Goal: Task Accomplishment & Management: Use online tool/utility

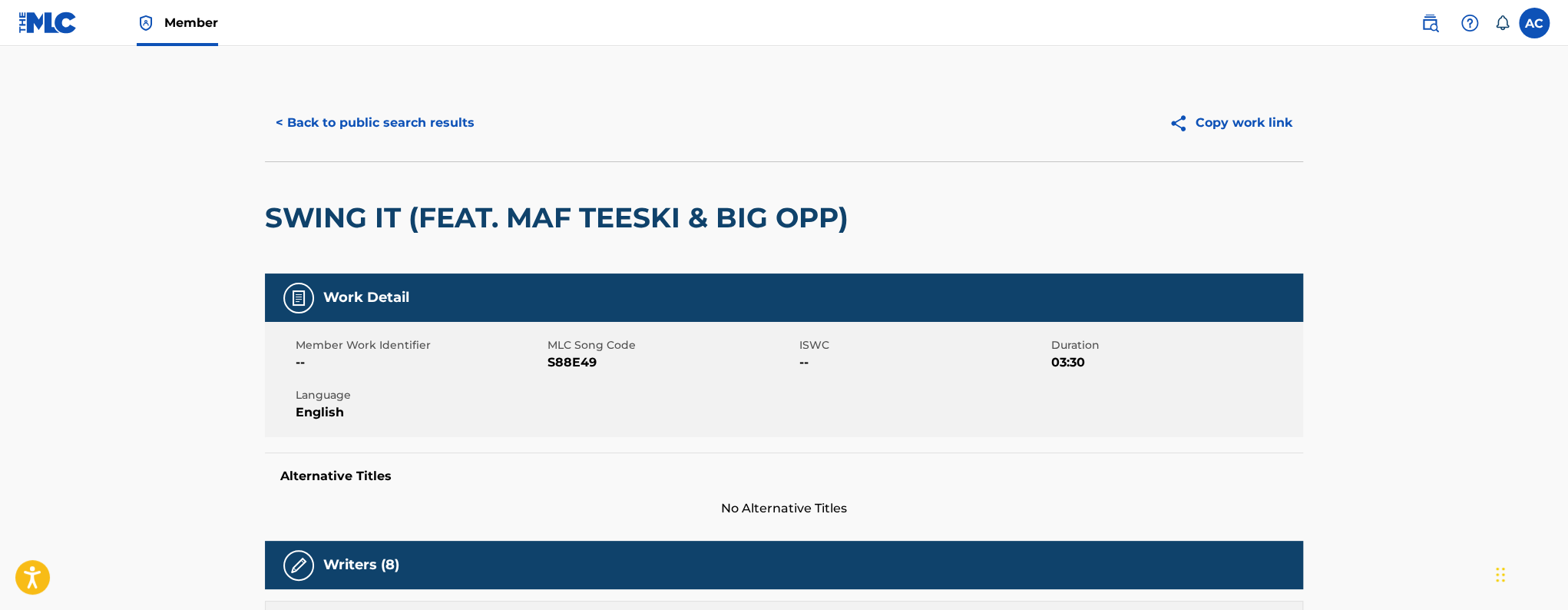
click at [346, 126] on button "< Back to public search results" at bounding box center [375, 122] width 220 height 38
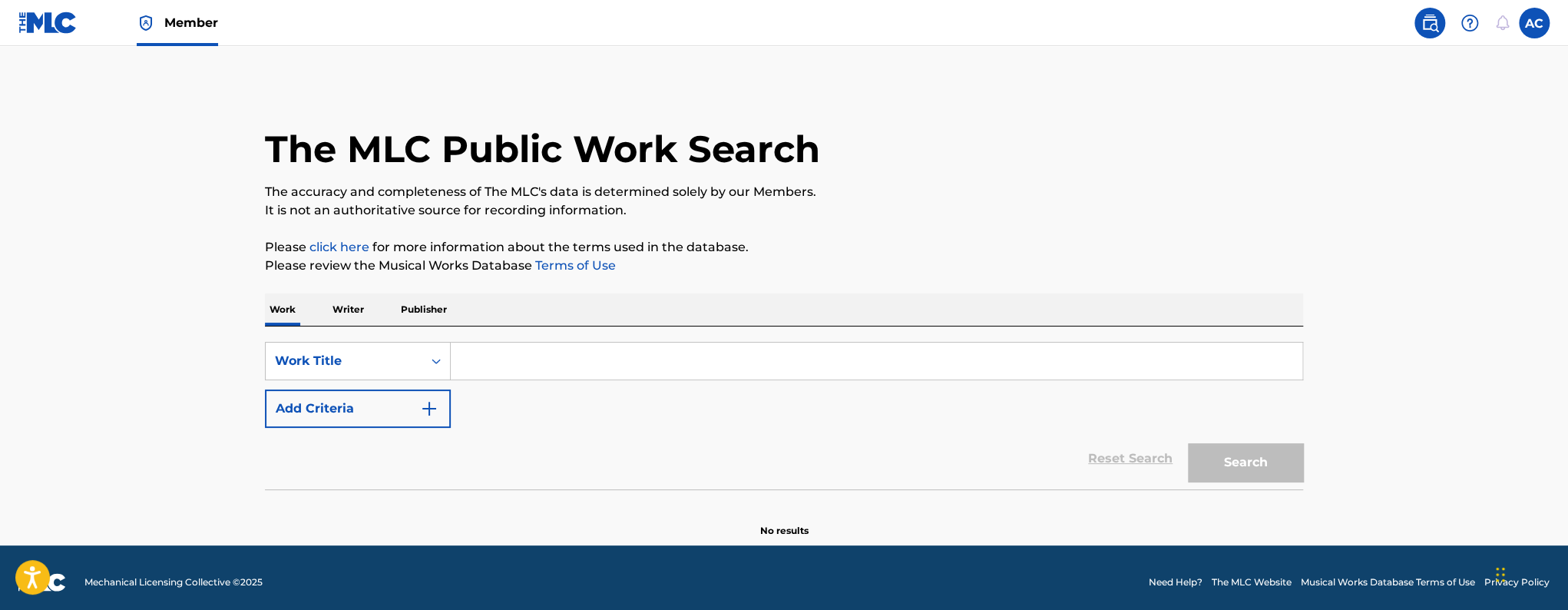
click at [525, 373] on input "Search Form" at bounding box center [877, 361] width 852 height 37
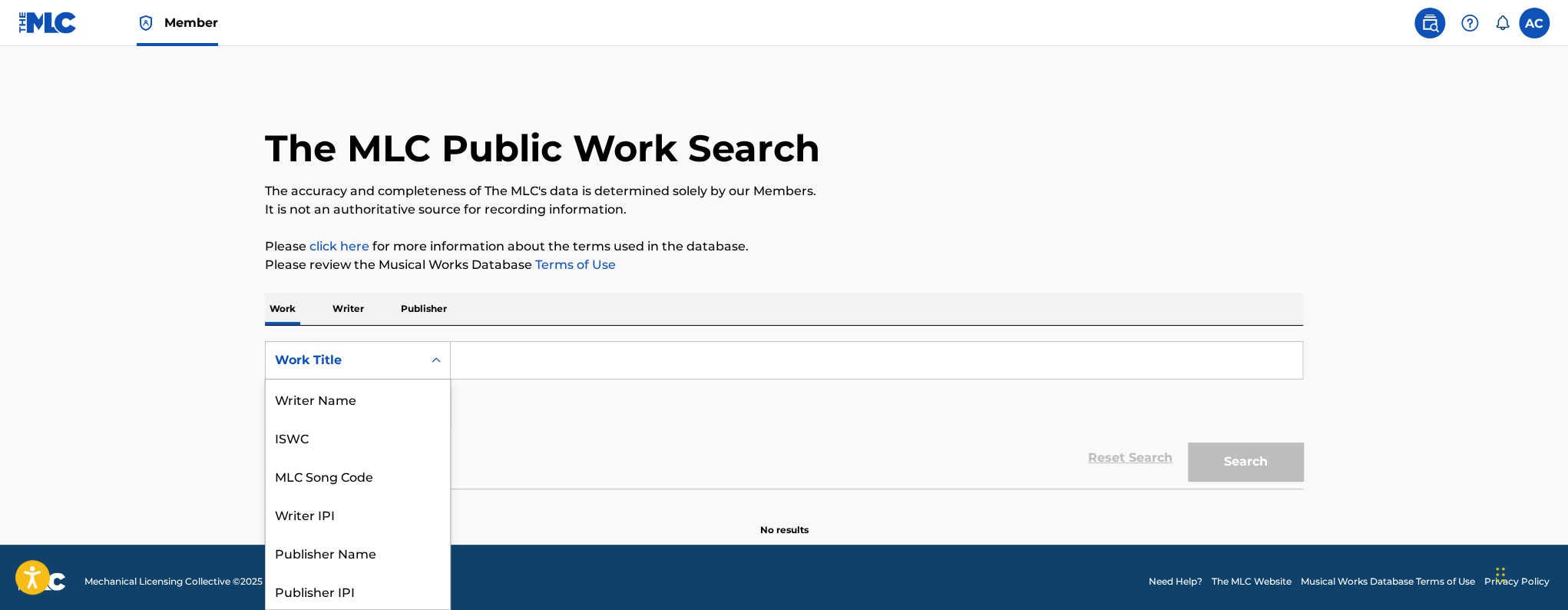
click at [423, 365] on div "Search Form" at bounding box center [436, 360] width 28 height 28
click at [413, 395] on div "MLC Song Code" at bounding box center [358, 398] width 184 height 38
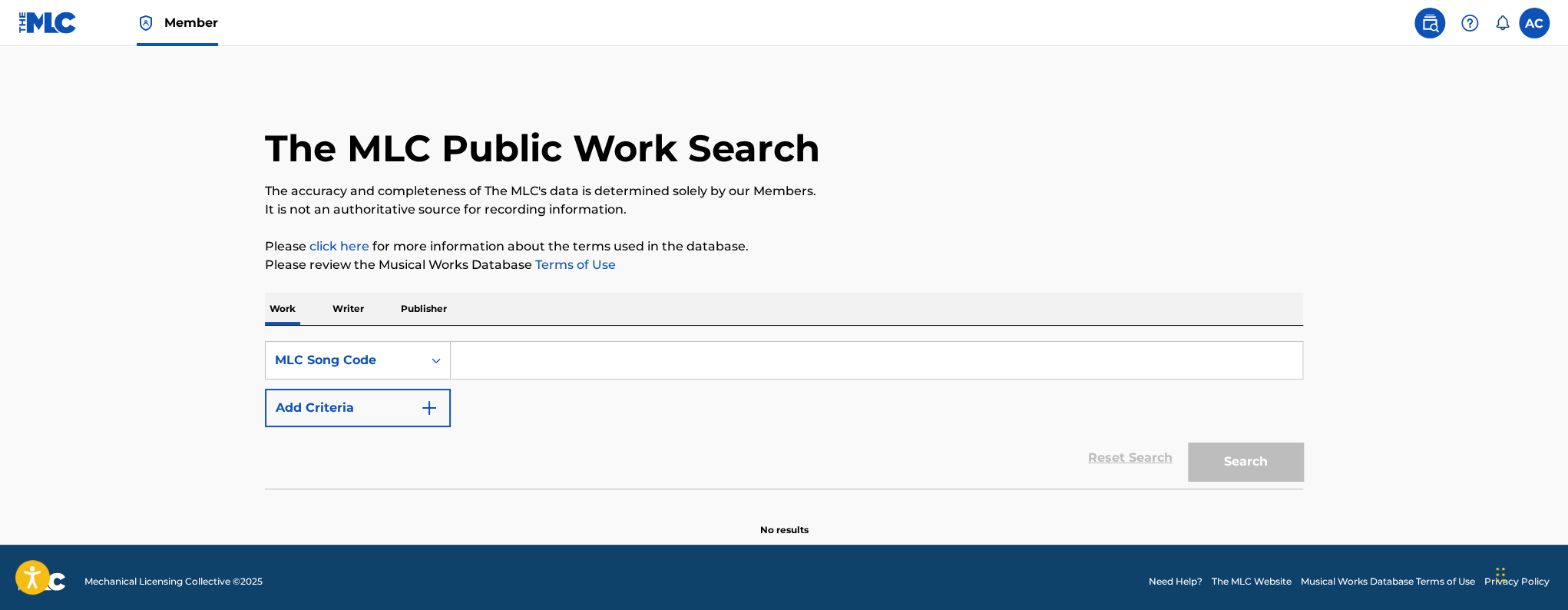
click at [492, 359] on input "Search Form" at bounding box center [877, 361] width 852 height 37
paste input "BA9ROB"
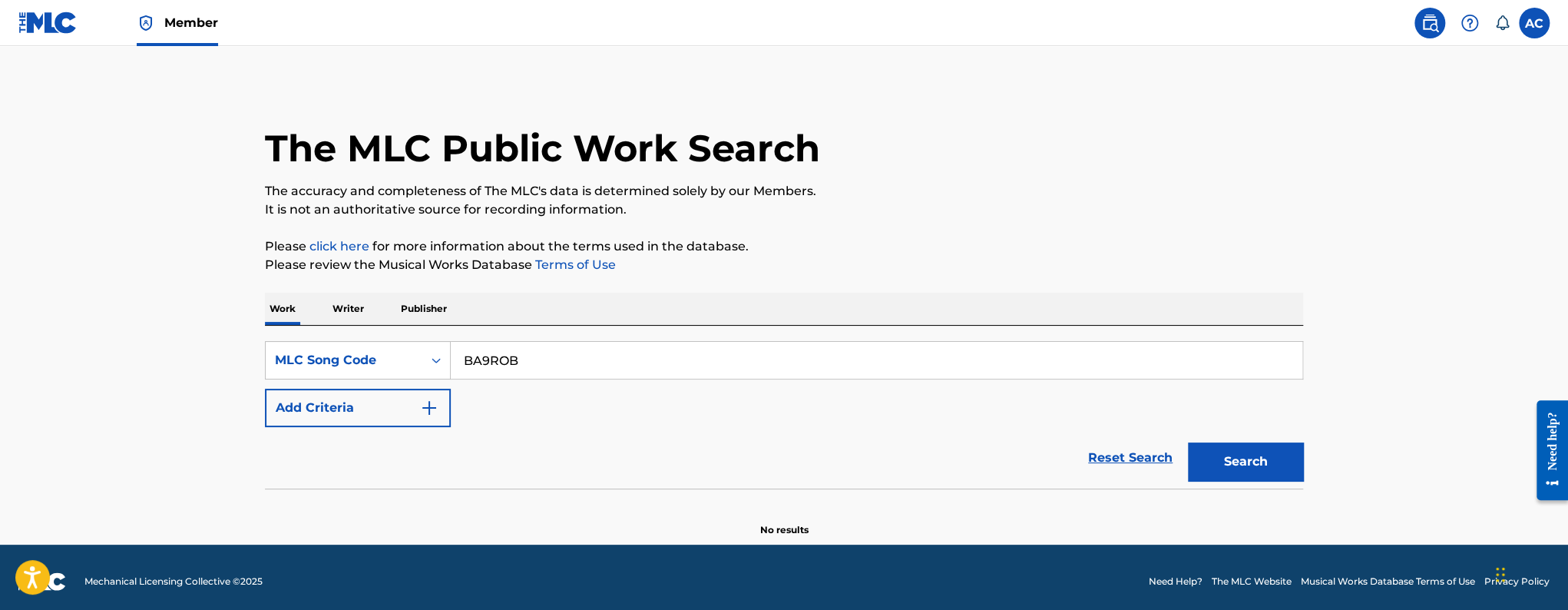
type input "BA9ROB"
click at [1189, 443] on button "Search" at bounding box center [1246, 461] width 115 height 38
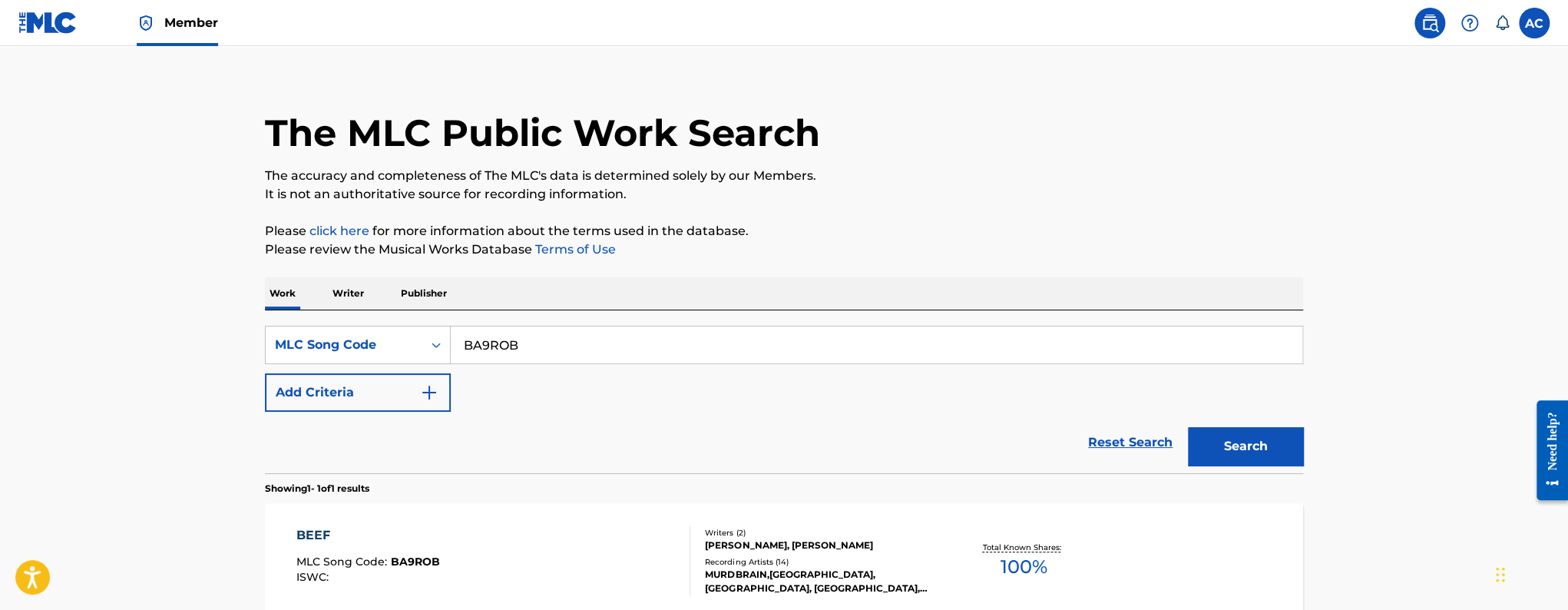
scroll to position [26, 0]
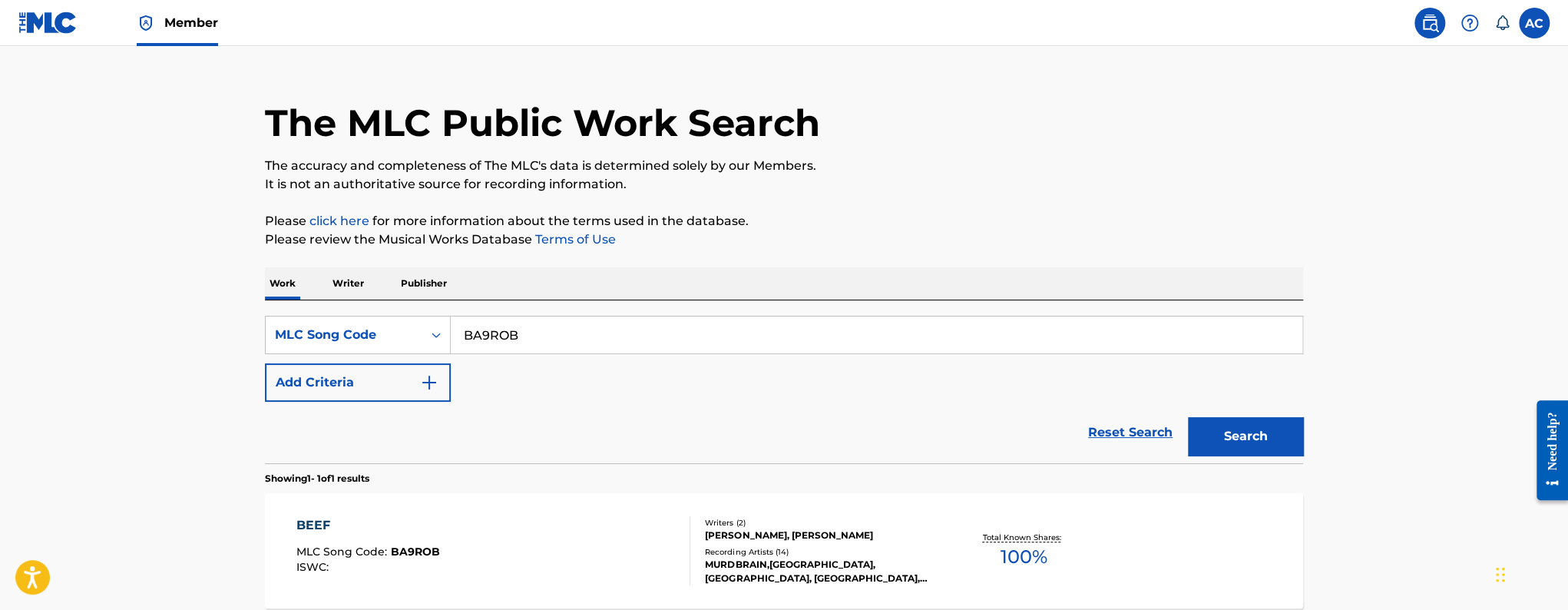
click at [505, 557] on div "BEEF MLC Song Code : BA9ROB ISWC :" at bounding box center [494, 550] width 394 height 69
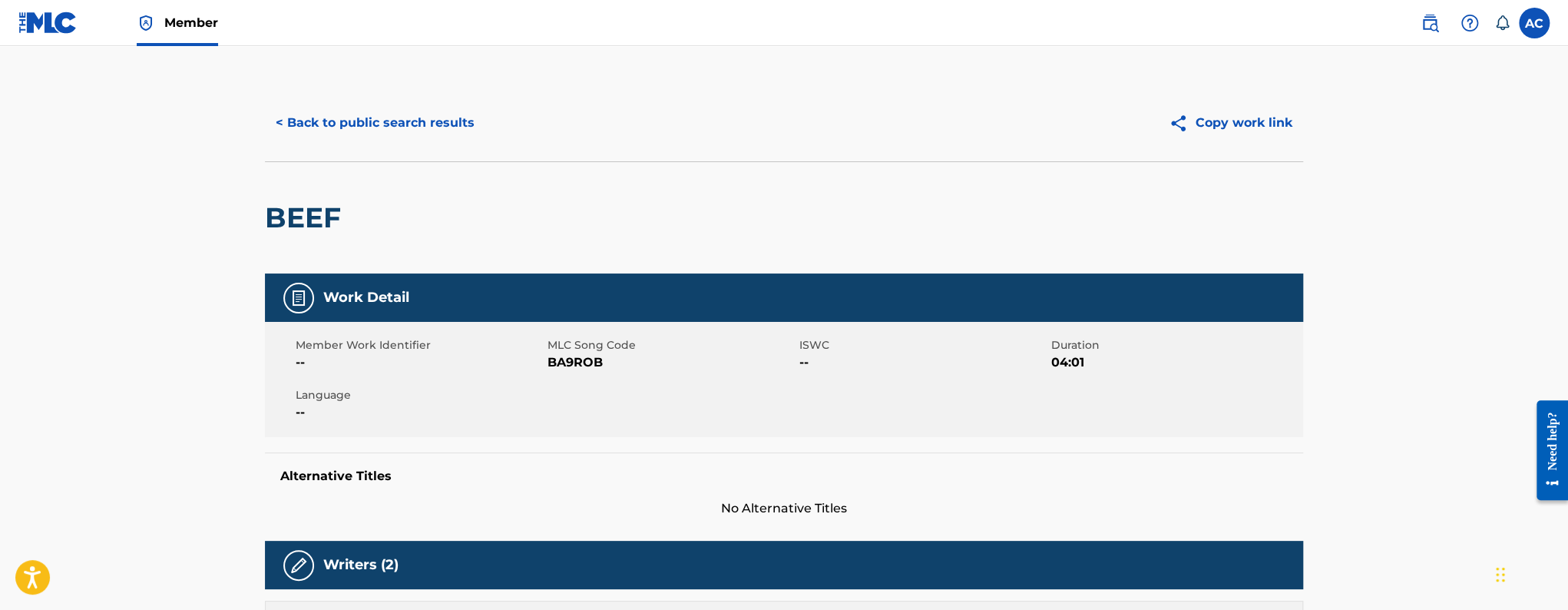
click at [352, 144] on div "< Back to public search results Copy work link" at bounding box center [784, 123] width 1039 height 77
click at [362, 134] on button "< Back to public search results" at bounding box center [375, 122] width 220 height 38
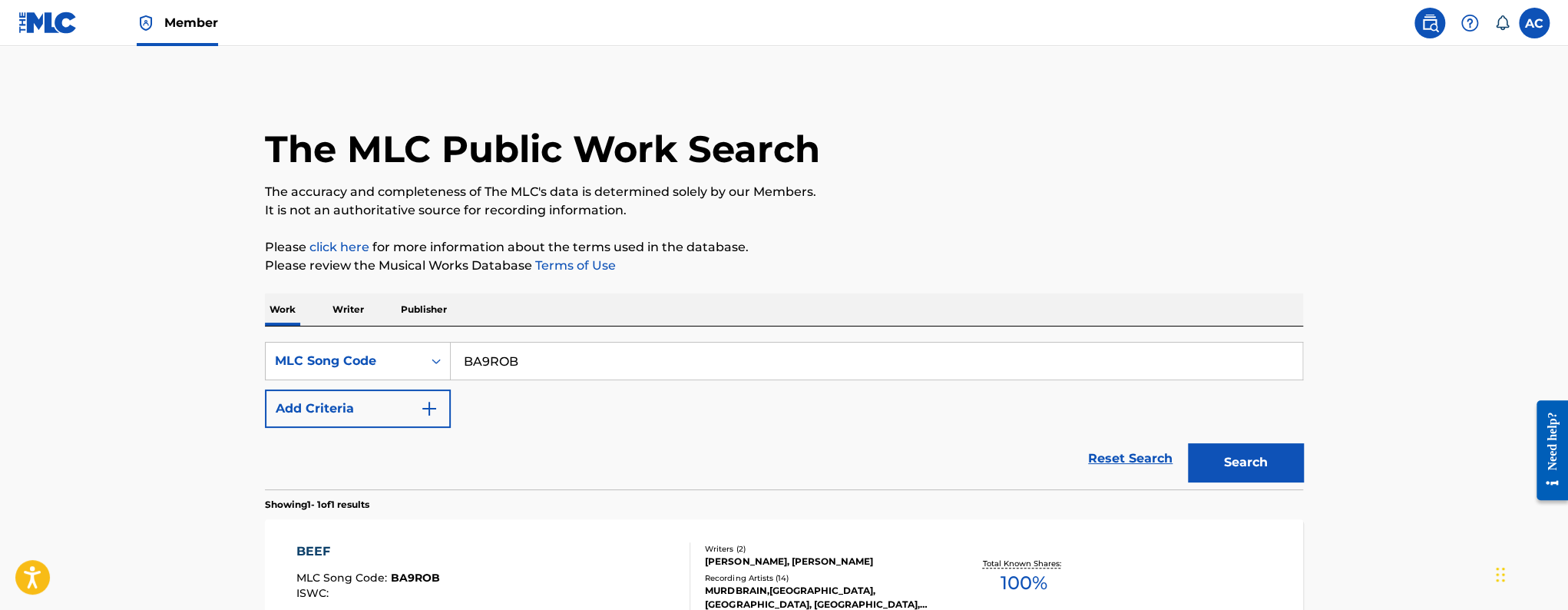
scroll to position [26, 0]
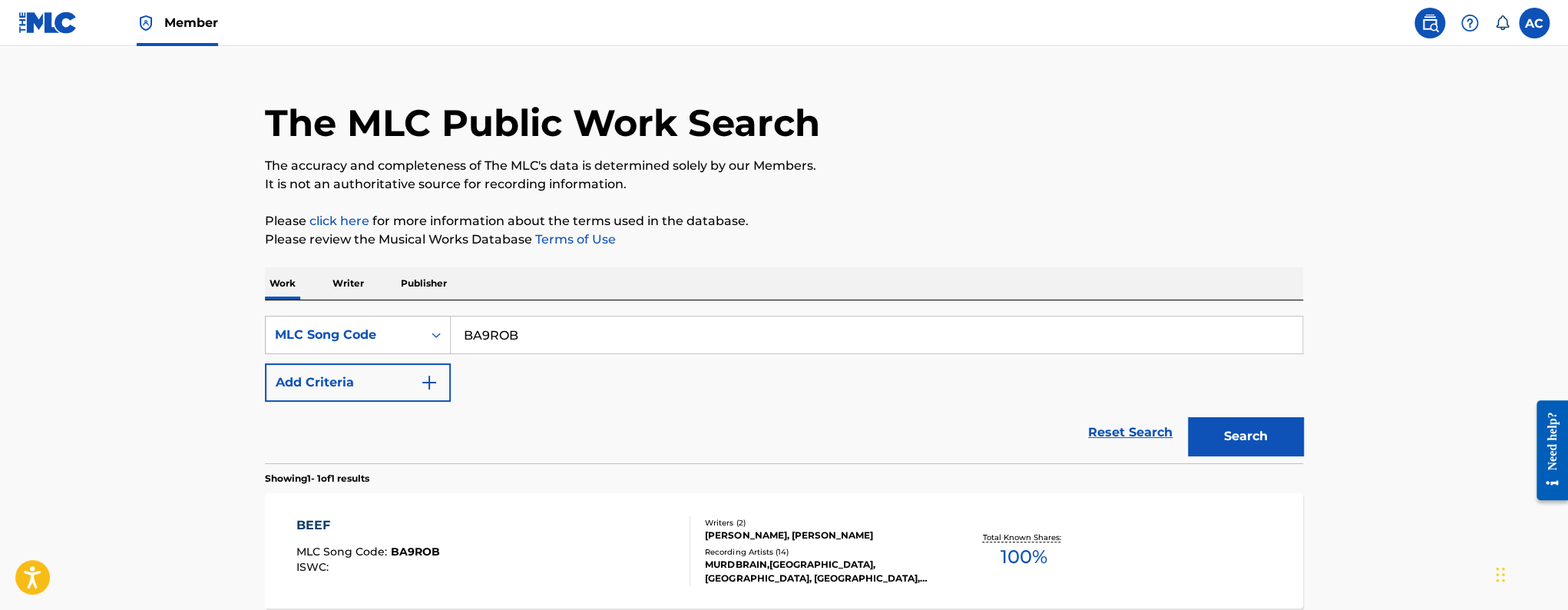
click at [483, 338] on input "BA9ROB" at bounding box center [877, 335] width 852 height 37
paste input "PF5LLV"
type input "PF5LLV"
click at [1189, 417] on button "Search" at bounding box center [1246, 435] width 115 height 38
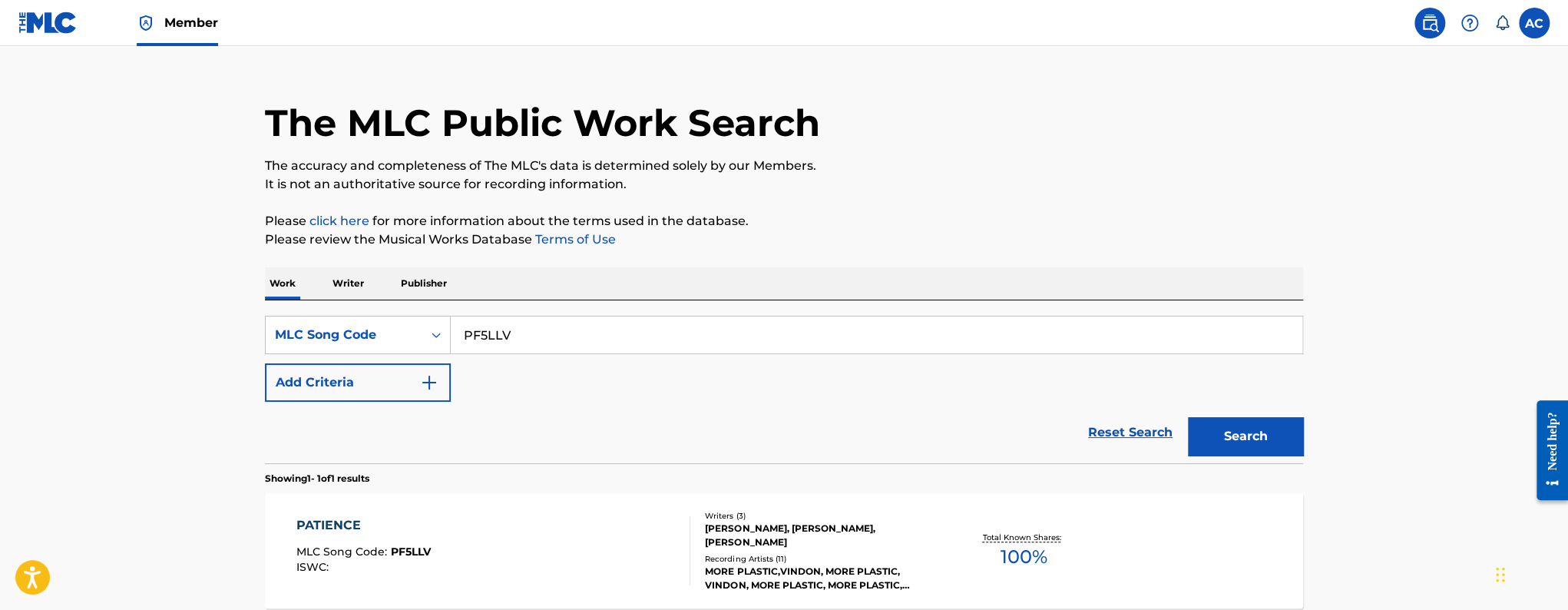
click at [567, 486] on section "PATIENCE MLC Song Code : PF5LLV ISWC : Writers ( 3 ) MARCO VASILEIADIS, VINTON …" at bounding box center [784, 547] width 1039 height 123
click at [571, 508] on div "PATIENCE MLC Song Code : PF5LLV ISWC : Writers ( 3 ) MARCO VASILEIADIS, VINTON …" at bounding box center [784, 550] width 1039 height 115
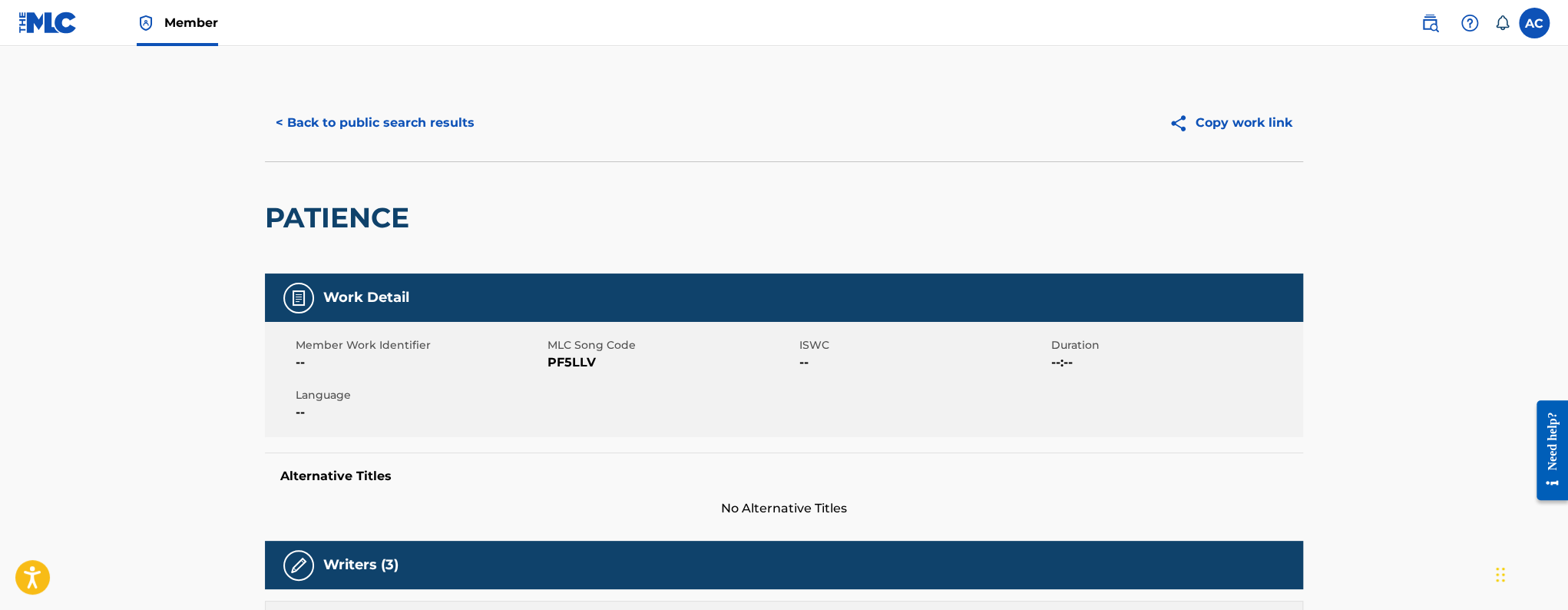
click at [362, 126] on button "< Back to public search results" at bounding box center [375, 122] width 220 height 38
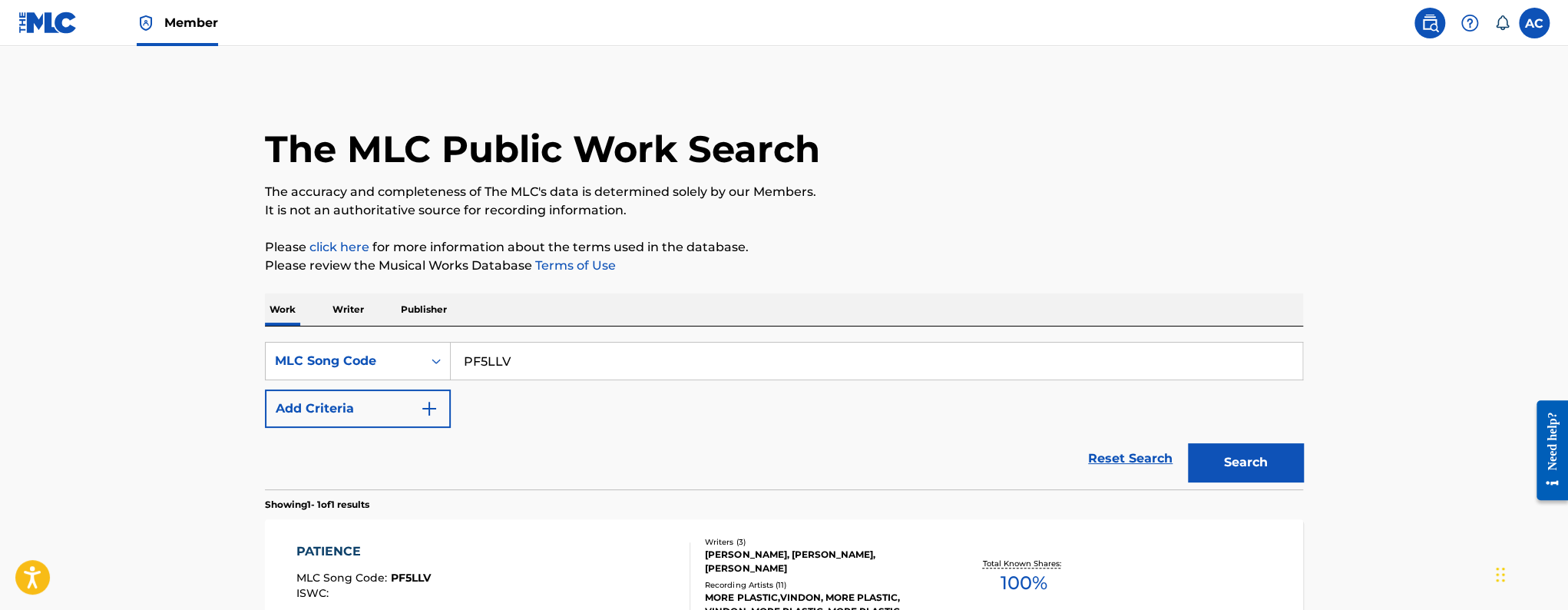
scroll to position [26, 0]
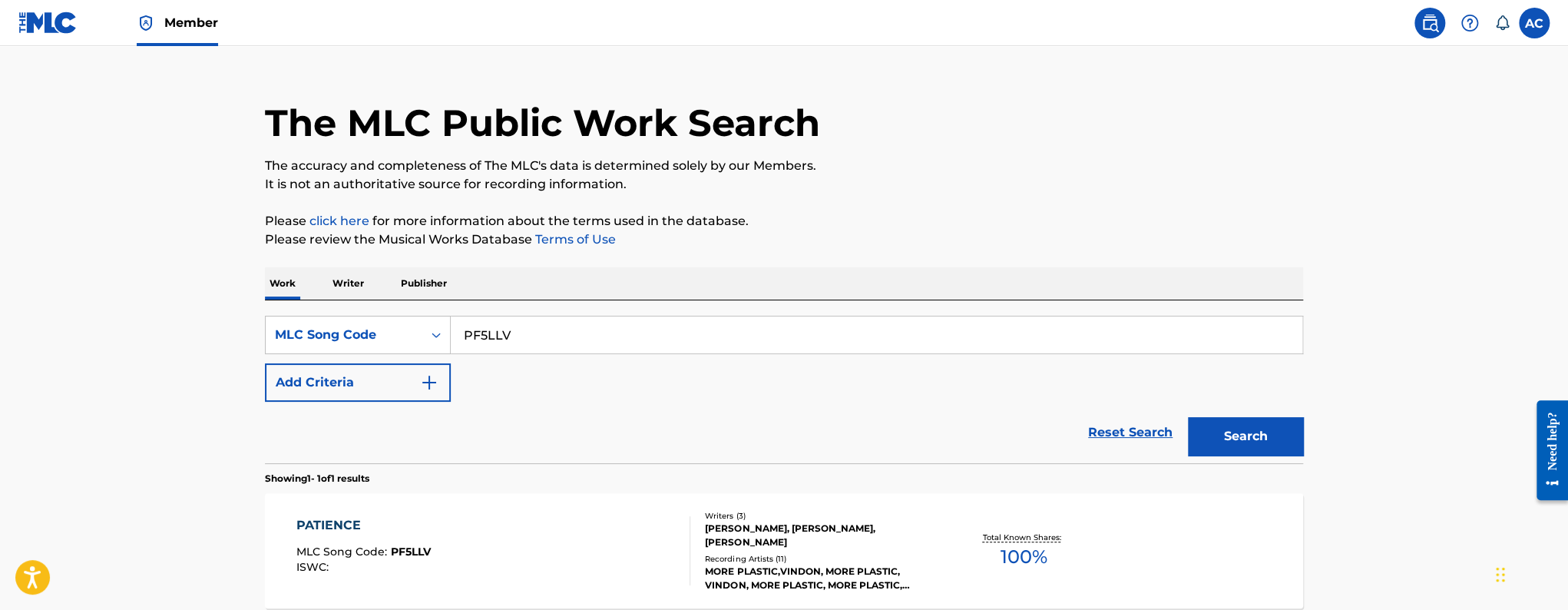
click at [476, 342] on input "PF5LLV" at bounding box center [877, 335] width 852 height 37
paste input "DC8JW7"
type input "DC8JW7"
click at [1189, 417] on button "Search" at bounding box center [1246, 435] width 115 height 38
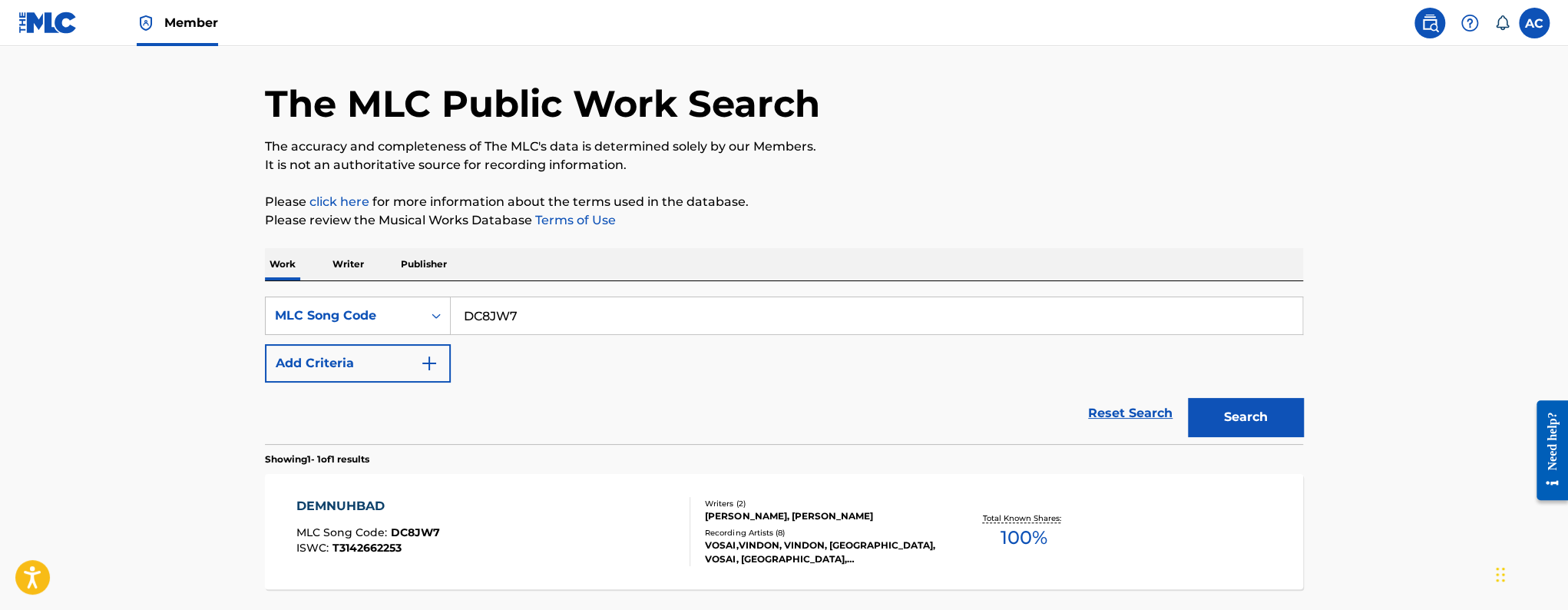
scroll to position [53, 0]
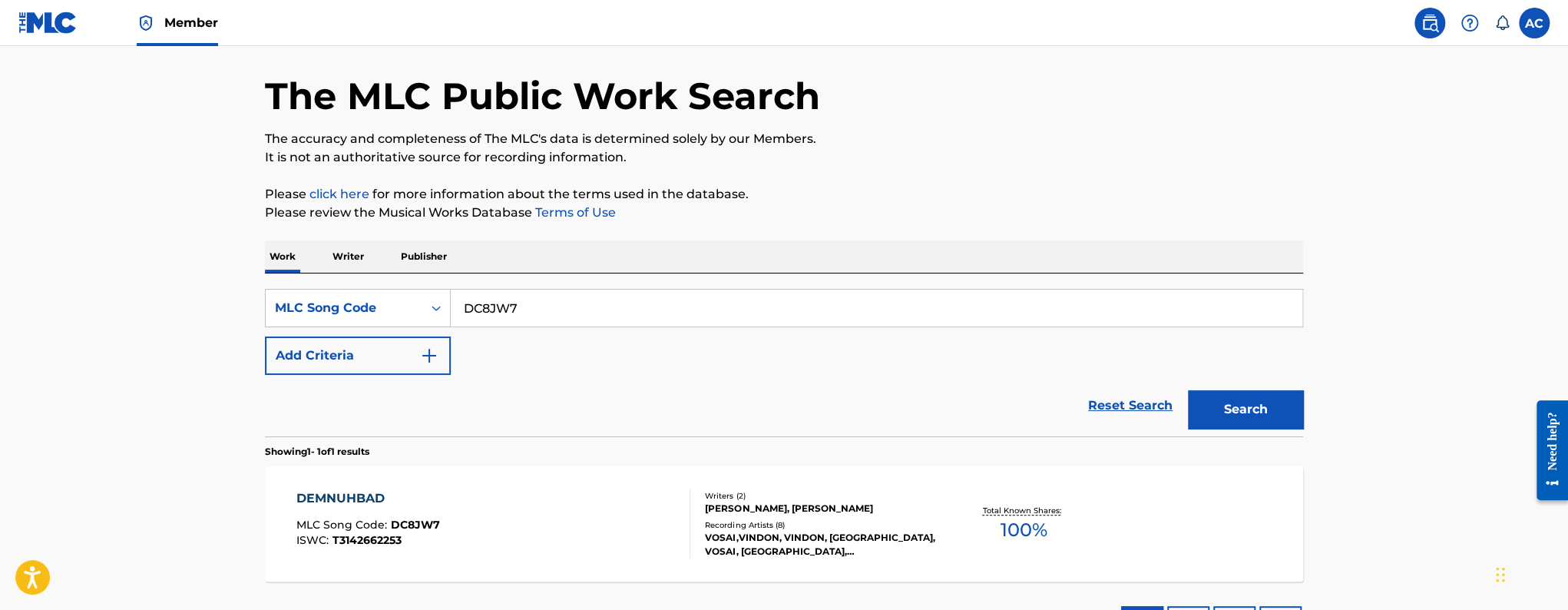
click at [531, 510] on div "DEMNUHBAD MLC Song Code : DC8JW7 ISWC : T3142662253" at bounding box center [494, 524] width 394 height 69
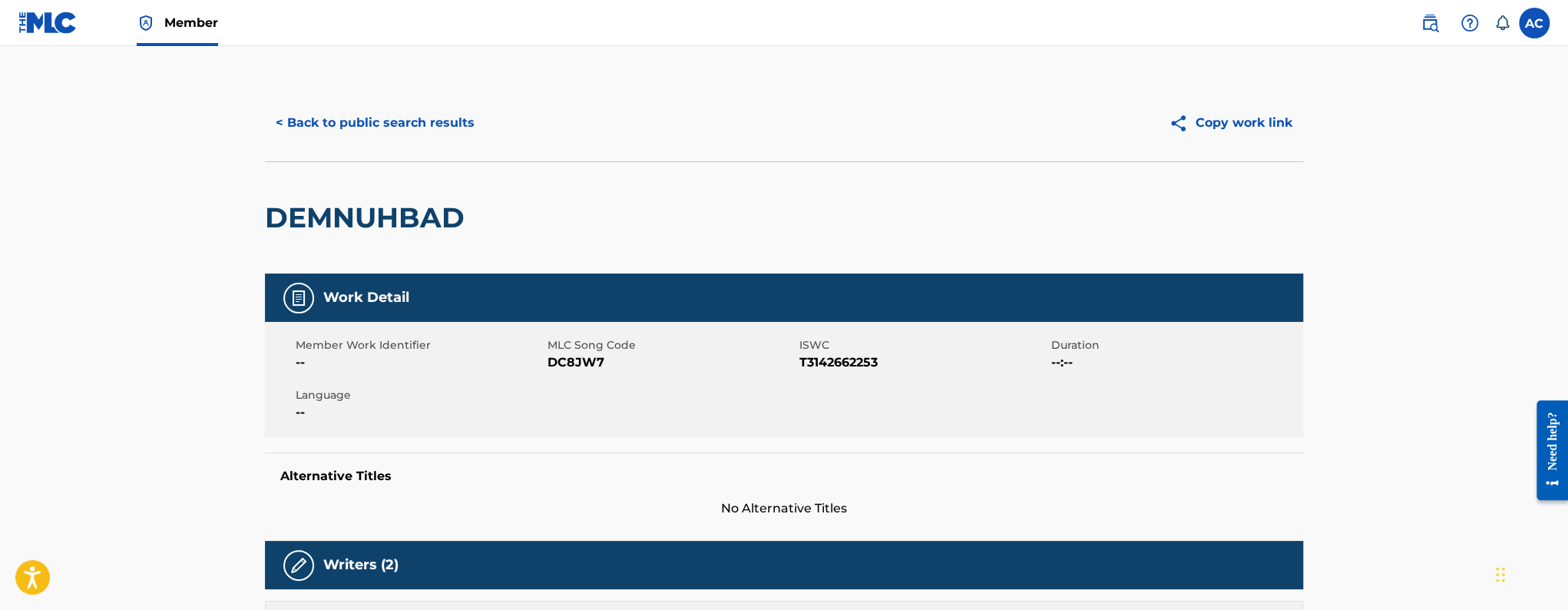
click at [342, 109] on button "< Back to public search results" at bounding box center [375, 122] width 220 height 38
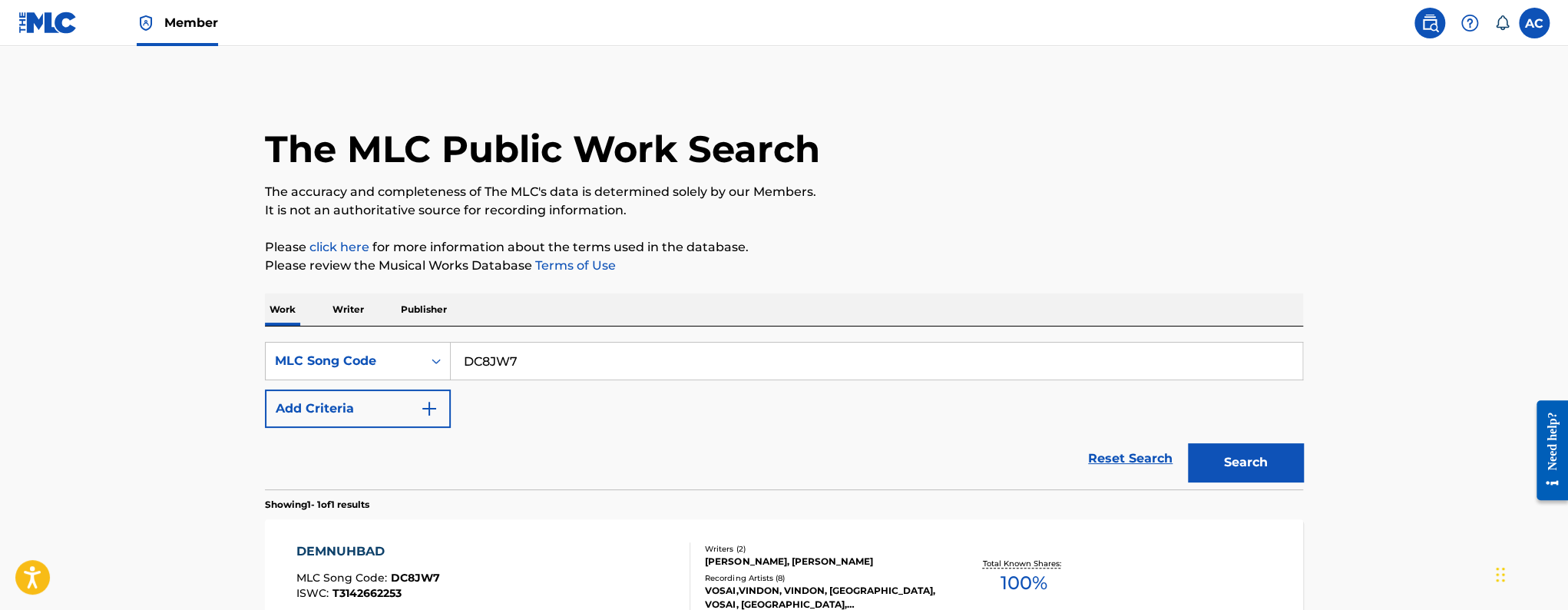
scroll to position [53, 0]
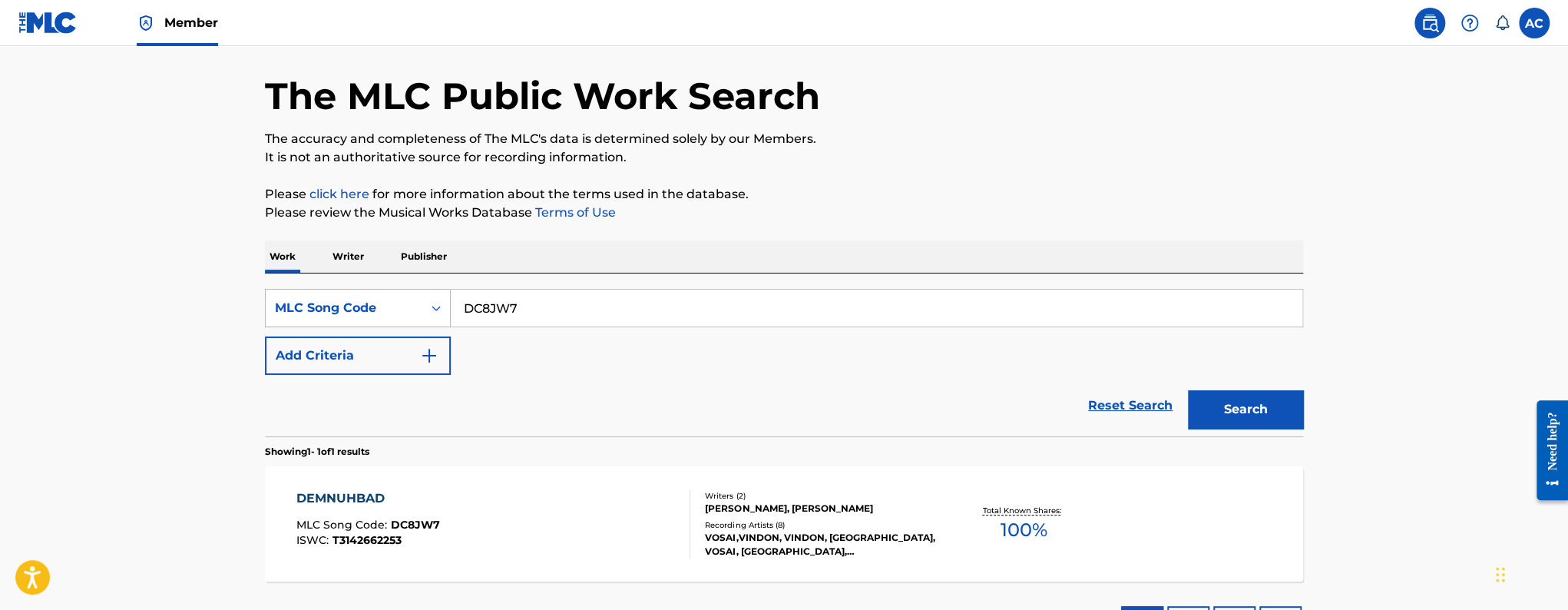
click at [392, 299] on div "MLC Song Code" at bounding box center [344, 308] width 139 height 19
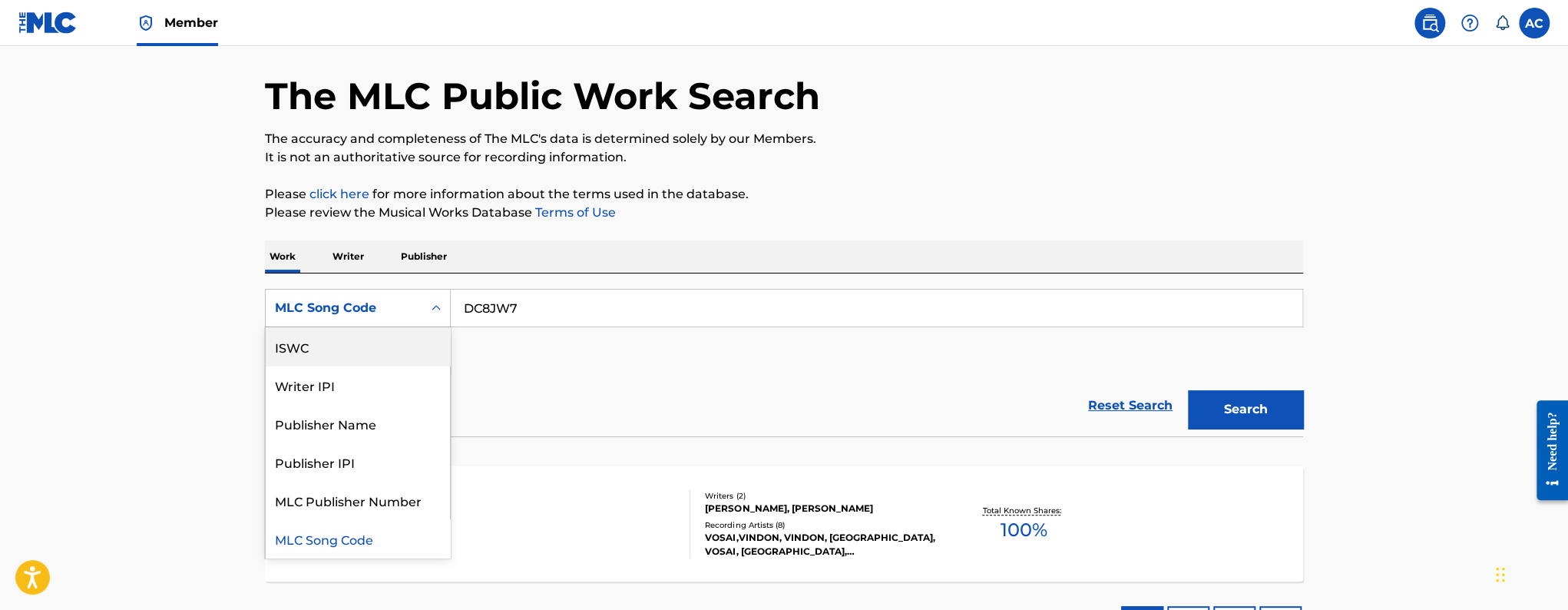
scroll to position [0, 0]
click at [377, 352] on div "Work Title" at bounding box center [358, 346] width 184 height 38
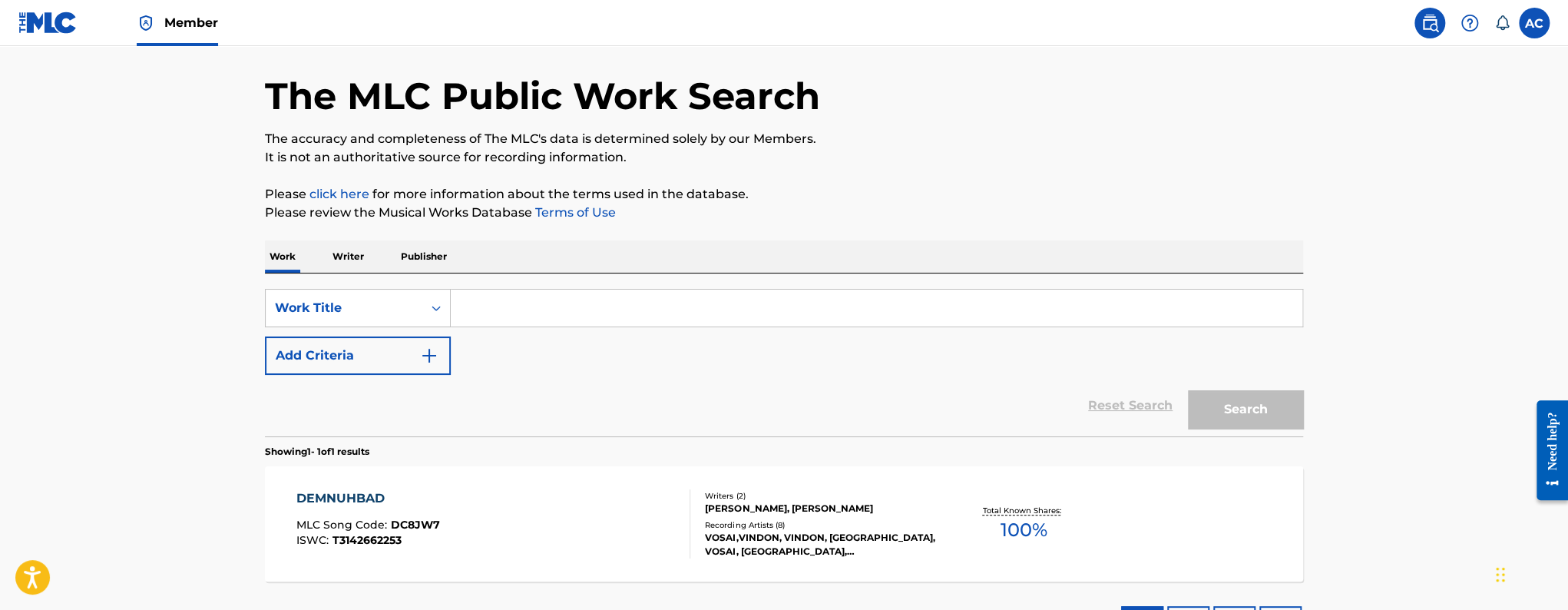
click at [477, 305] on input "Search Form" at bounding box center [877, 308] width 852 height 37
paste input "Apex"
type input "Apex"
click at [1189, 391] on button "Search" at bounding box center [1246, 409] width 115 height 38
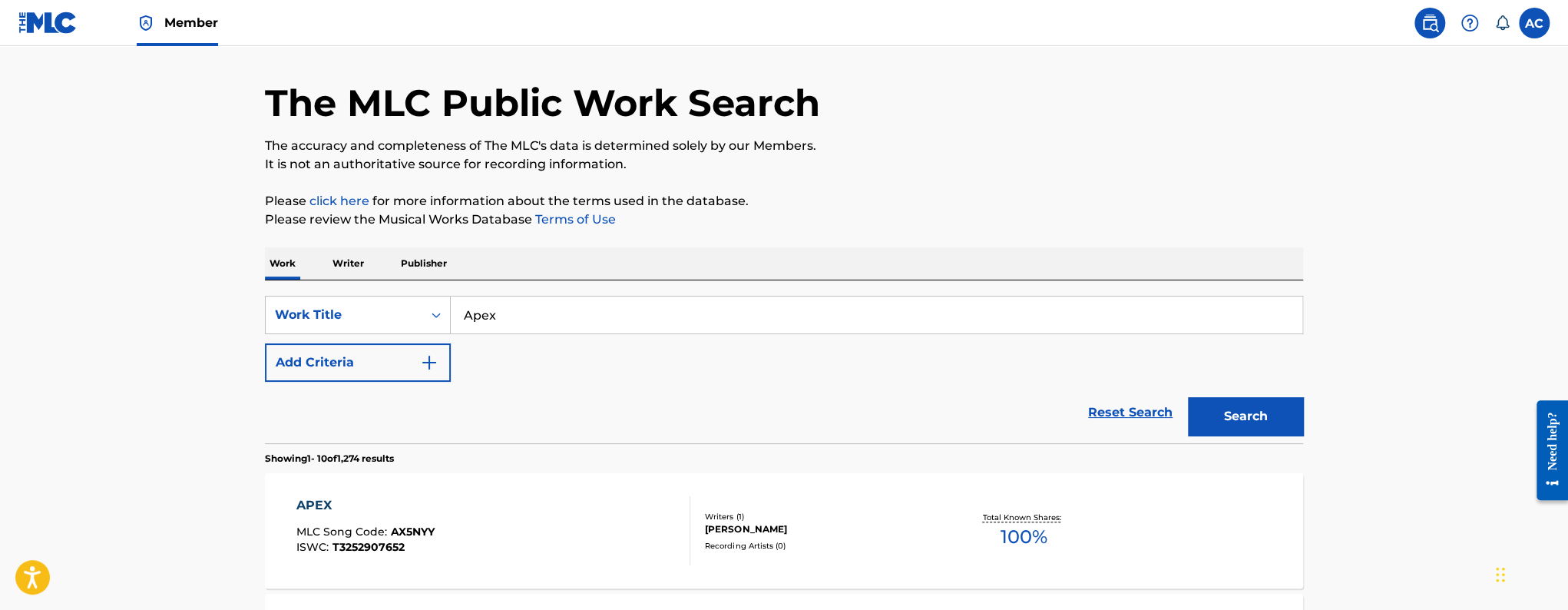
scroll to position [35, 0]
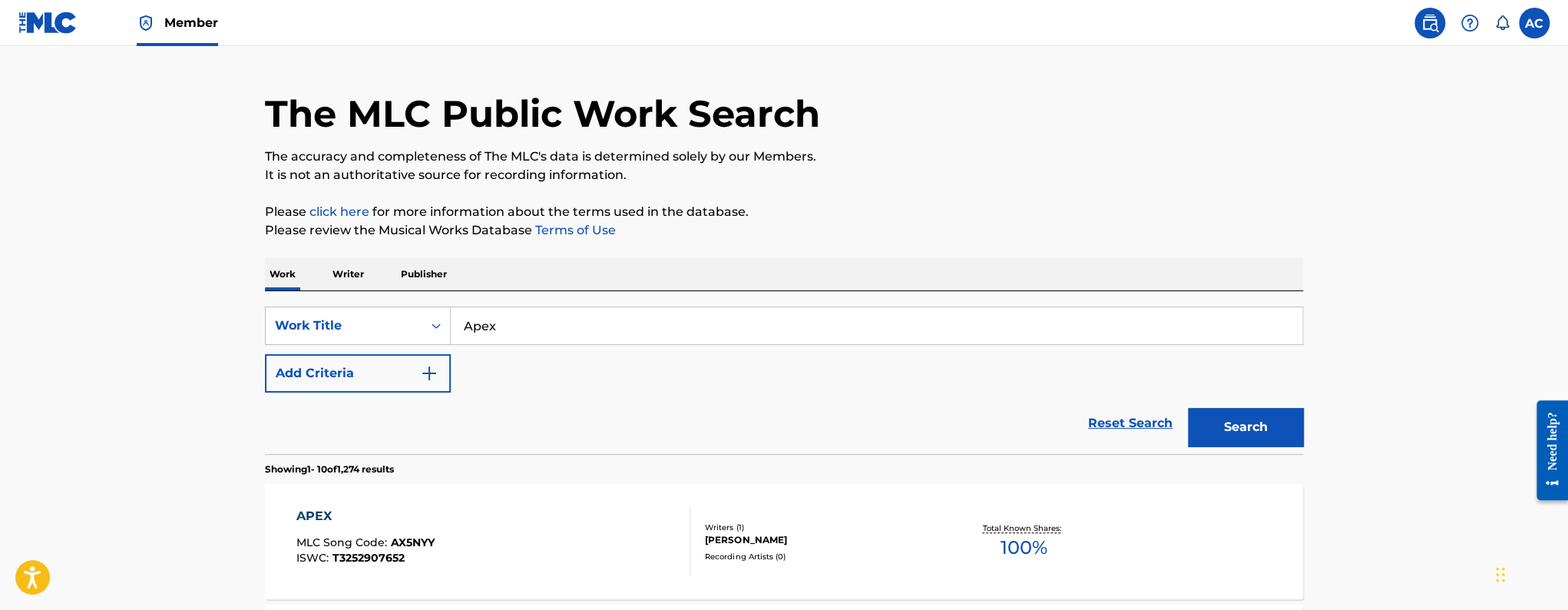
click at [175, 36] on link "Member" at bounding box center [178, 22] width 82 height 46
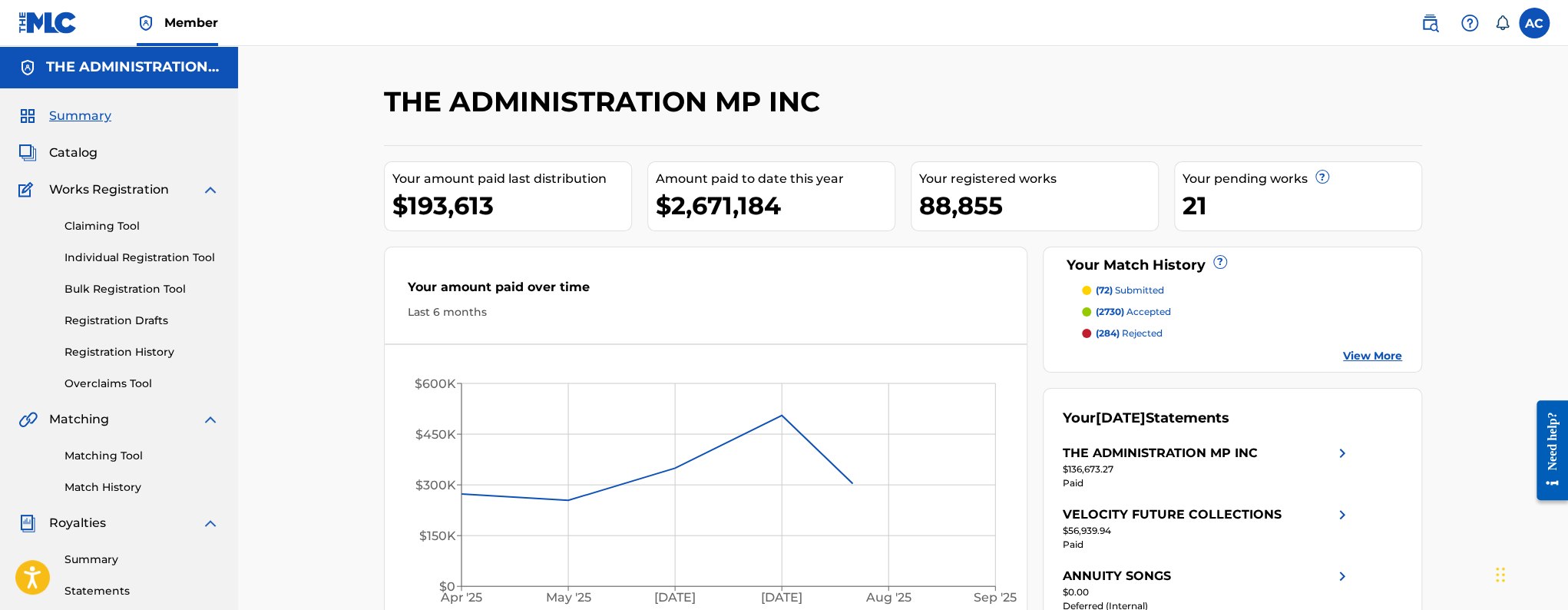
click at [86, 156] on span "Catalog" at bounding box center [73, 152] width 48 height 19
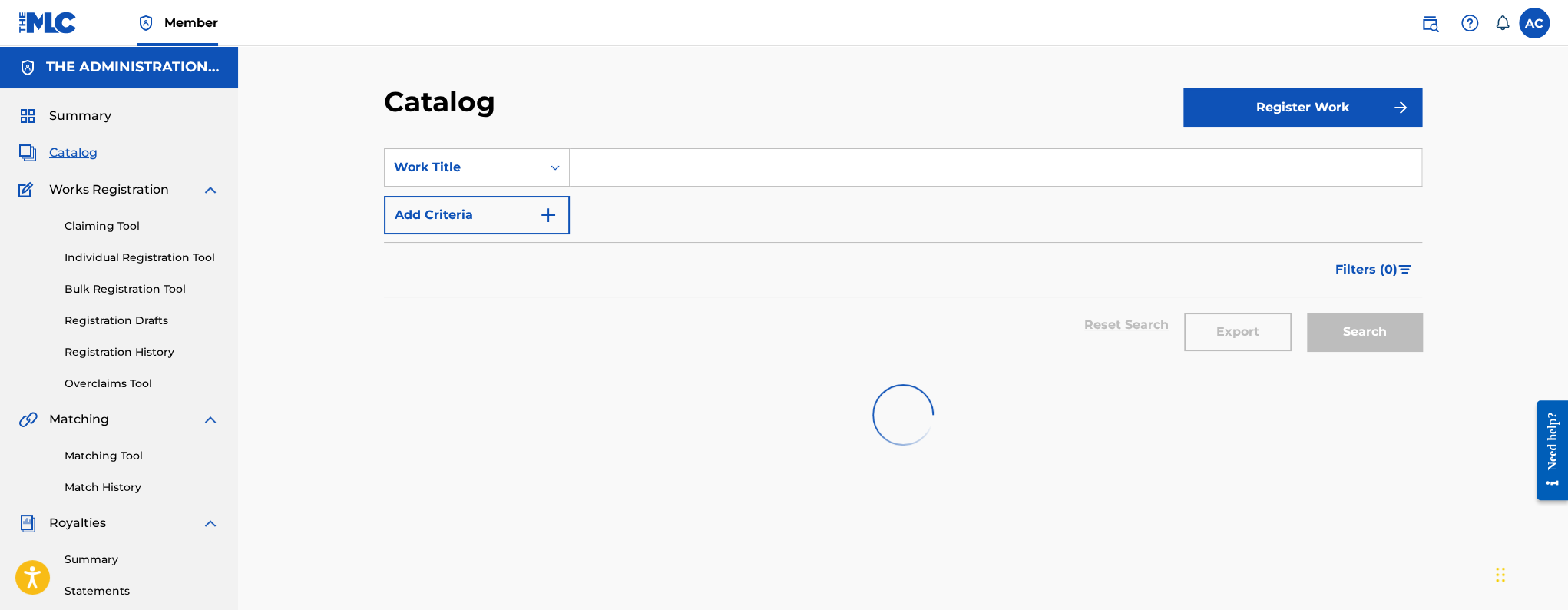
click at [619, 160] on input "Search Form" at bounding box center [996, 167] width 852 height 37
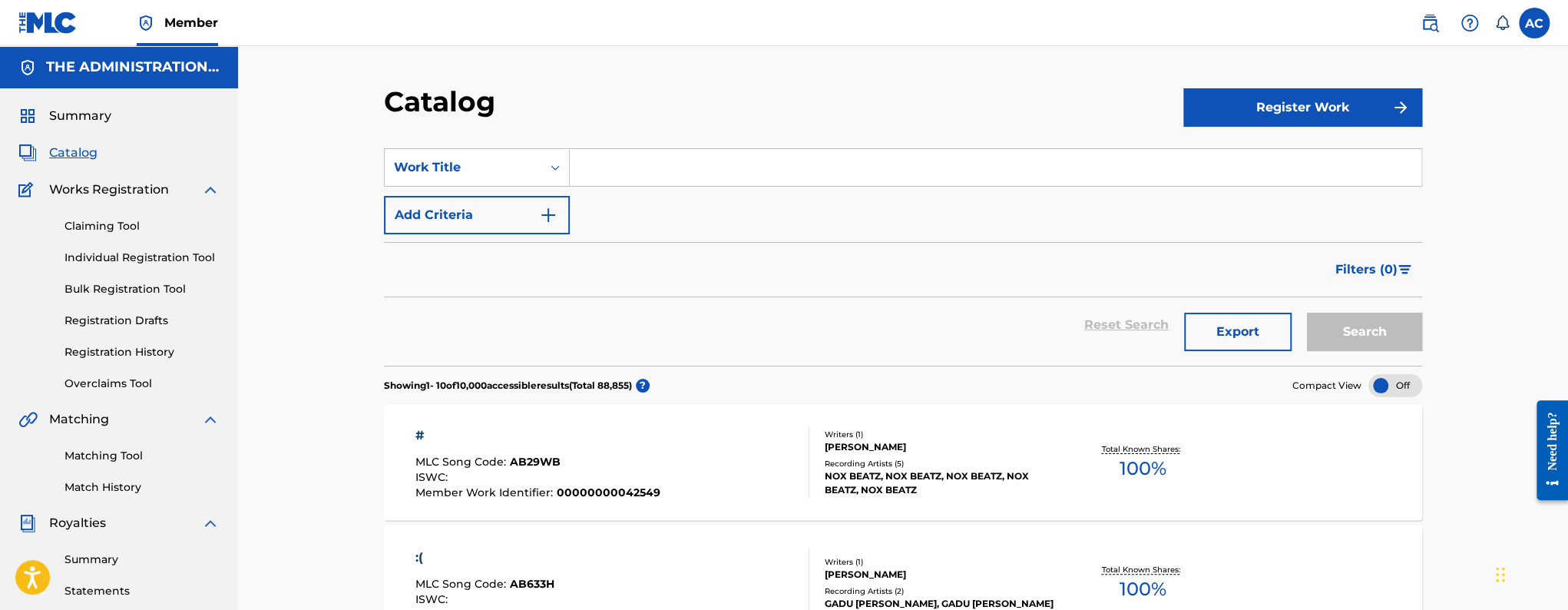
paste input "Apex"
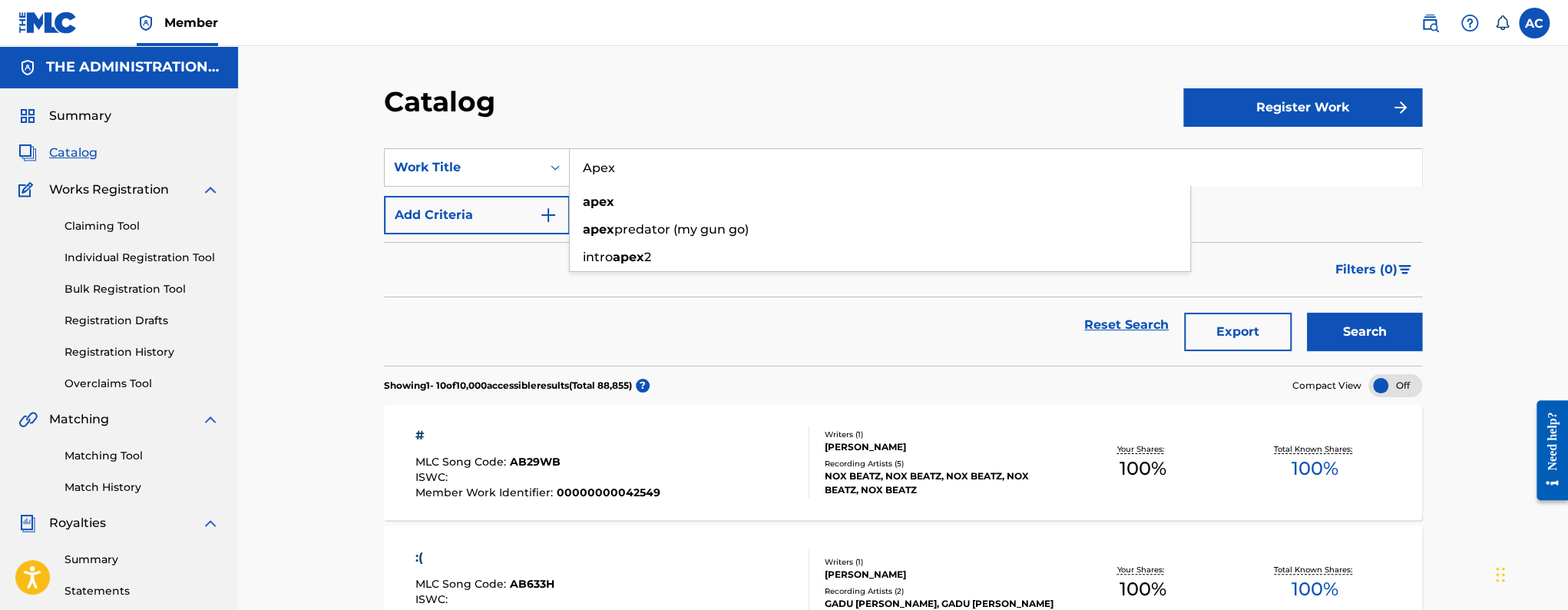
type input "Apex"
click at [538, 203] on button "Add Criteria" at bounding box center [477, 215] width 186 height 38
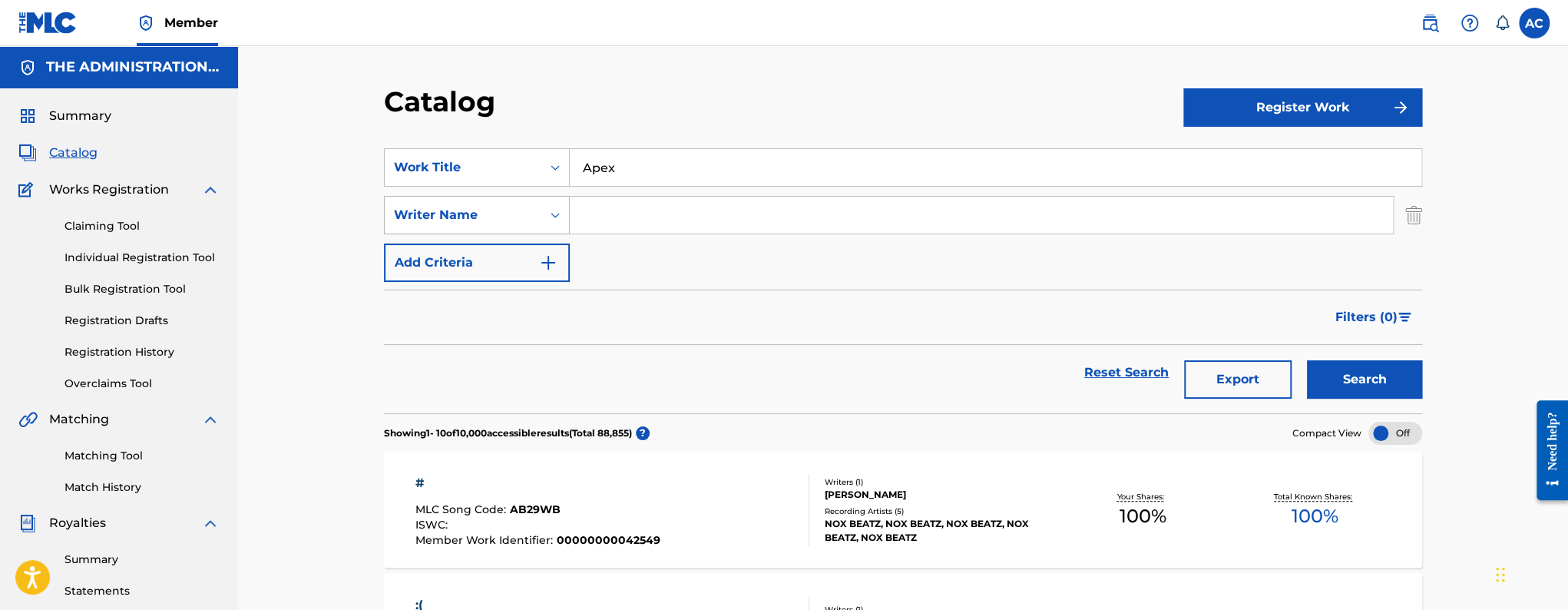
click at [522, 219] on div "Writer Name" at bounding box center [463, 215] width 139 height 19
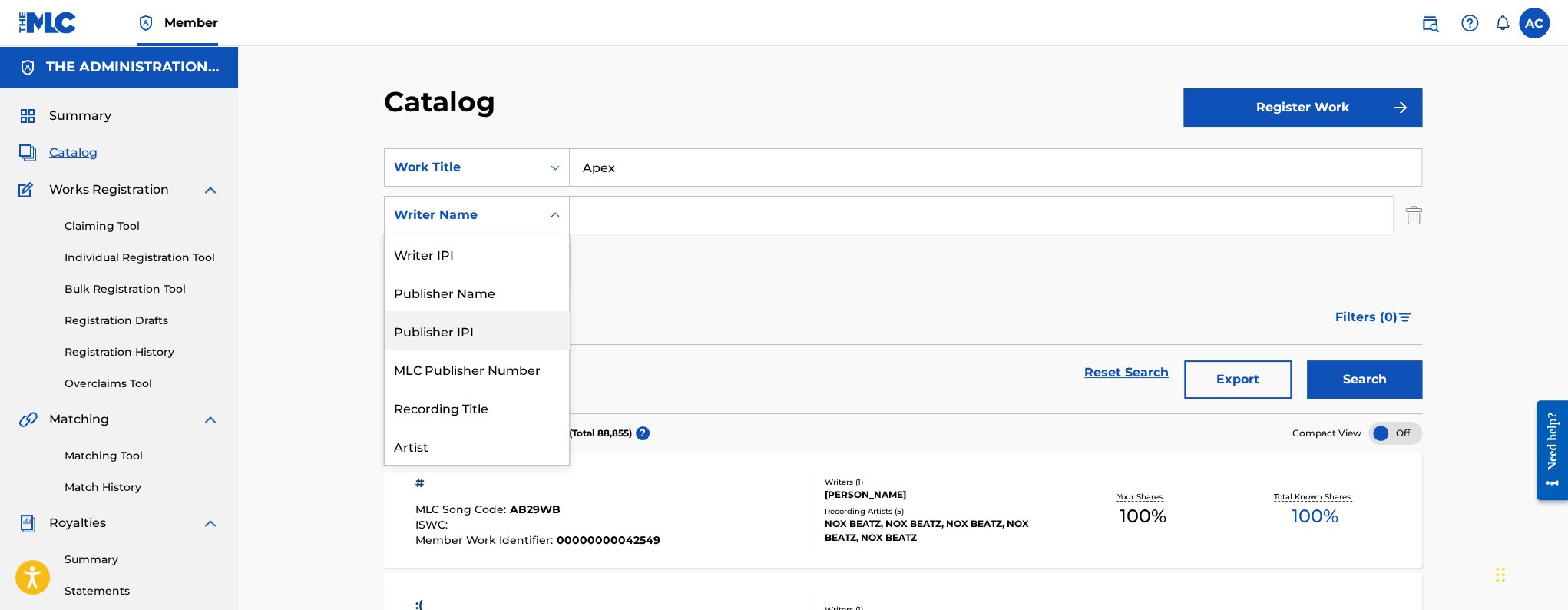
scroll to position [77, 0]
click at [462, 366] on div "Artist" at bounding box center [477, 368] width 184 height 38
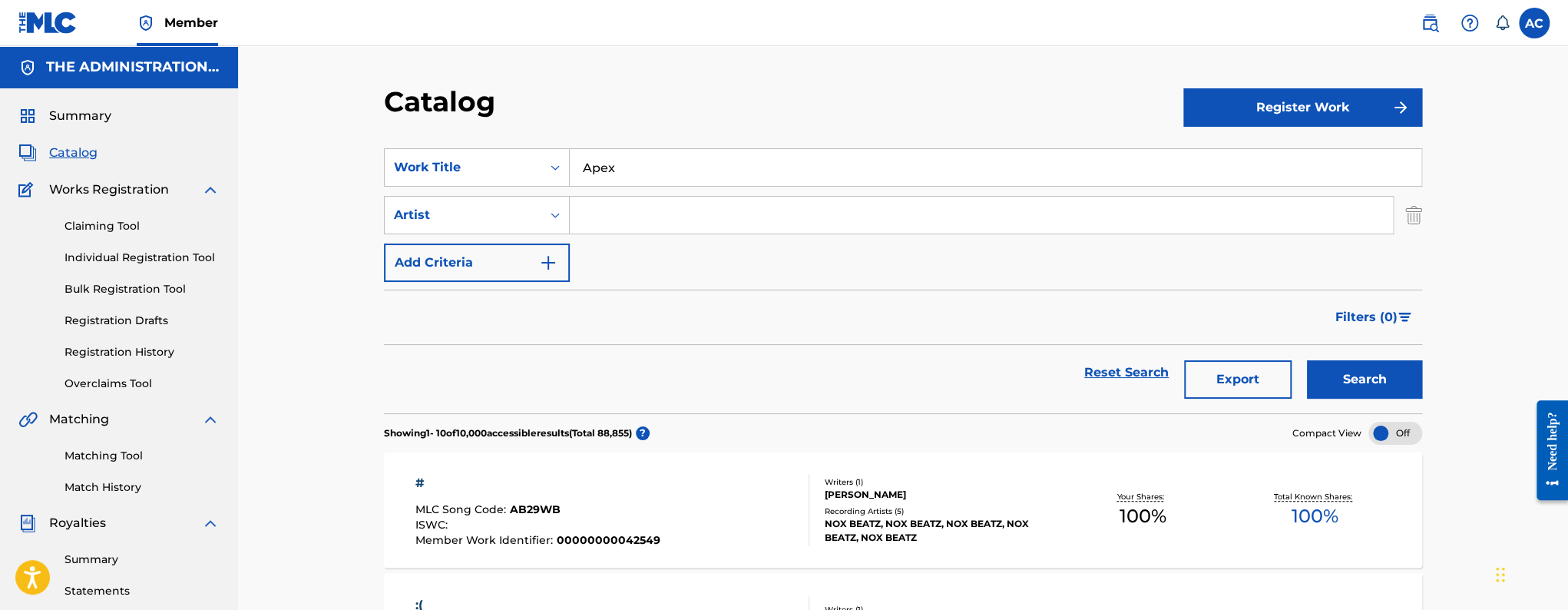
click at [647, 209] on input "Search Form" at bounding box center [981, 215] width 823 height 37
paste input "VinDon"
type input "VinDon"
click at [1308, 360] on button "Search" at bounding box center [1365, 378] width 115 height 38
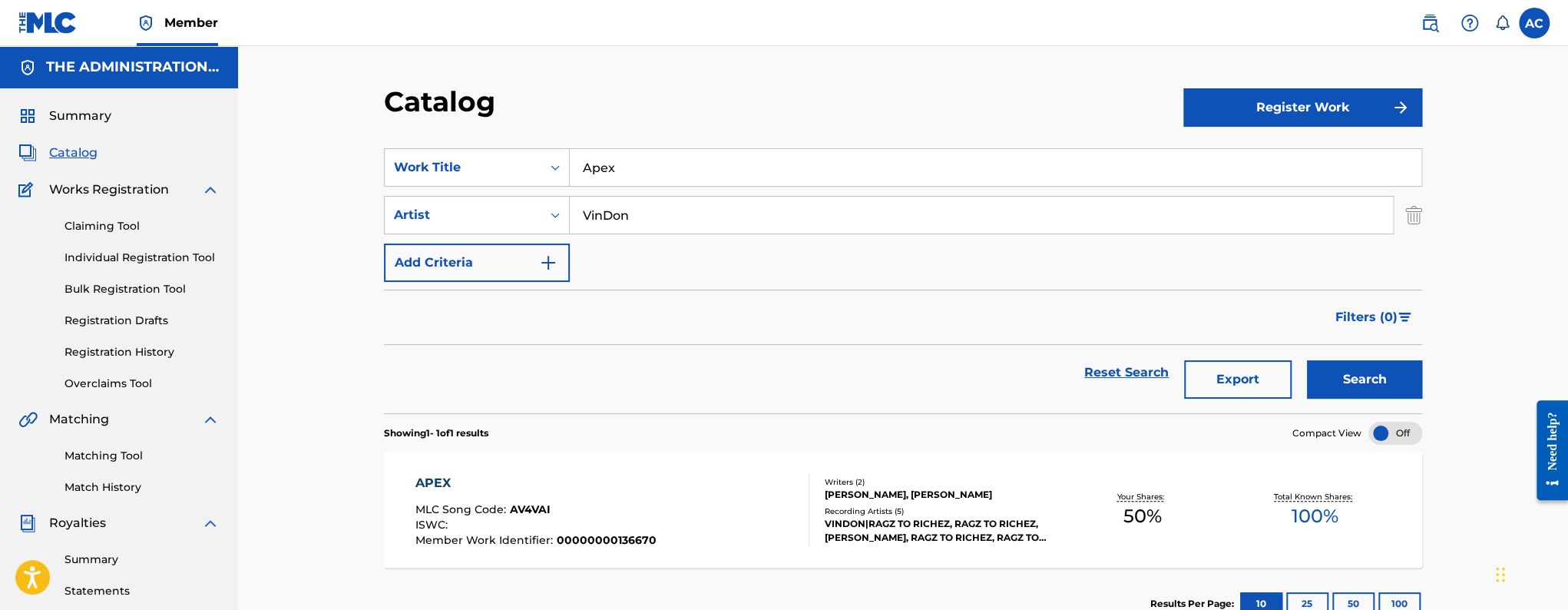
click at [758, 529] on div "APEX MLC Song Code : AV4VAI ISWC : Member Work Identifier : 00000000136670" at bounding box center [613, 511] width 394 height 73
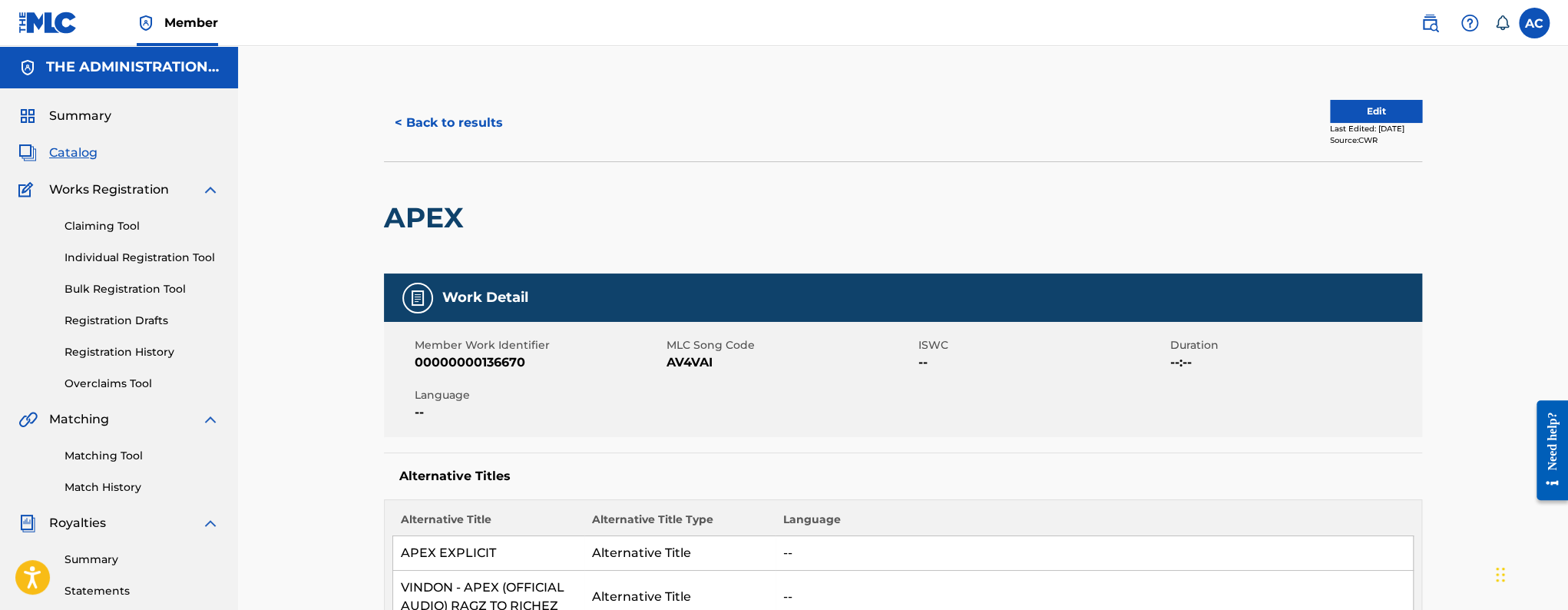
click at [681, 360] on span "AV4VAI" at bounding box center [791, 363] width 248 height 19
copy span "AV4VAI"
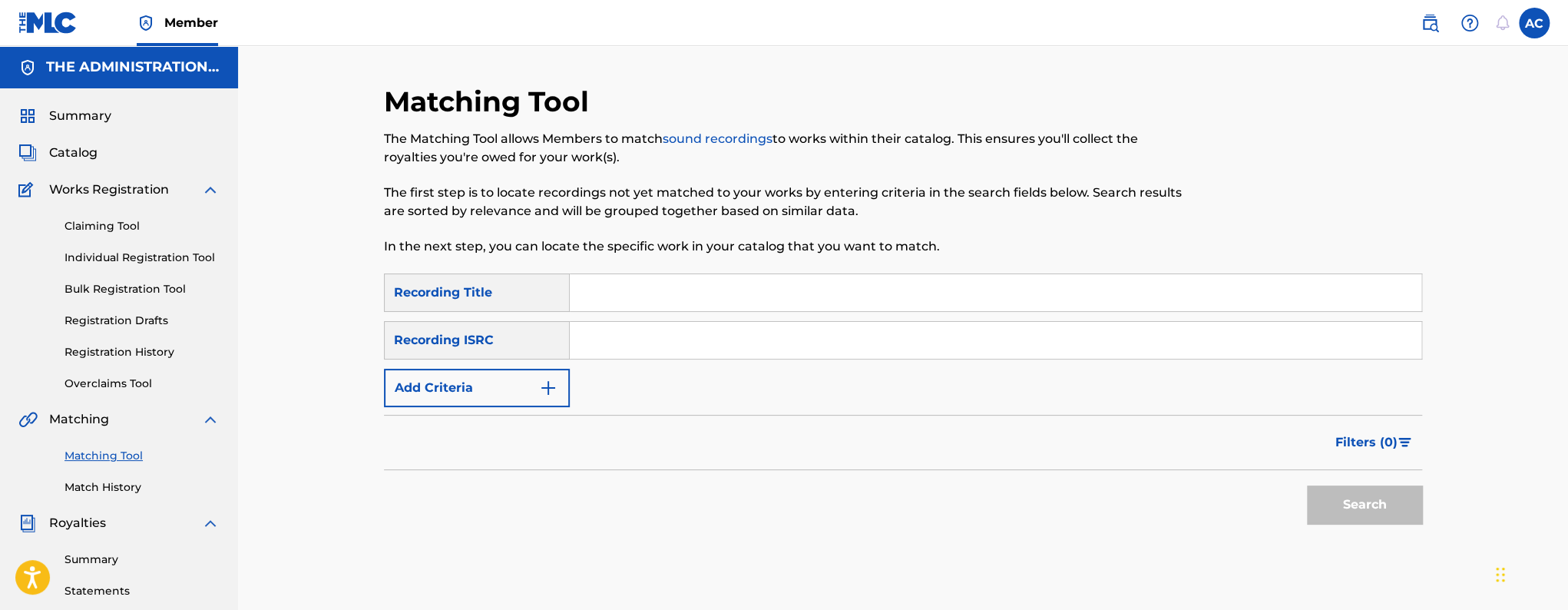
click at [629, 344] on input "Search Form" at bounding box center [996, 340] width 852 height 37
paste input "QZNJW2190551"
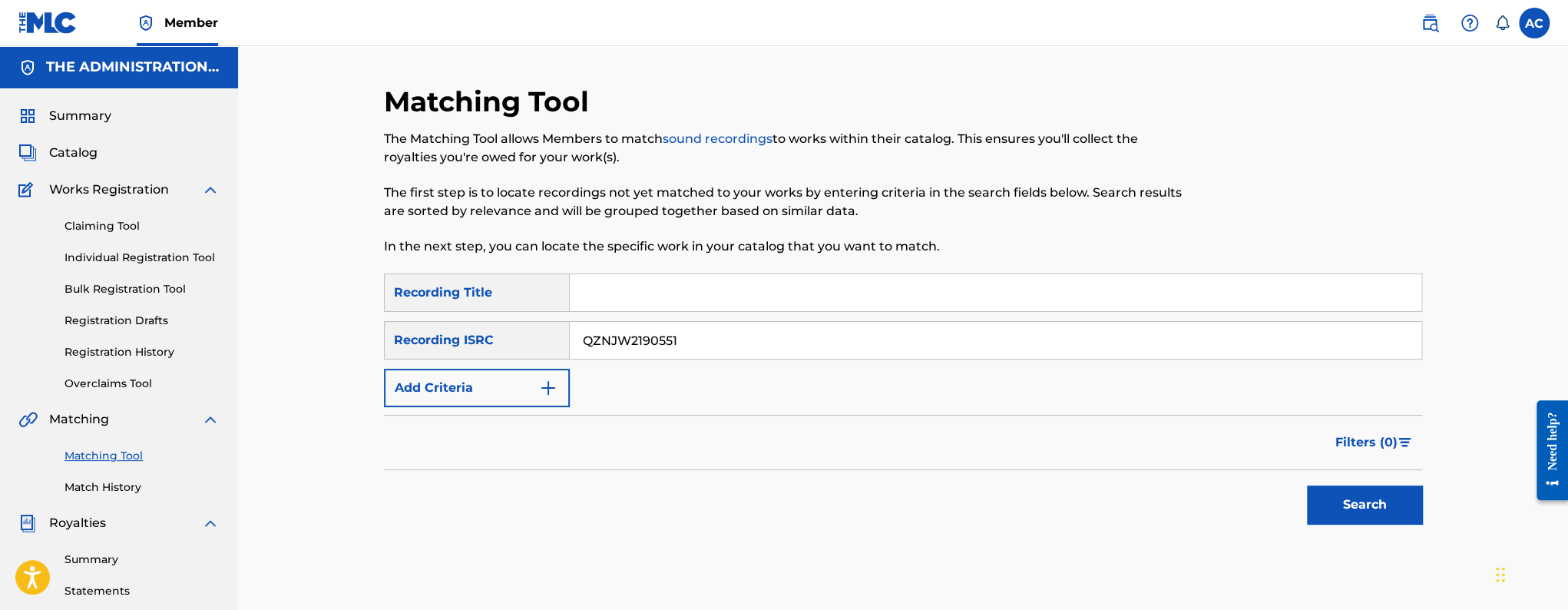
type input "QZNJW2190551"
click at [1308, 485] on button "Search" at bounding box center [1365, 504] width 115 height 38
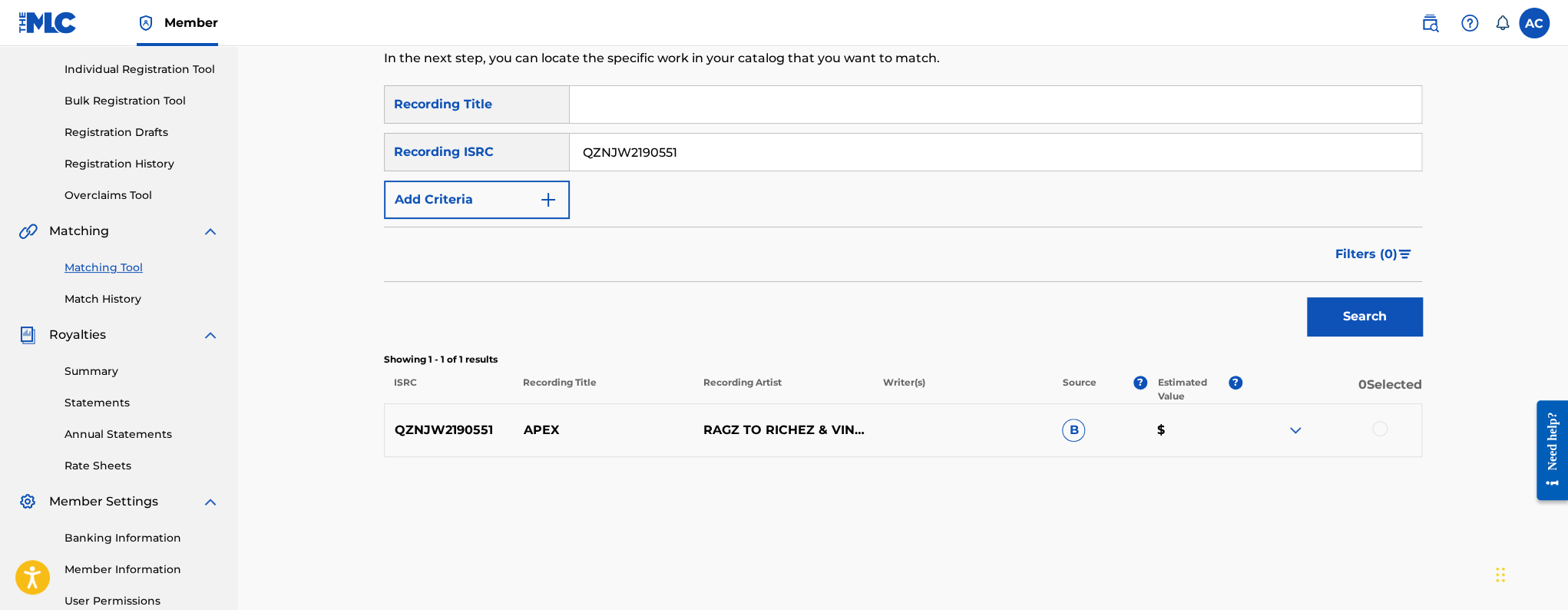
scroll to position [342, 0]
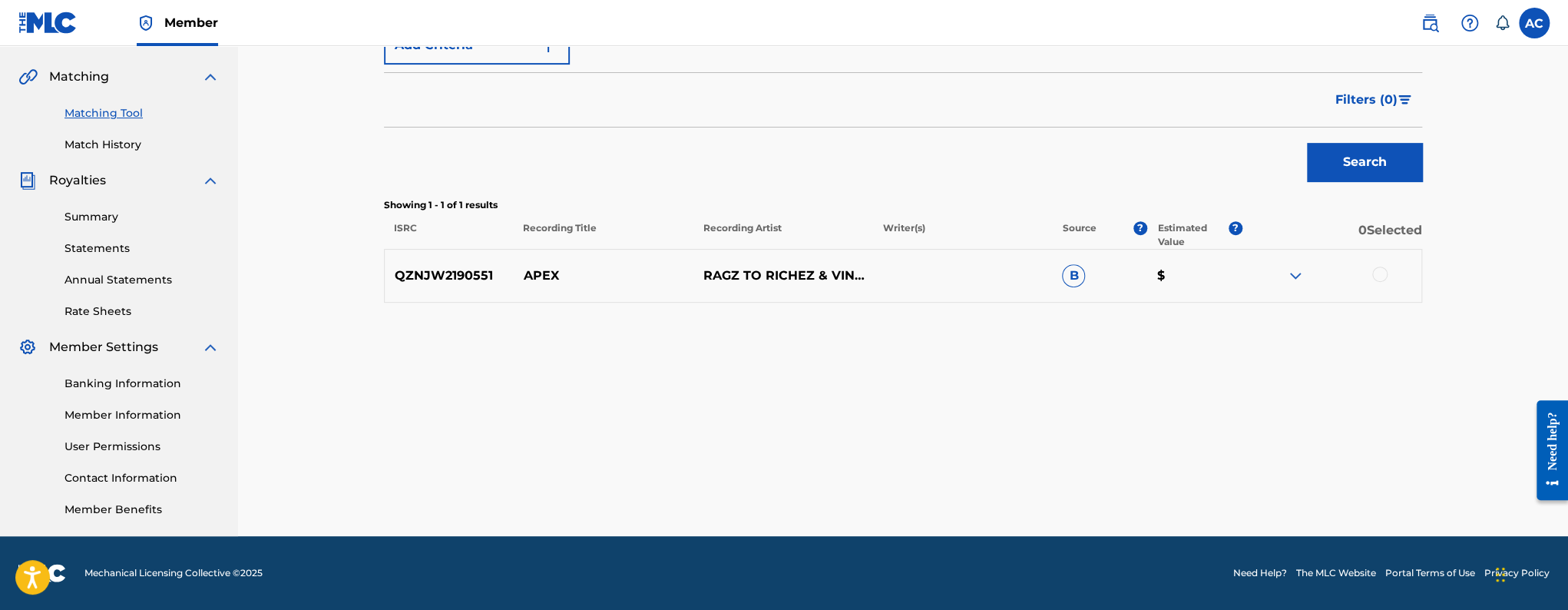
click at [1387, 272] on div at bounding box center [1380, 274] width 16 height 16
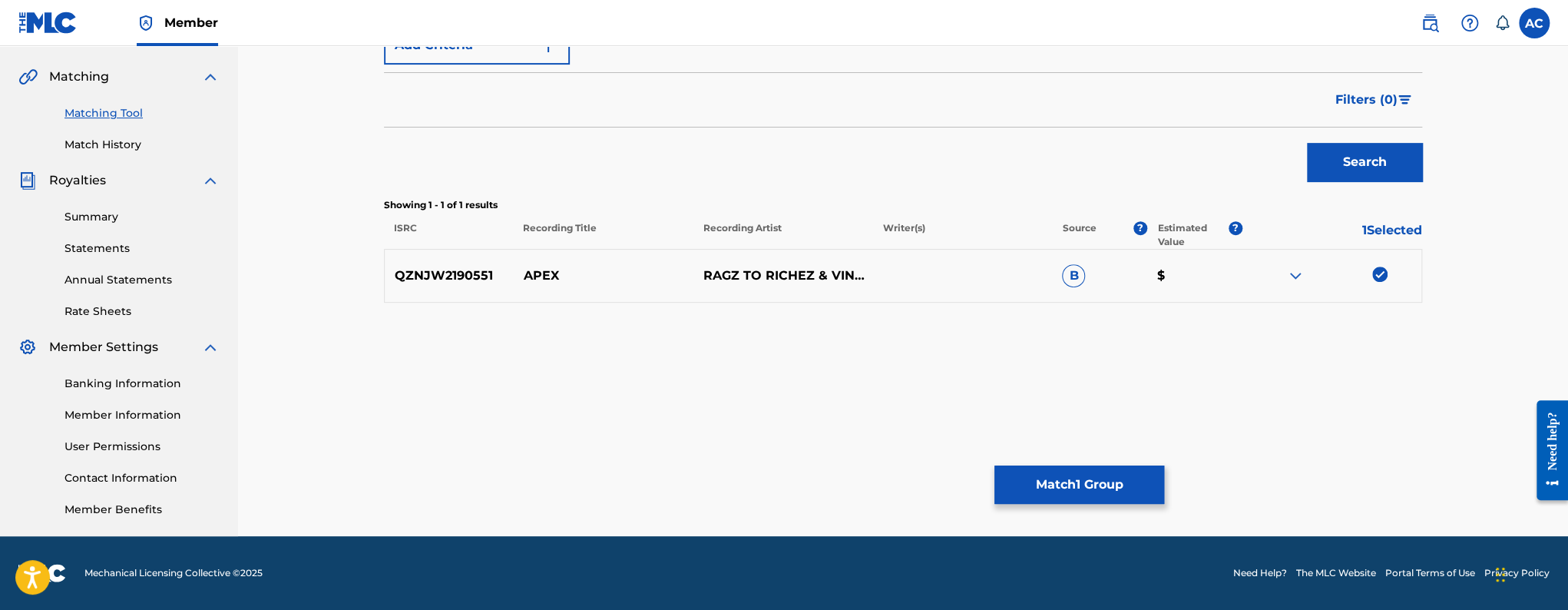
click at [1054, 492] on button "Match 1 Group" at bounding box center [1079, 484] width 170 height 38
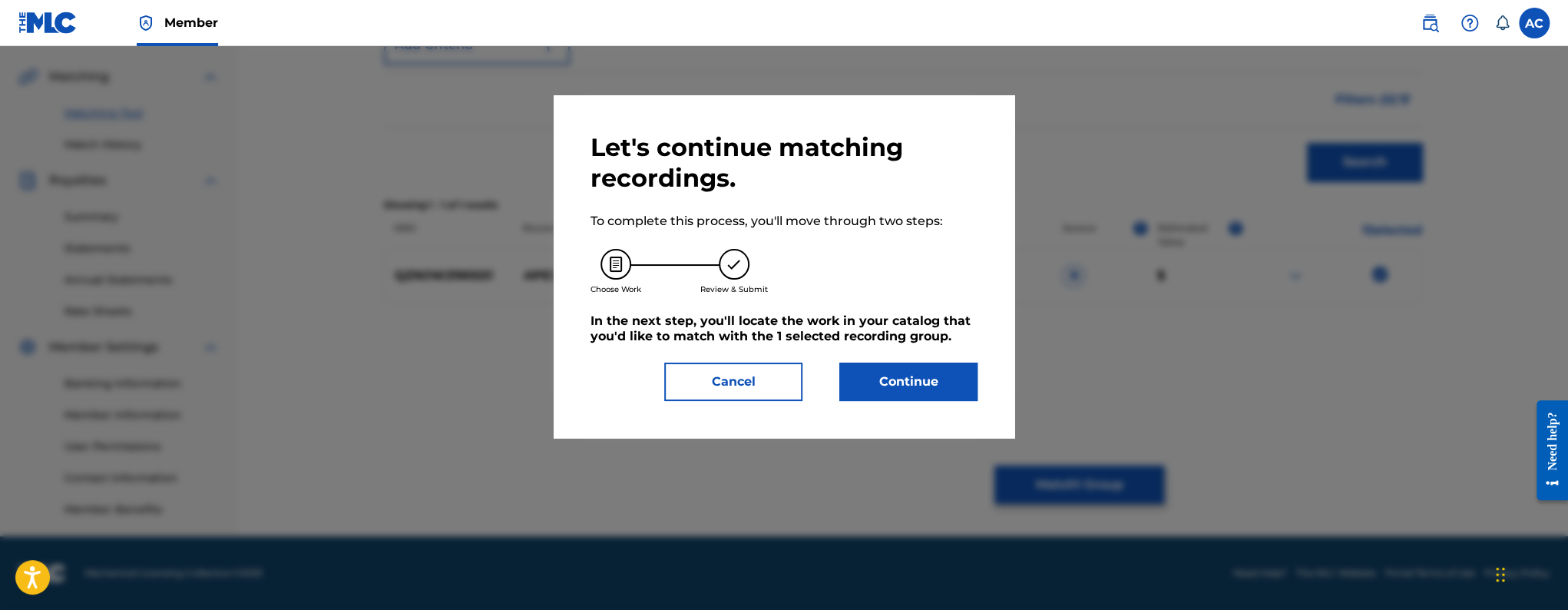
click at [849, 328] on h5 "In the next step, you'll locate the work in your catalog that you'd like to mat…" at bounding box center [784, 328] width 387 height 31
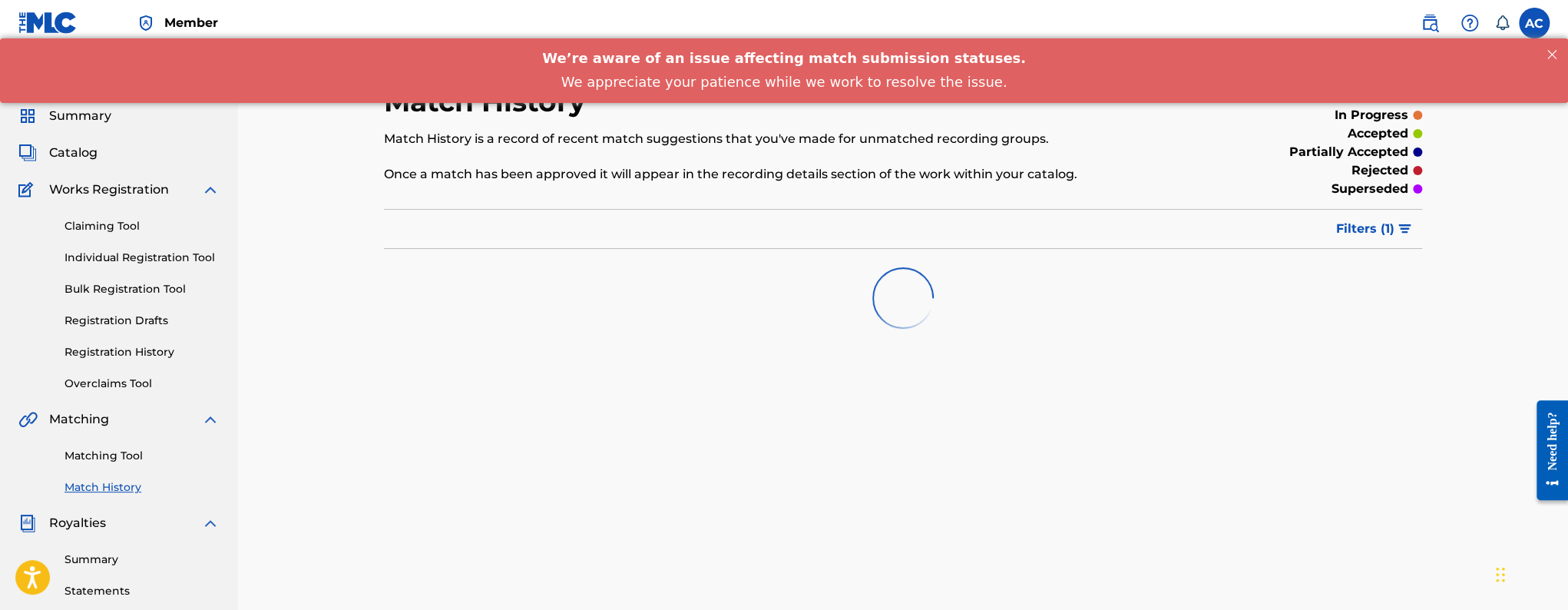
click at [96, 113] on span "Summary" at bounding box center [80, 116] width 62 height 19
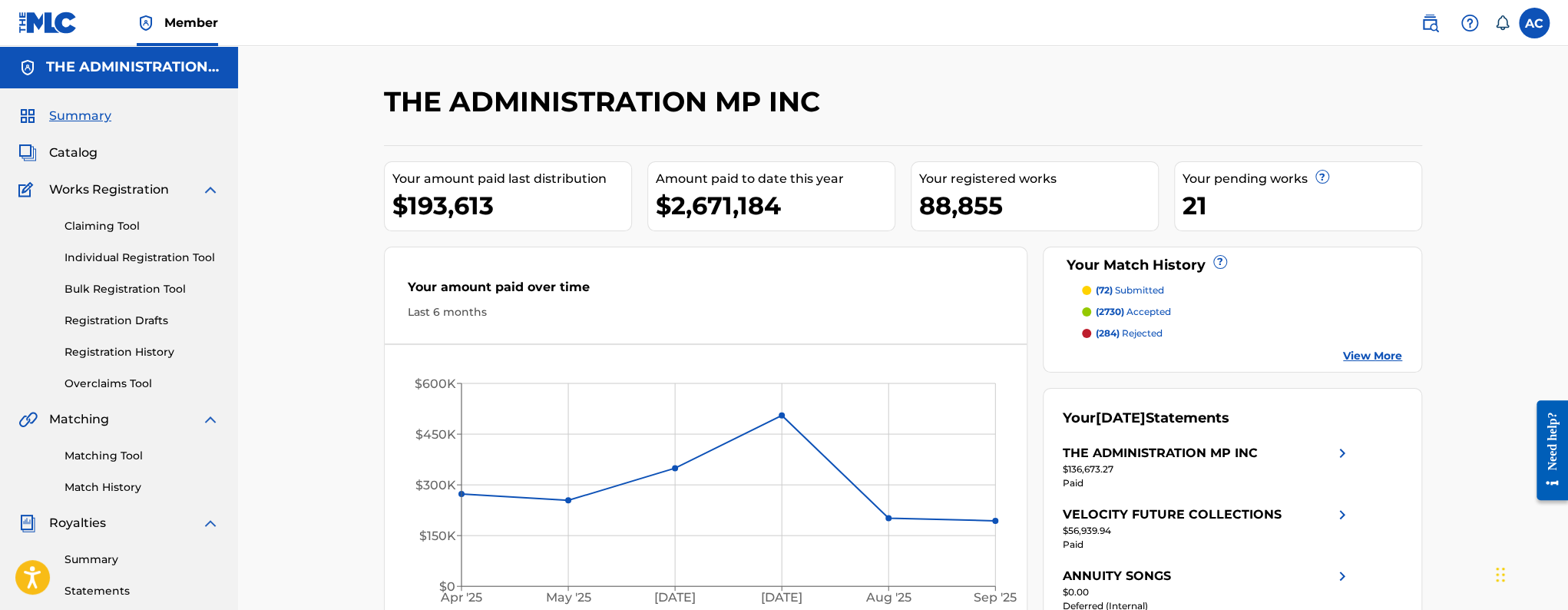
click at [61, 118] on span "Summary" at bounding box center [80, 116] width 62 height 19
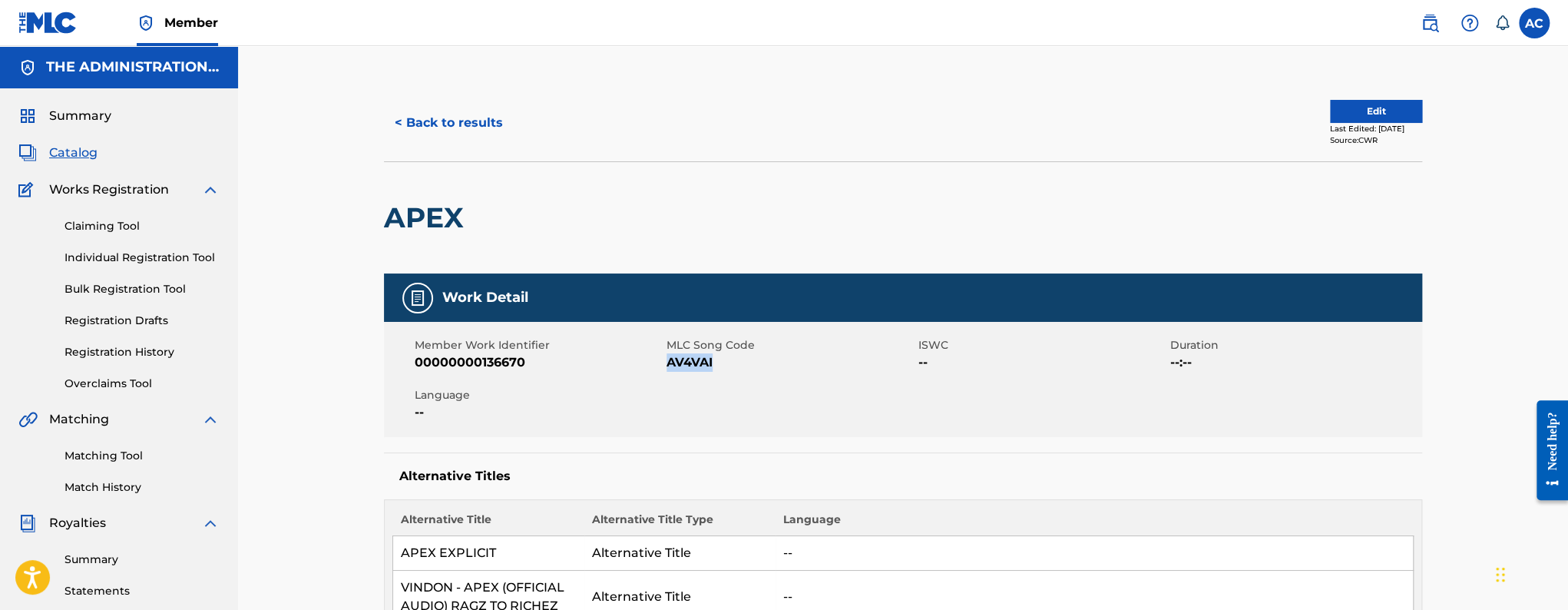
click at [455, 126] on button "< Back to results" at bounding box center [449, 122] width 130 height 38
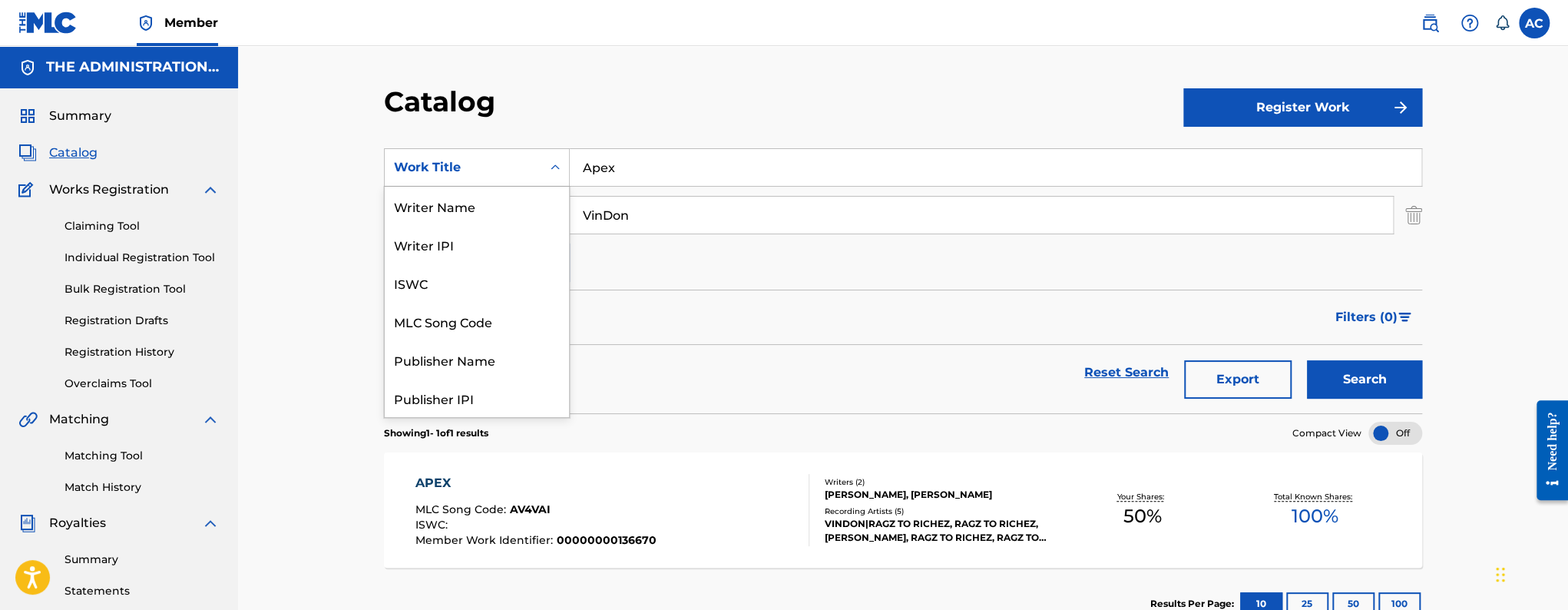
click at [538, 156] on div "Work Title" at bounding box center [463, 166] width 156 height 29
click at [474, 209] on div "Writer Name" at bounding box center [477, 206] width 184 height 38
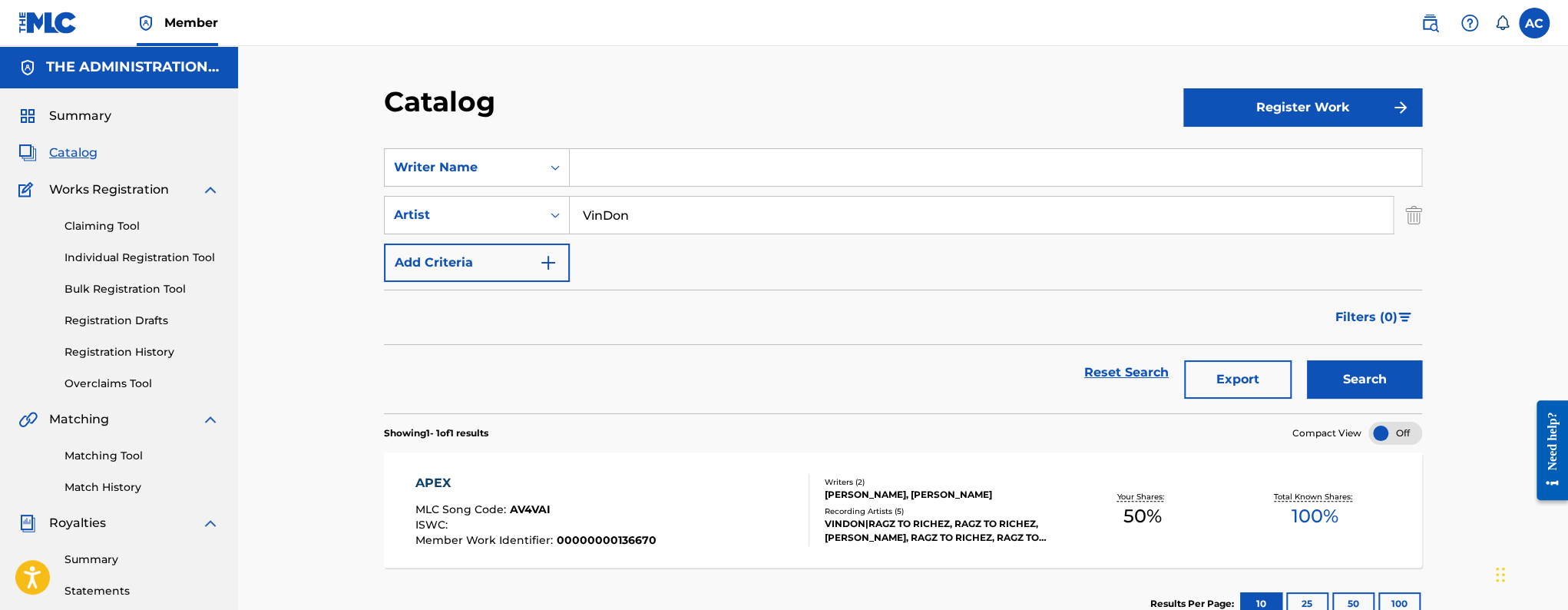
click at [611, 162] on input "Search Form" at bounding box center [996, 167] width 852 height 37
paste input "[PERSON_NAME] [PERSON_NAME]"
type input "[PERSON_NAME] [PERSON_NAME]"
click at [595, 221] on input "VinDon" at bounding box center [981, 215] width 823 height 37
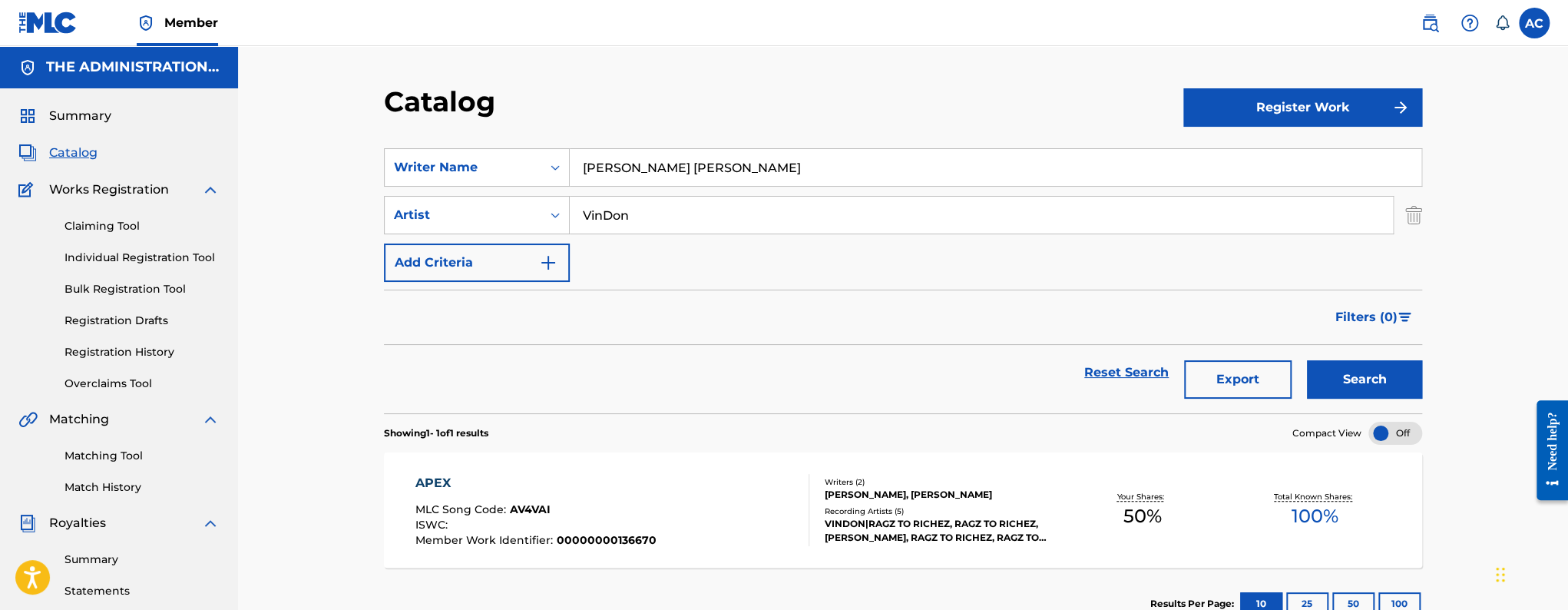
click at [595, 221] on input "VinDon" at bounding box center [981, 215] width 823 height 37
click at [1308, 360] on button "Search" at bounding box center [1365, 378] width 115 height 38
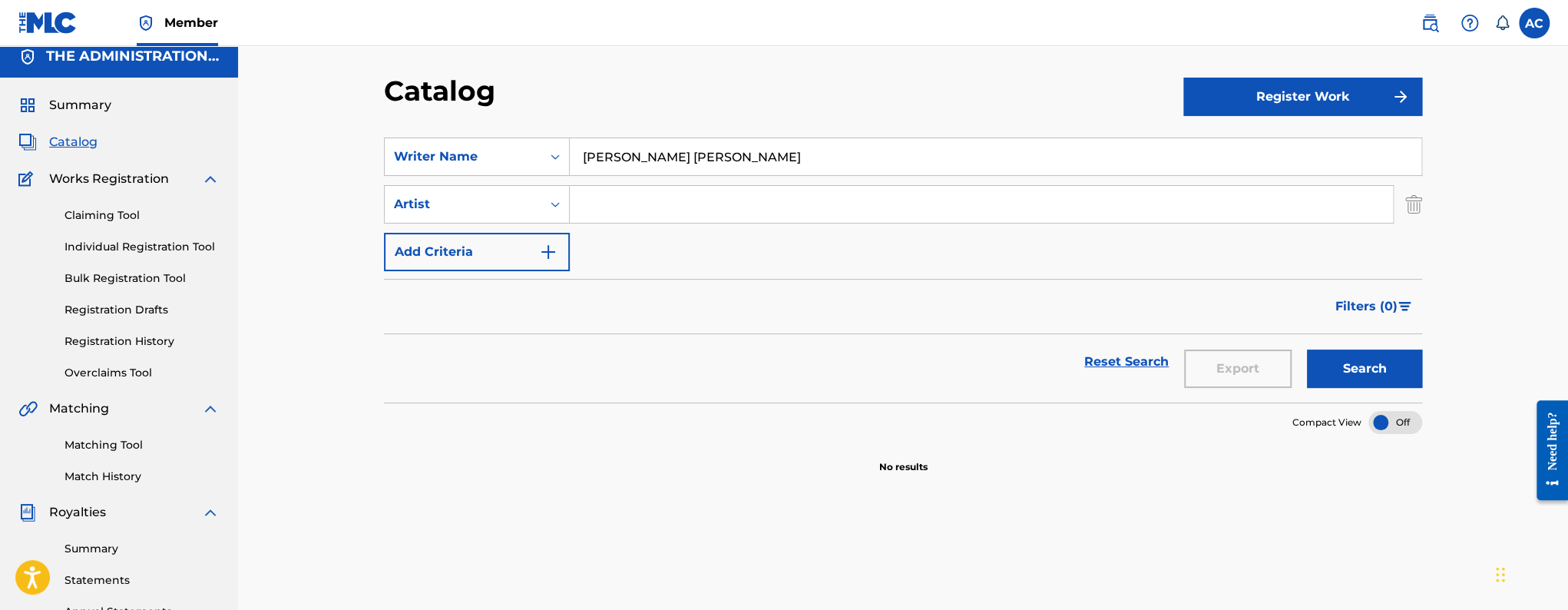
scroll to position [12, 0]
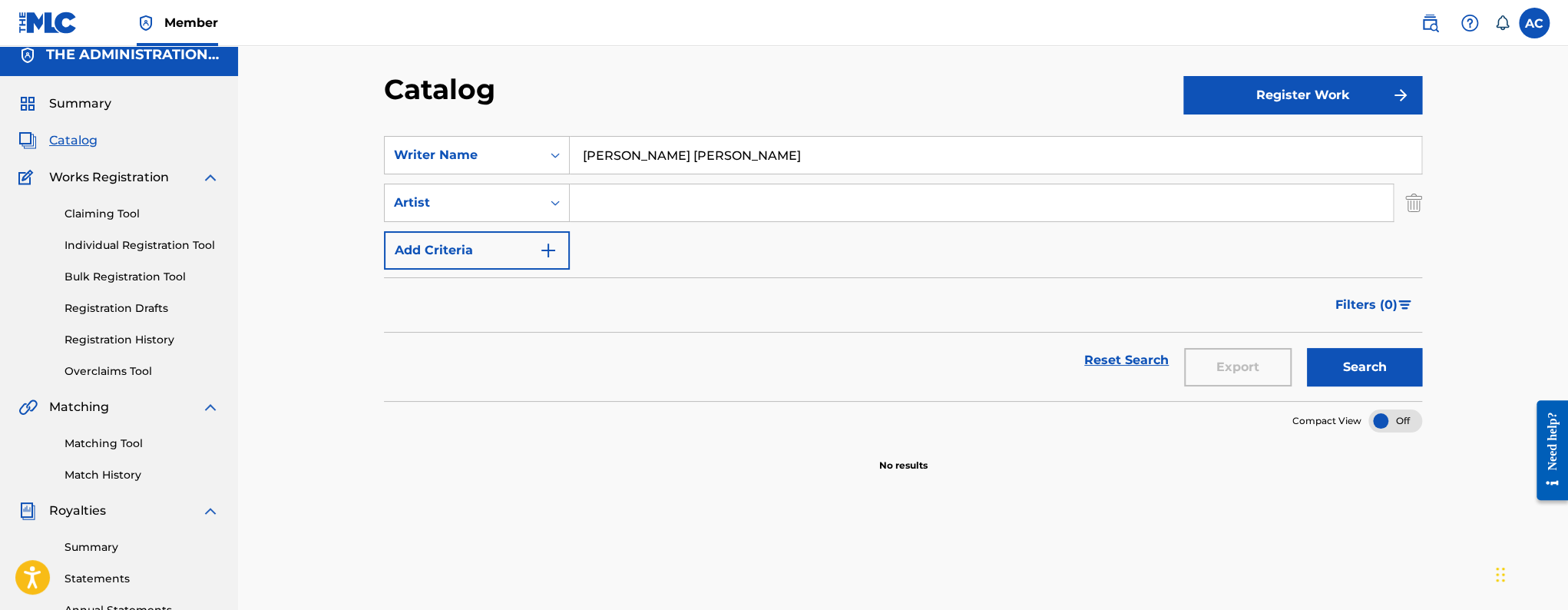
click at [1308, 348] on button "Search" at bounding box center [1365, 366] width 115 height 38
click at [714, 152] on input "Vinton Renel Charles Hulcome" at bounding box center [996, 155] width 852 height 37
click at [1308, 348] on button "Search" at bounding box center [1365, 366] width 115 height 38
type input "Vinton Hulcome"
click at [1308, 348] on button "Search" at bounding box center [1365, 366] width 115 height 38
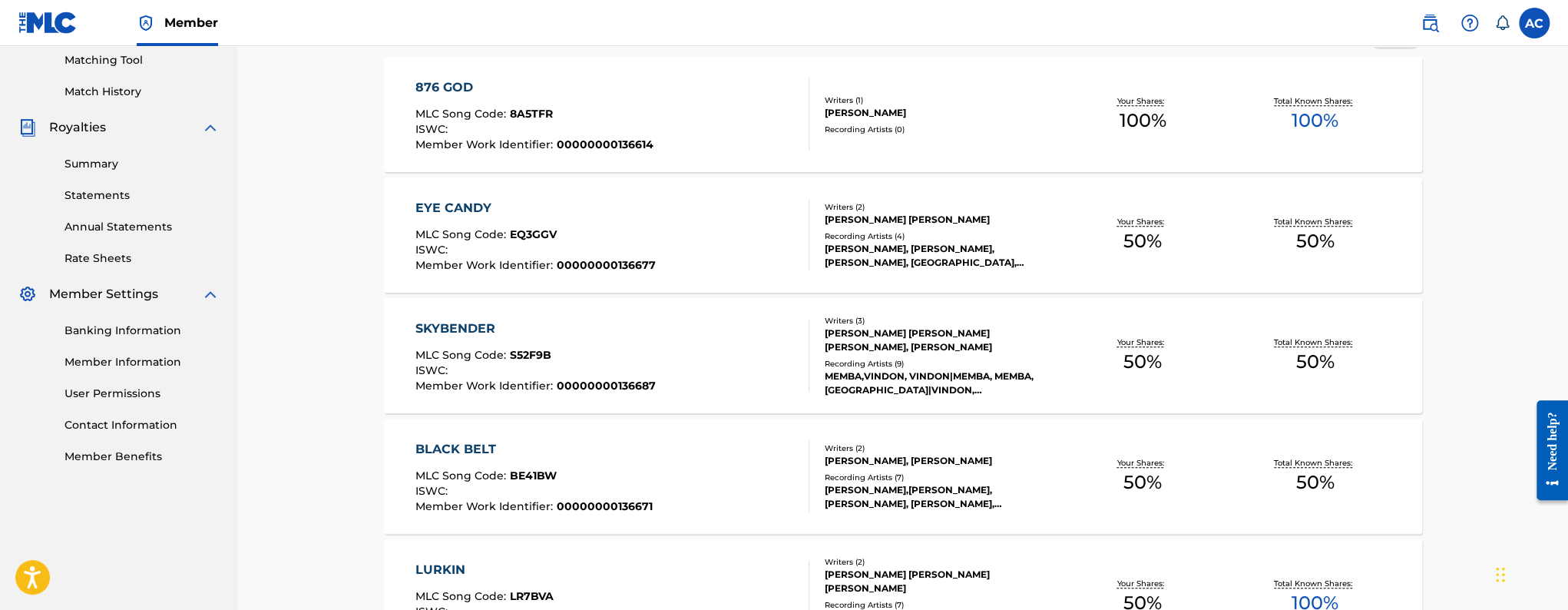
scroll to position [51, 0]
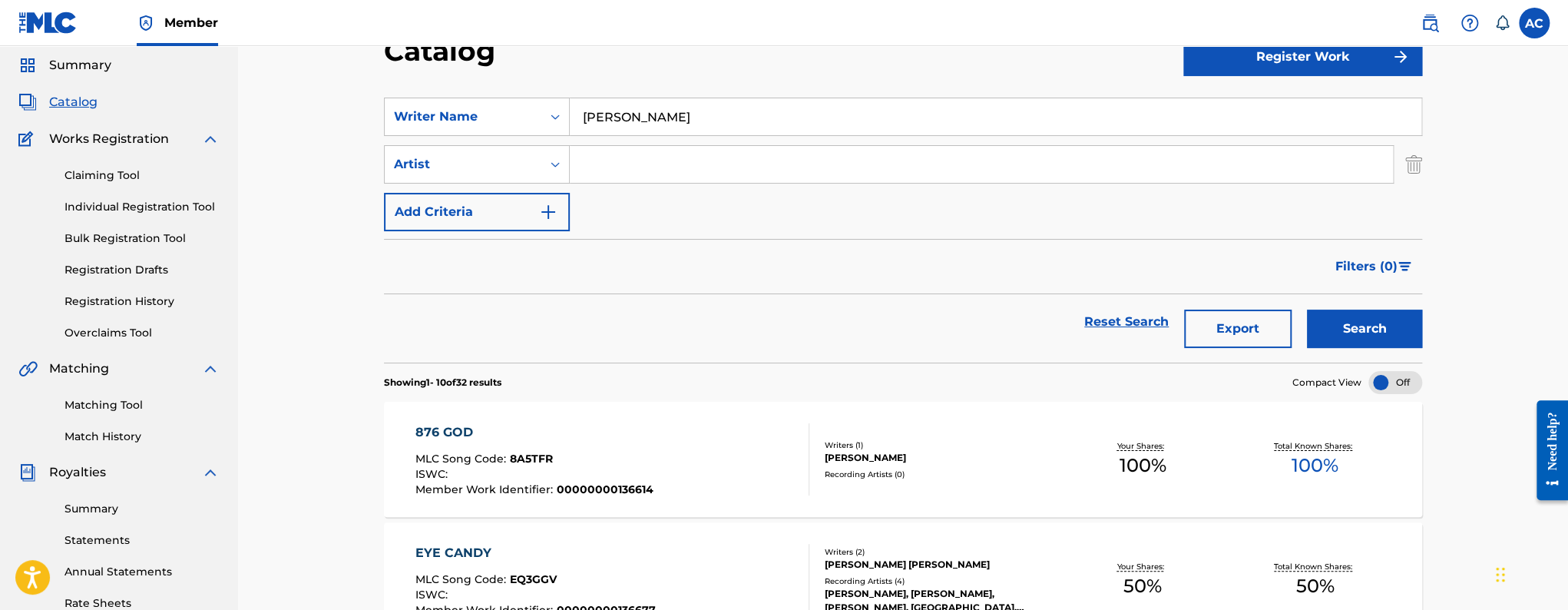
click at [603, 419] on div "876 GOD MLC Song Code : 8A5TFR ISWC : Member Work Identifier : 00000000136614 W…" at bounding box center [903, 459] width 1039 height 115
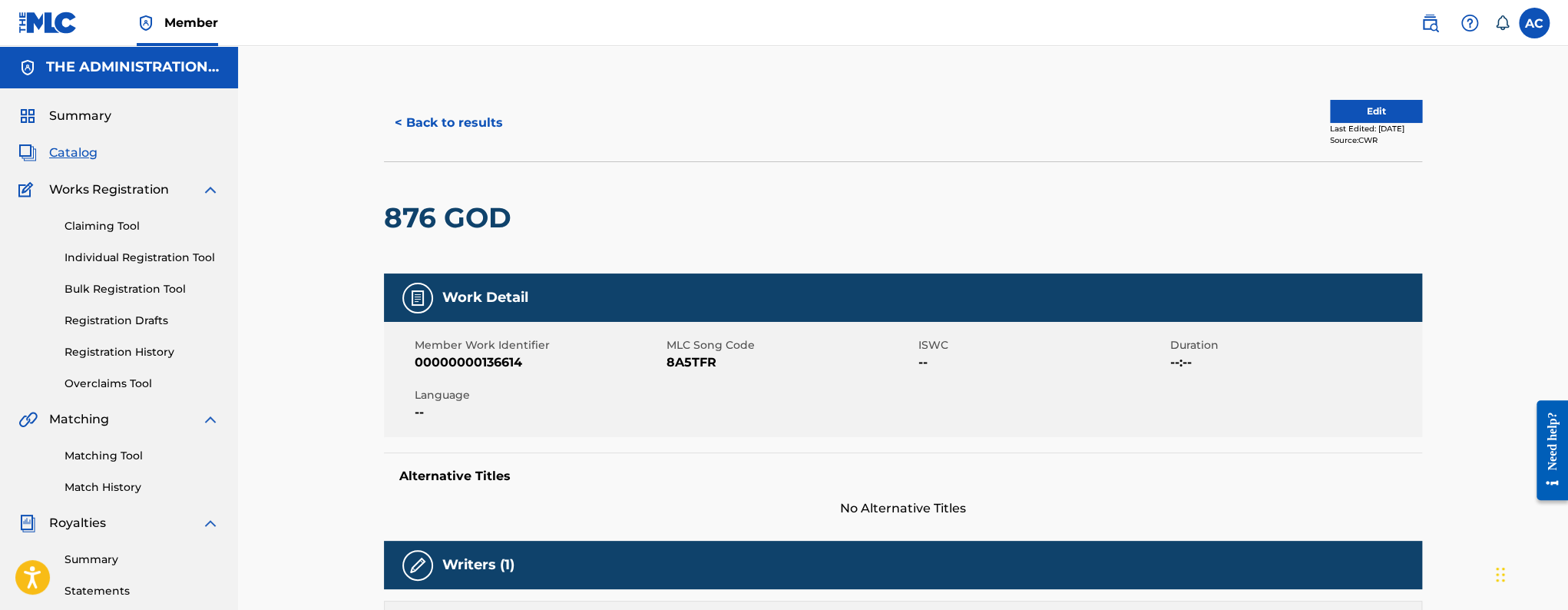
click at [439, 121] on button "< Back to results" at bounding box center [449, 122] width 130 height 38
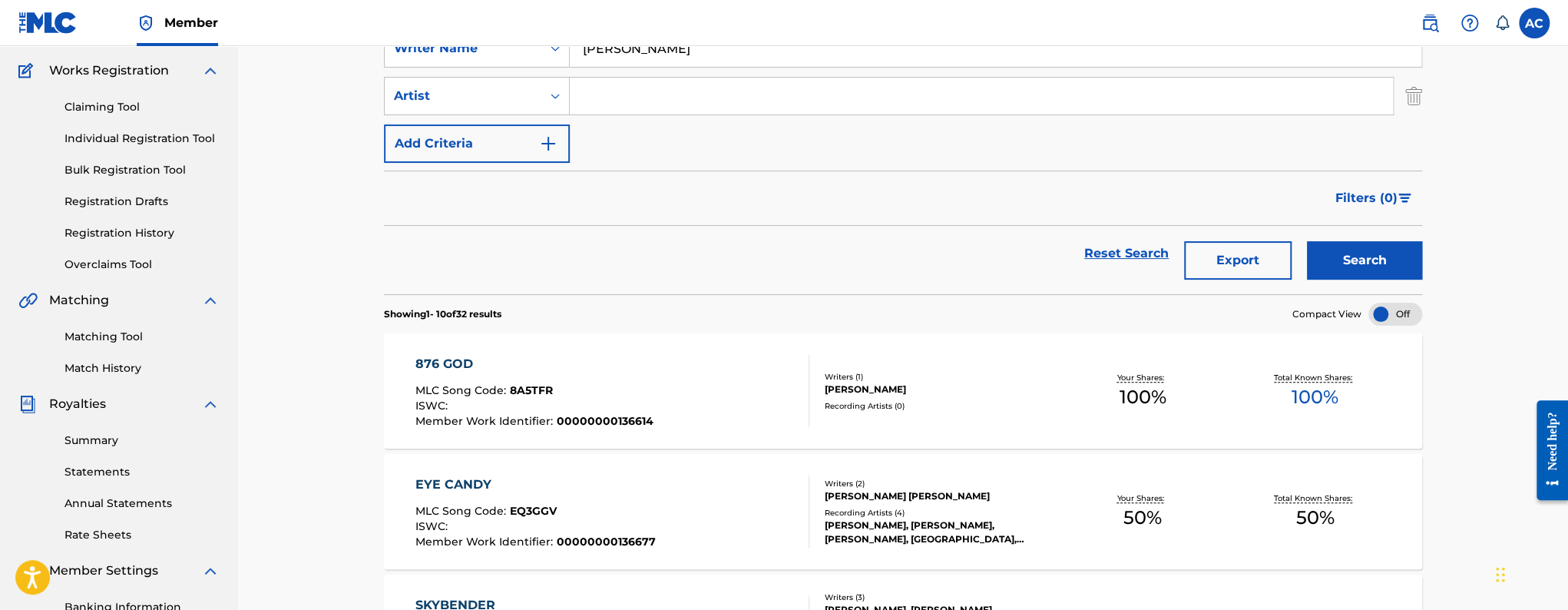
scroll to position [192, 0]
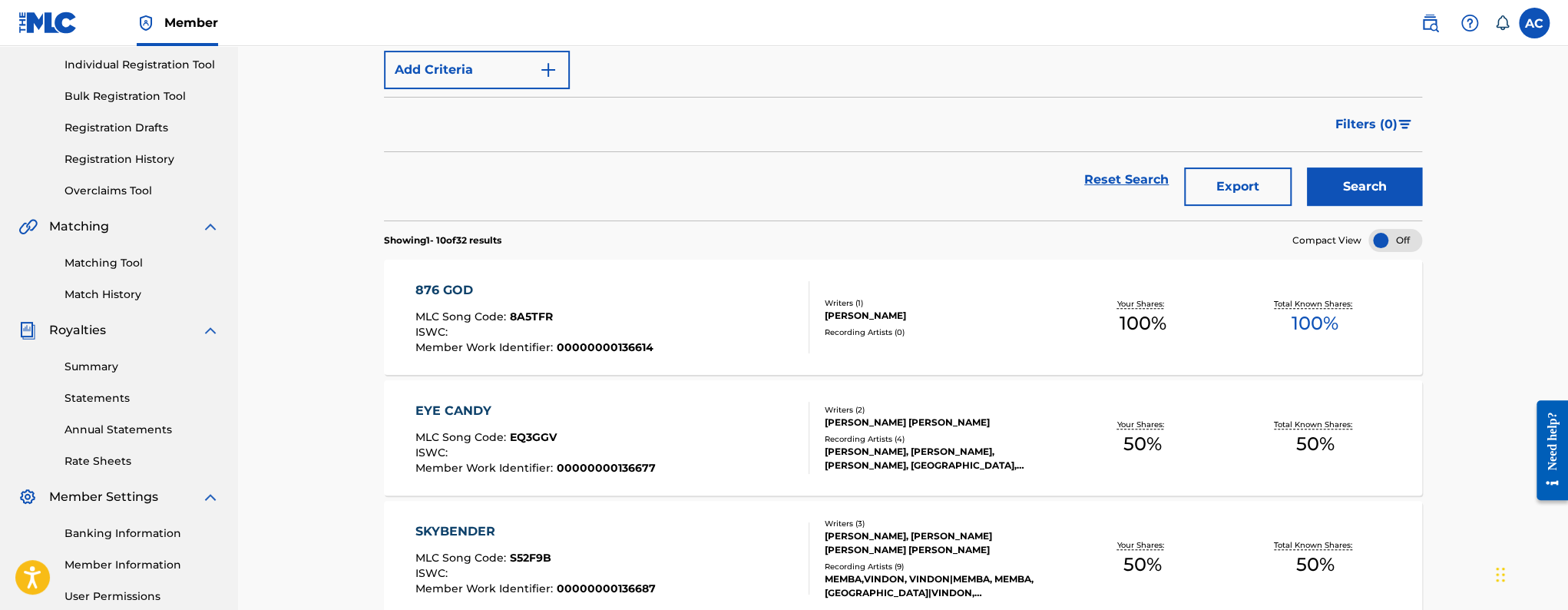
click at [722, 296] on div "876 GOD MLC Song Code : 8A5TFR ISWC : Member Work Identifier : 00000000136614" at bounding box center [613, 317] width 394 height 73
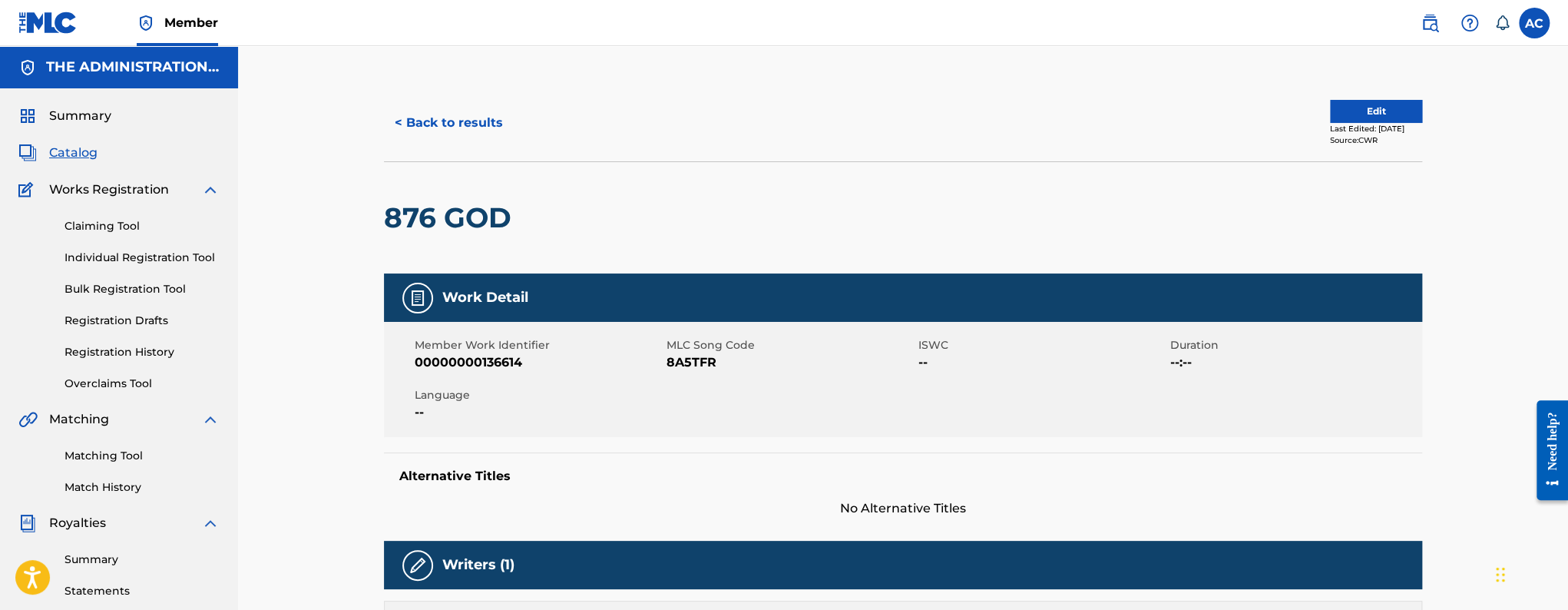
click at [1365, 126] on div "Last Edited: July 16, 2024" at bounding box center [1375, 128] width 92 height 11
click at [1363, 117] on button "Edit" at bounding box center [1375, 111] width 92 height 23
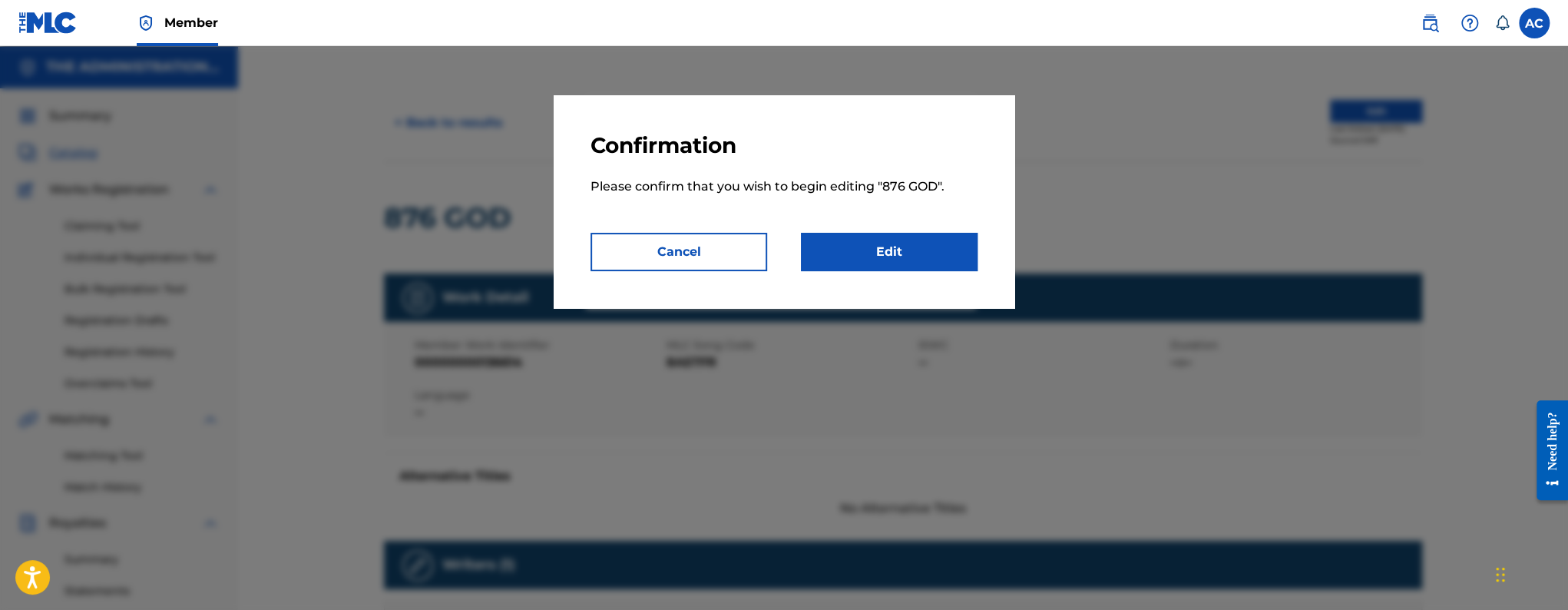
click at [905, 258] on link "Edit" at bounding box center [889, 251] width 177 height 38
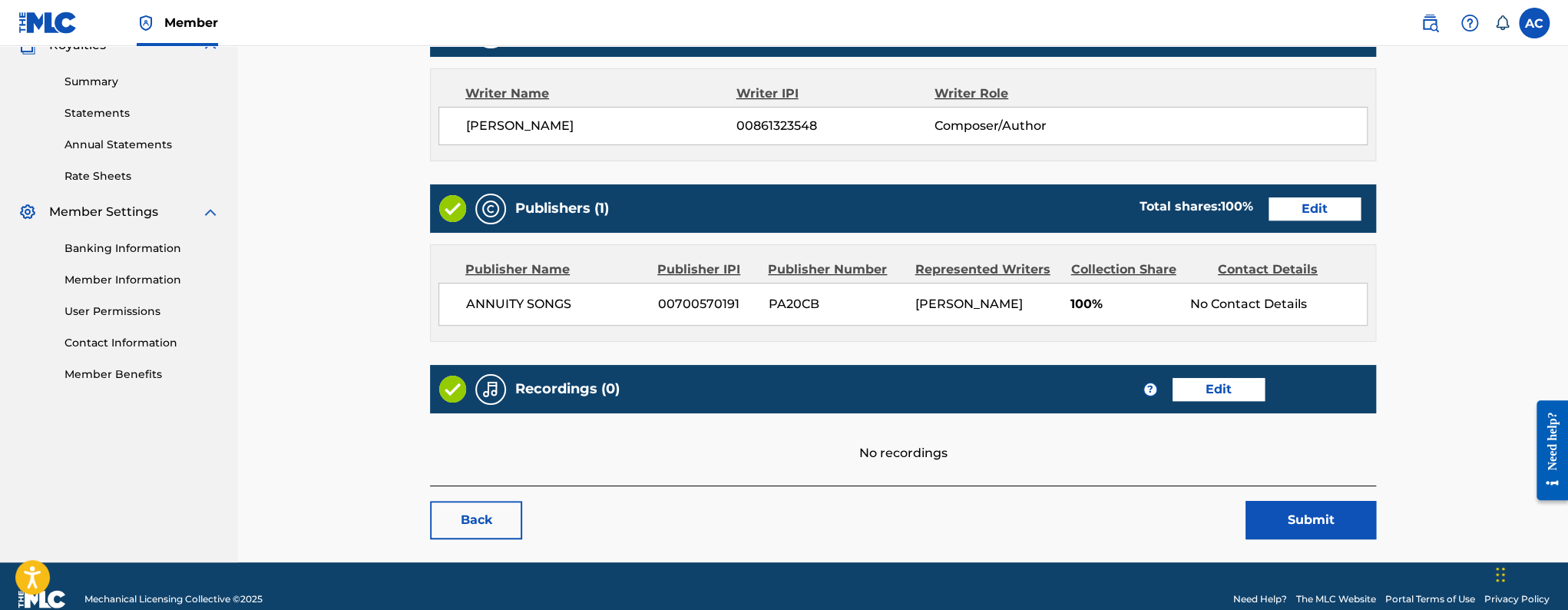
scroll to position [503, 0]
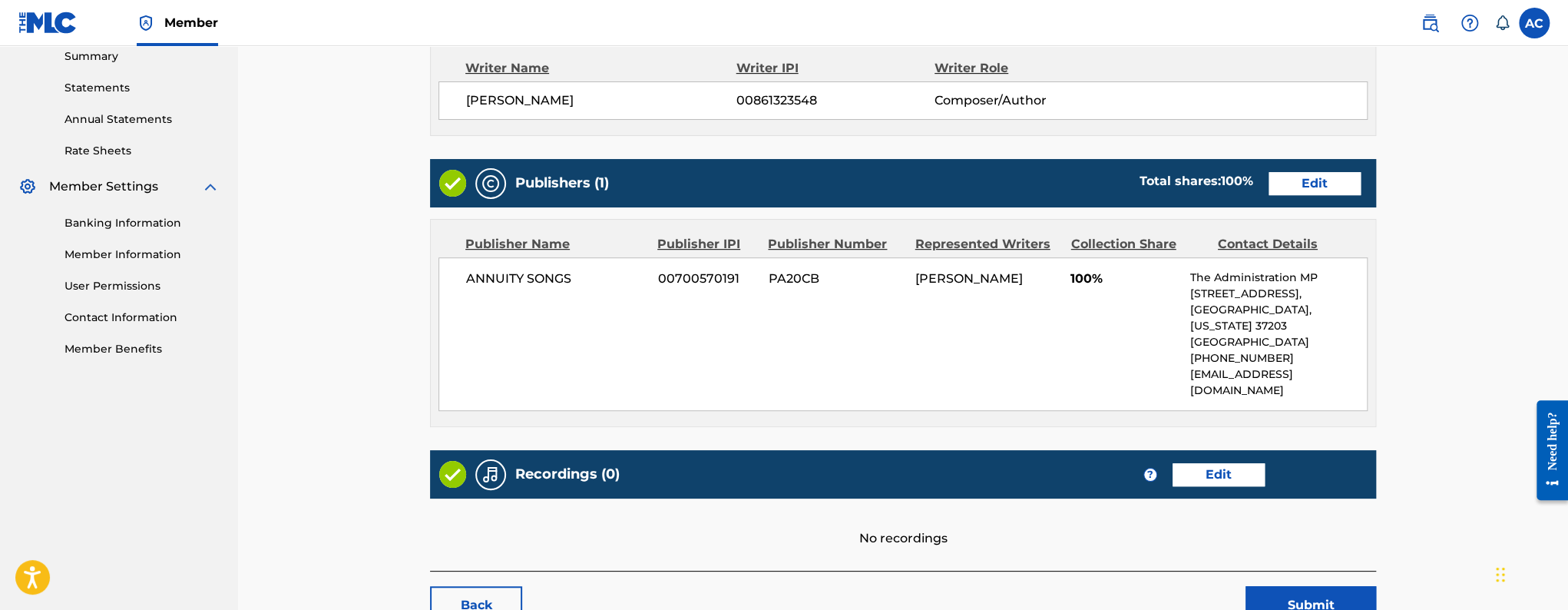
click at [1190, 453] on div "Recordings (0) ? Edit" at bounding box center [902, 474] width 946 height 48
click at [1190, 463] on link "Edit" at bounding box center [1218, 474] width 92 height 23
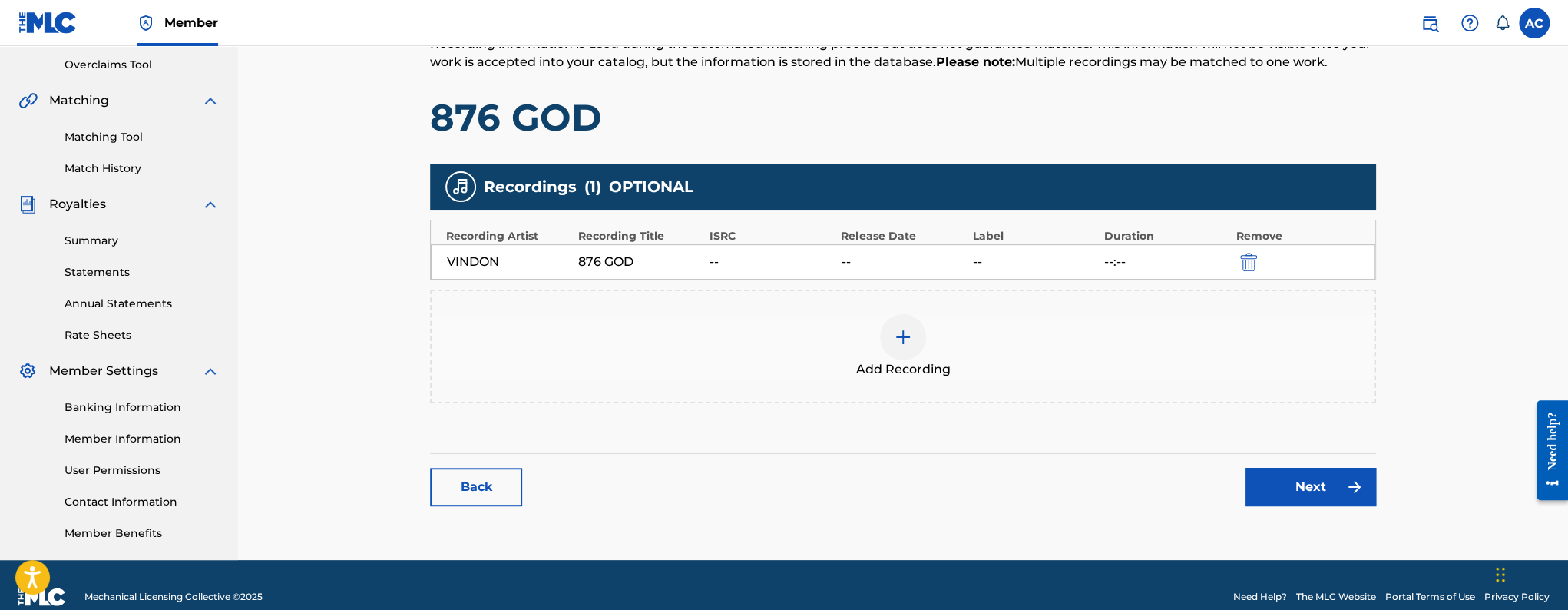
scroll to position [342, 0]
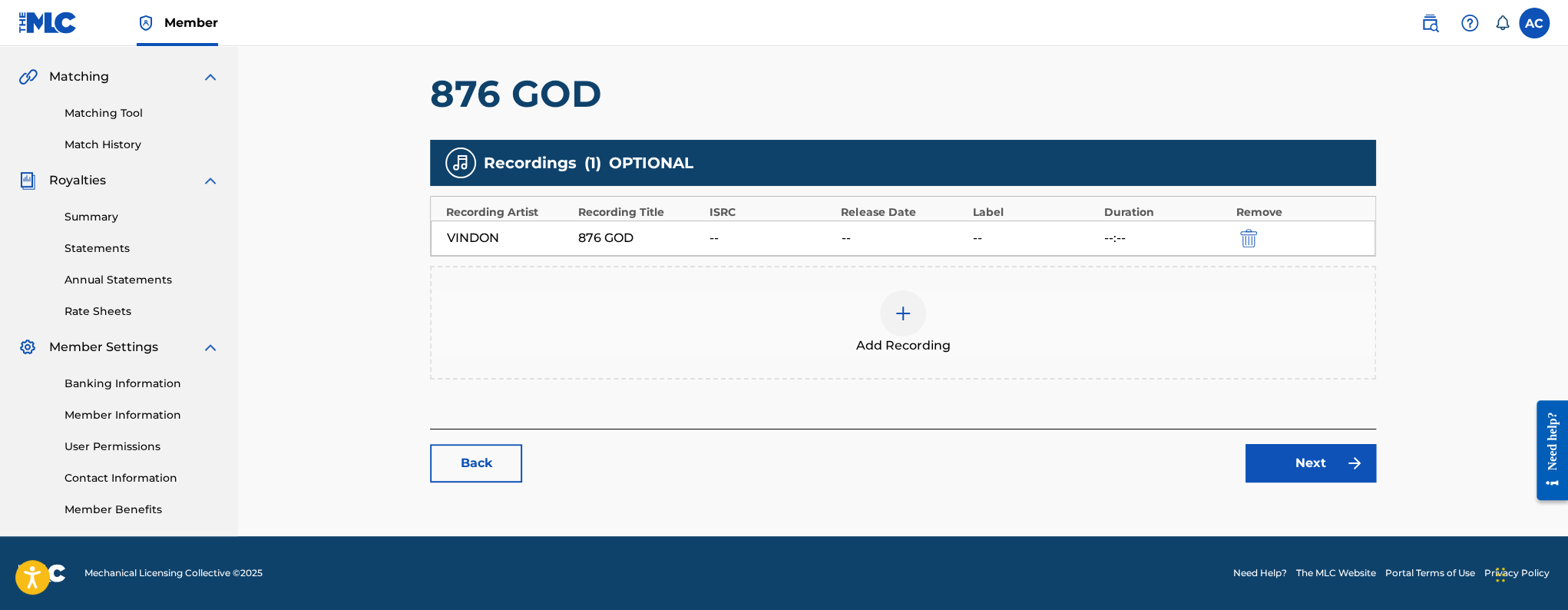
click at [452, 476] on link "Back" at bounding box center [475, 462] width 92 height 38
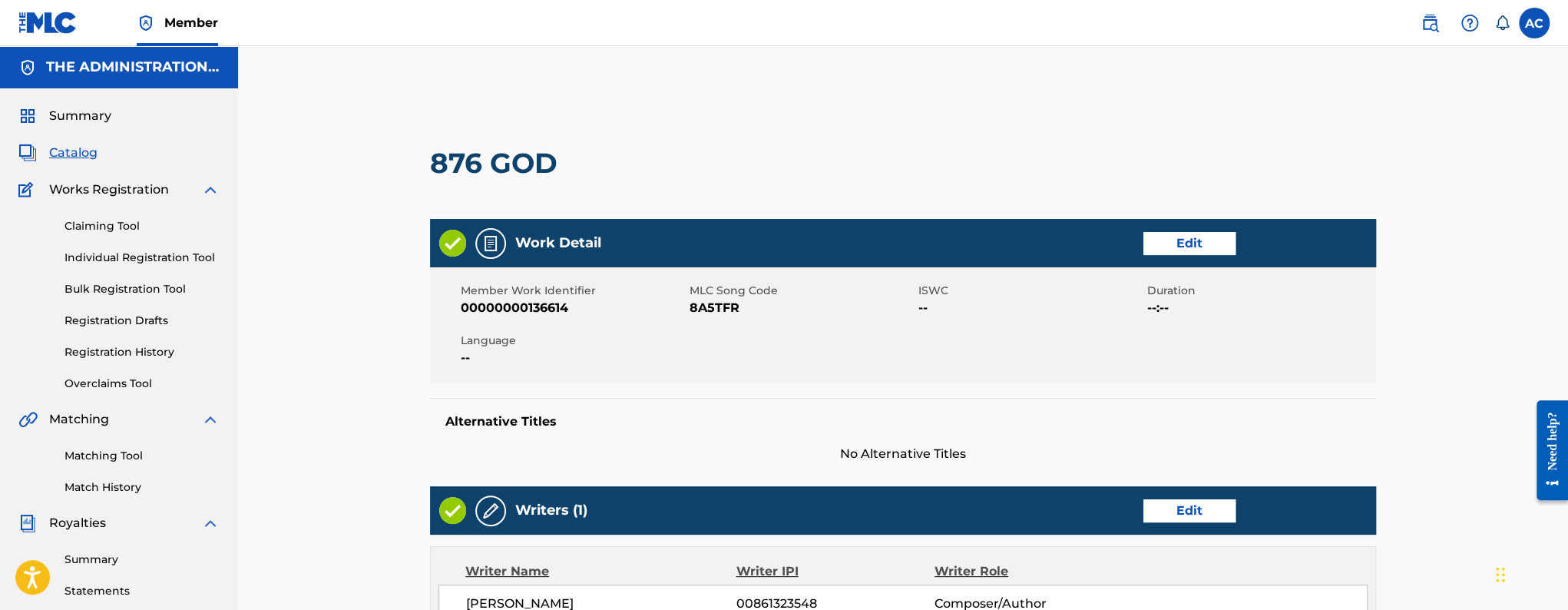
click at [92, 155] on span "Catalog" at bounding box center [73, 152] width 48 height 19
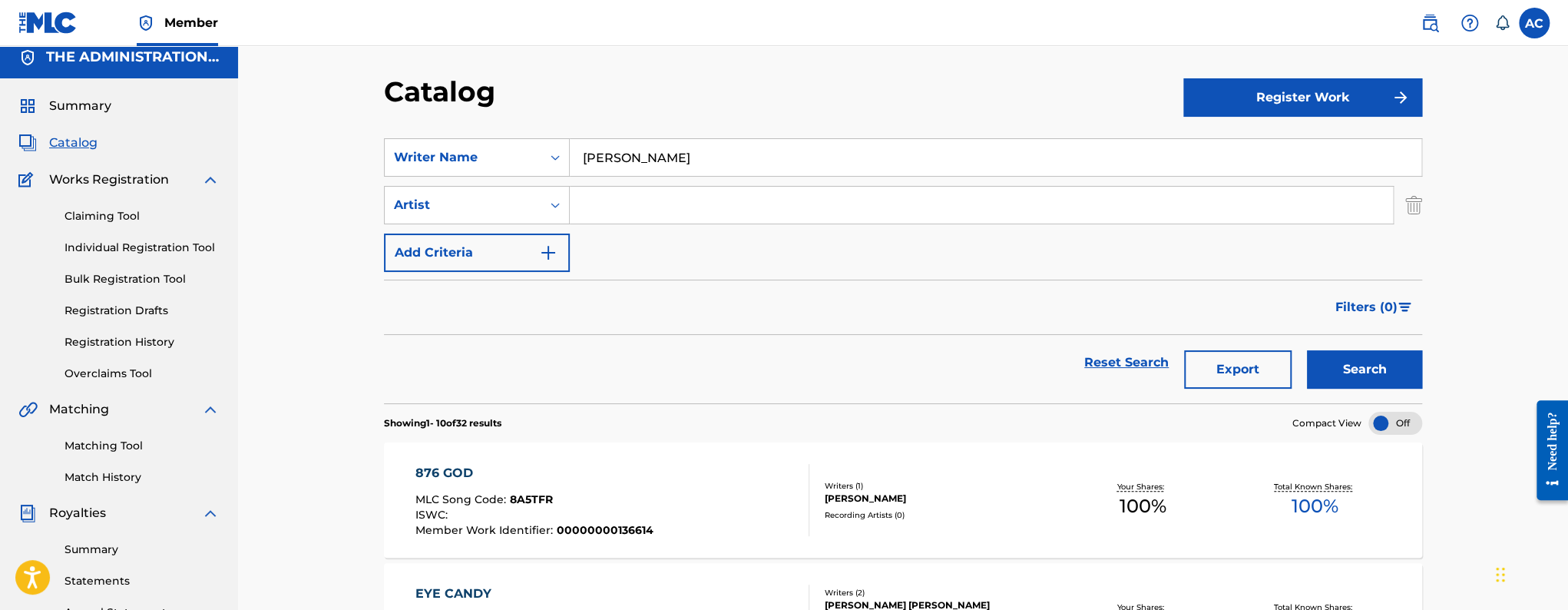
scroll to position [200, 0]
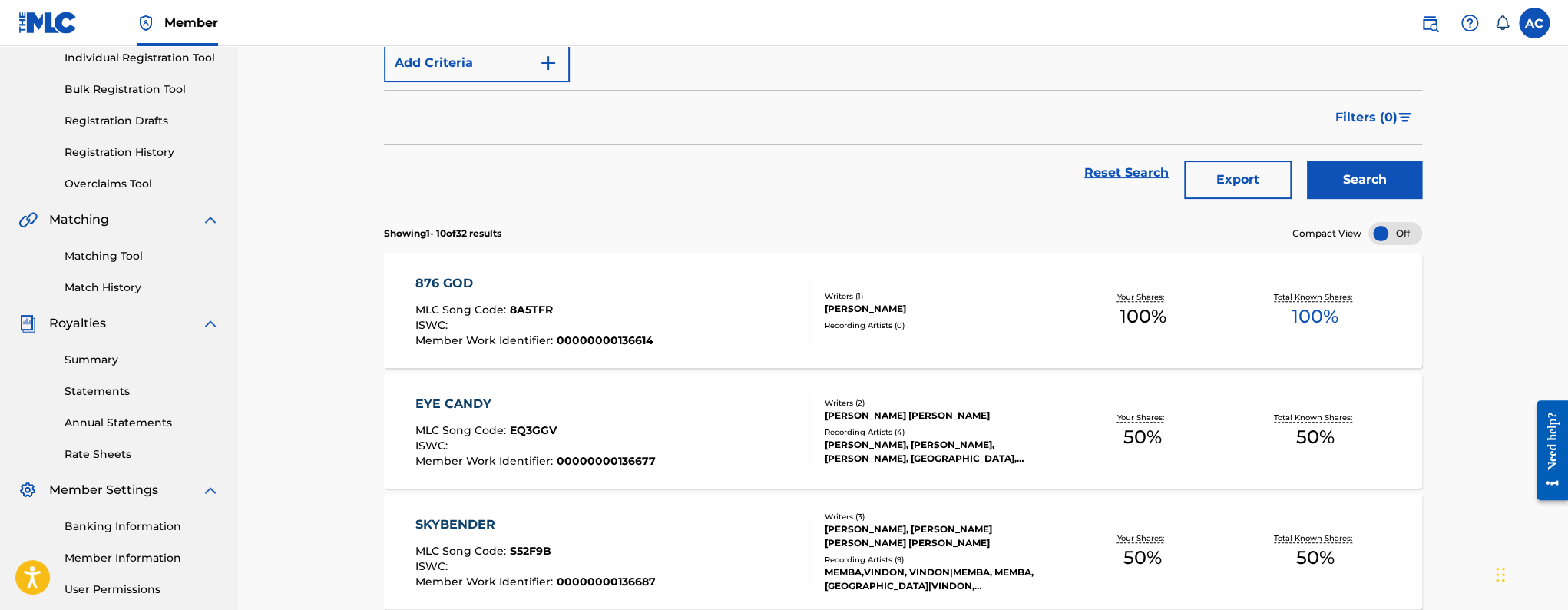
click at [669, 412] on div "EYE CANDY MLC Song Code : EQ3GGV ISWC : Member Work Identifier : 00000000136677" at bounding box center [613, 431] width 394 height 73
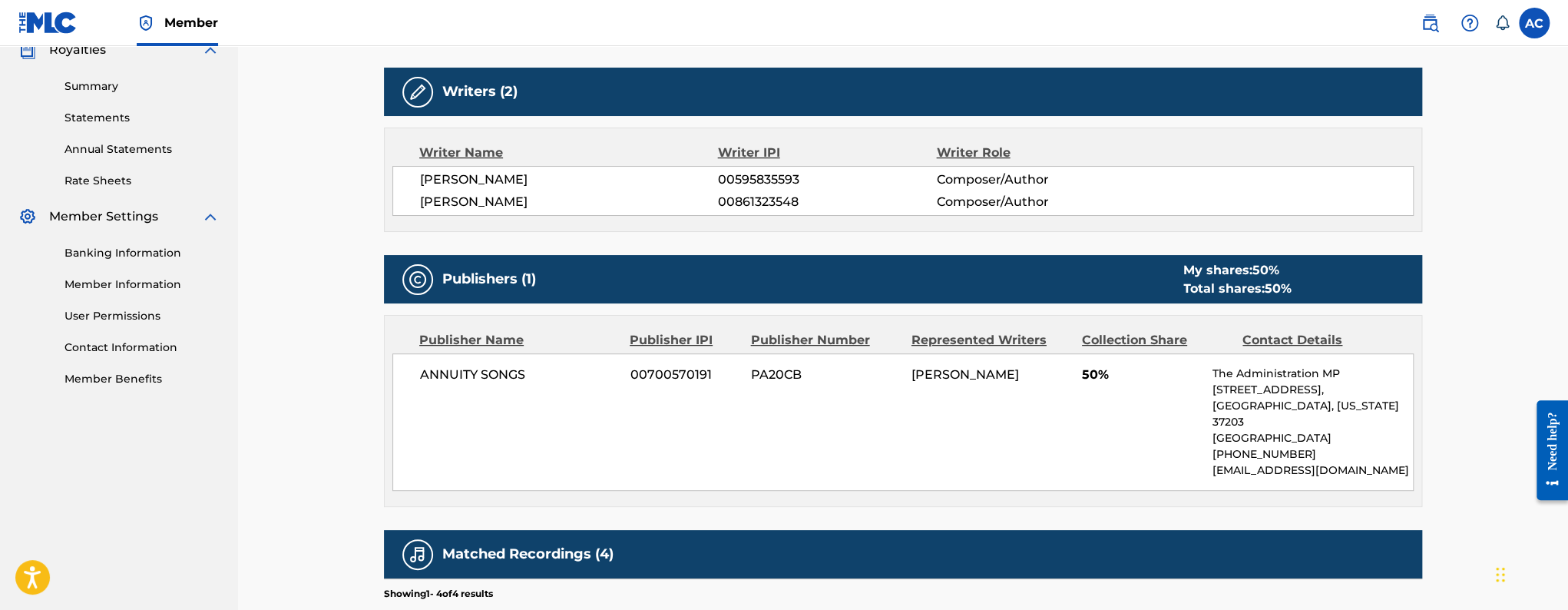
scroll to position [598, 0]
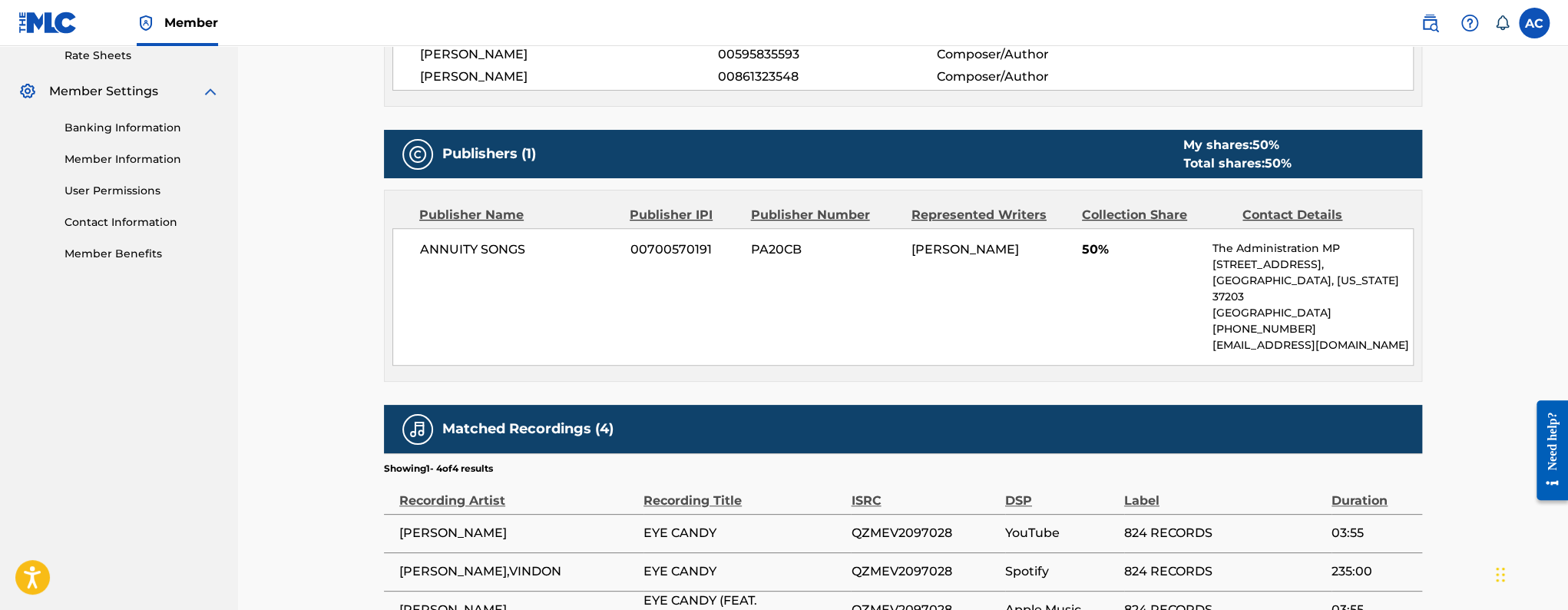
click at [908, 524] on span "QZMEV2097028" at bounding box center [924, 533] width 146 height 19
copy span "QZMEV2097028"
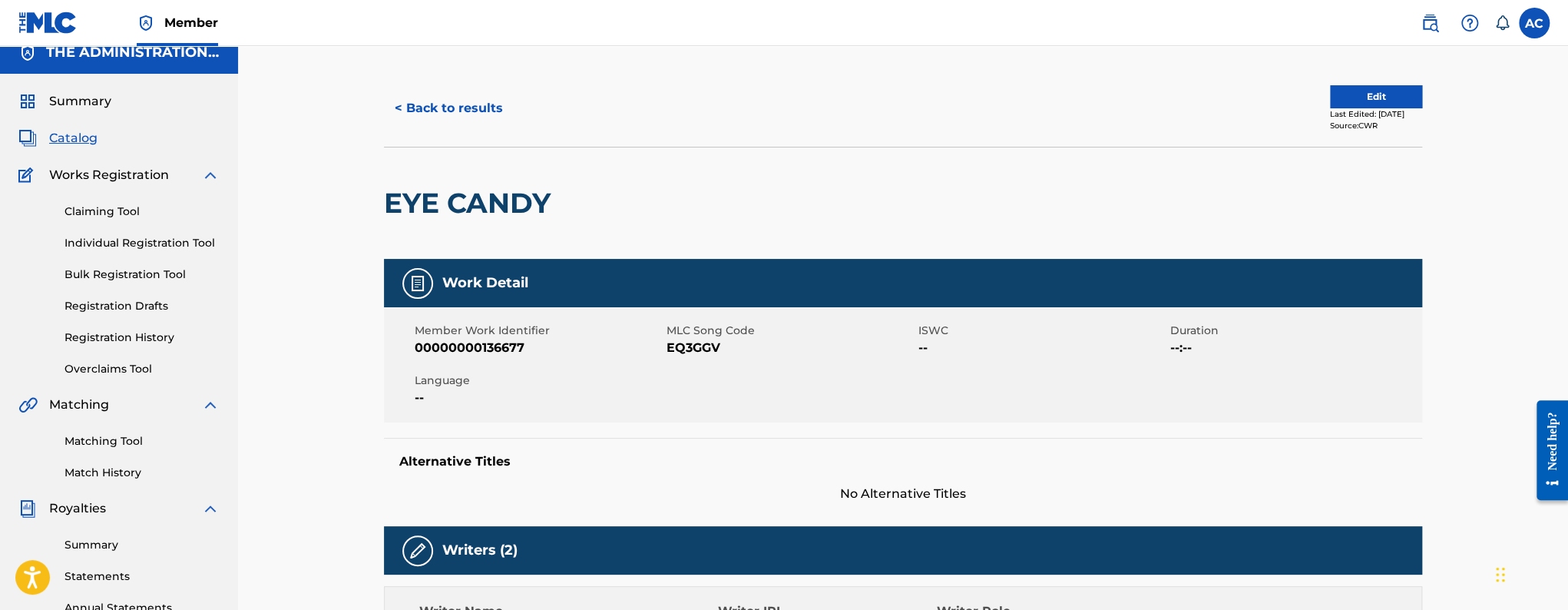
scroll to position [0, 0]
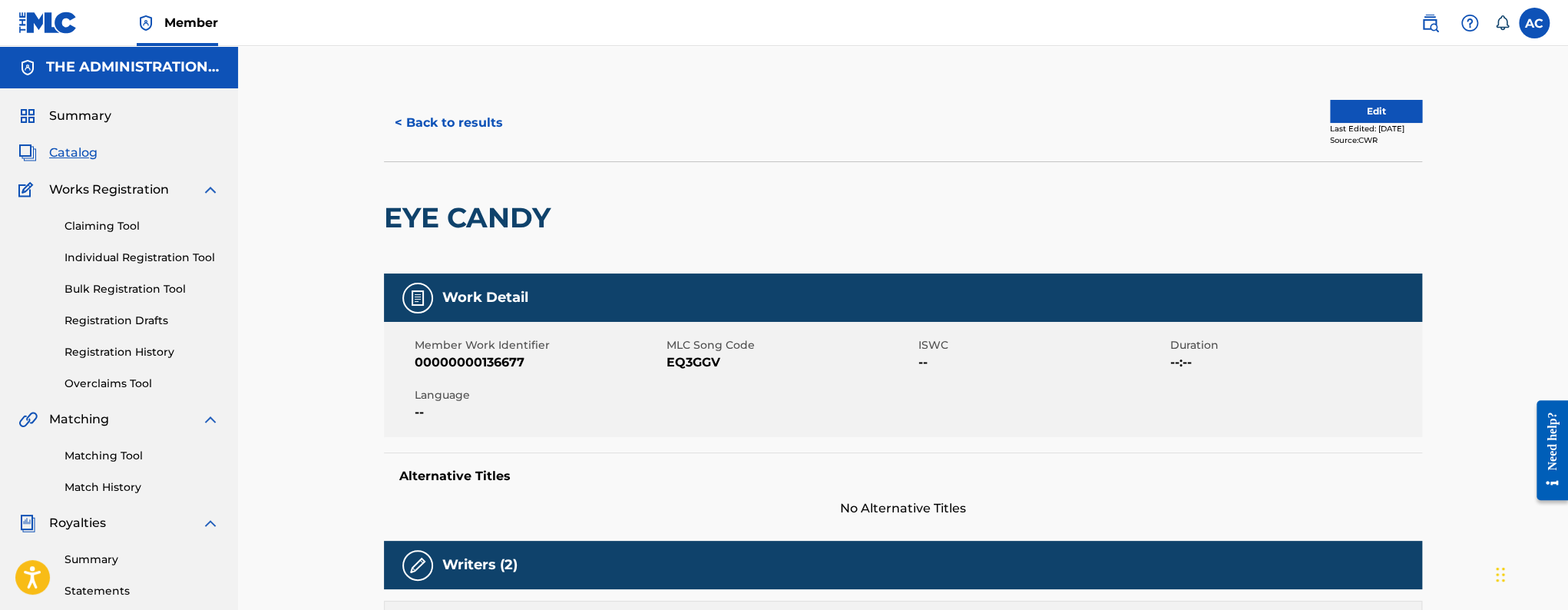
click at [487, 228] on h2 "EYE CANDY" at bounding box center [471, 218] width 174 height 34
copy div "EYE CANDY"
click at [679, 355] on span "EQ3GGV" at bounding box center [791, 363] width 248 height 19
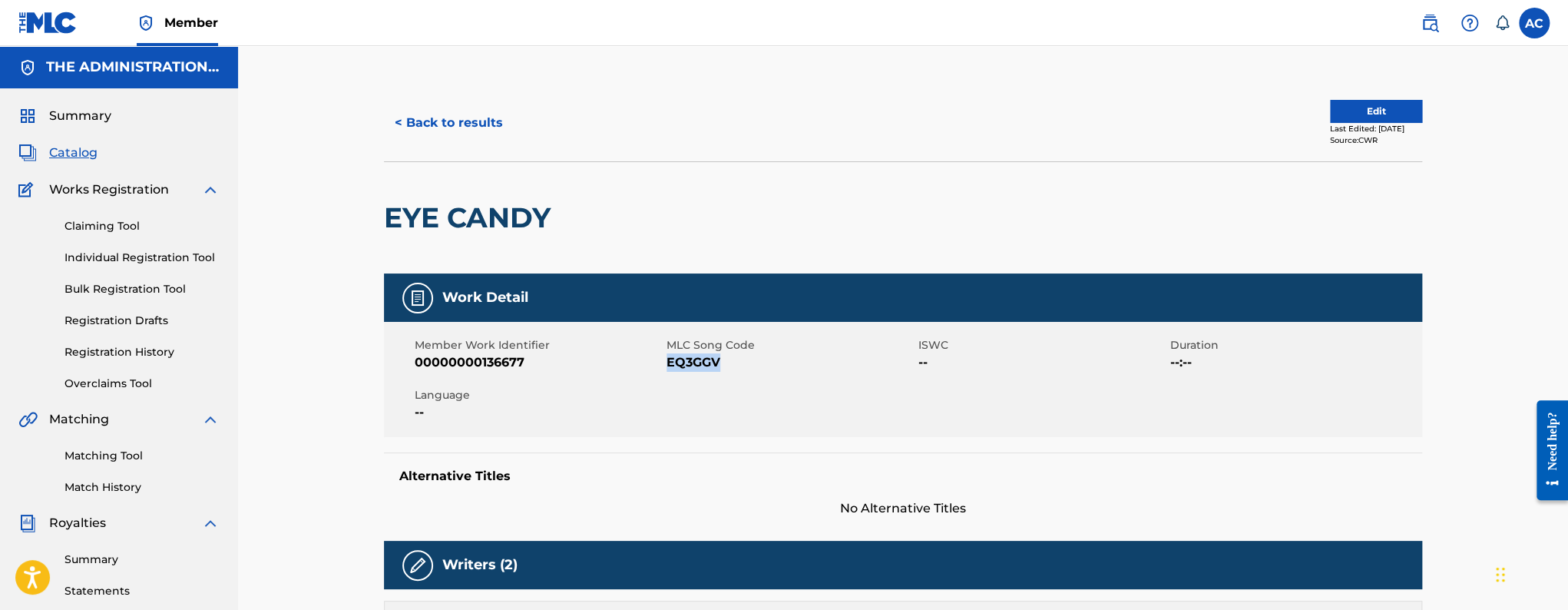
click at [679, 355] on span "EQ3GGV" at bounding box center [791, 363] width 248 height 19
copy span "EQ3GGV"
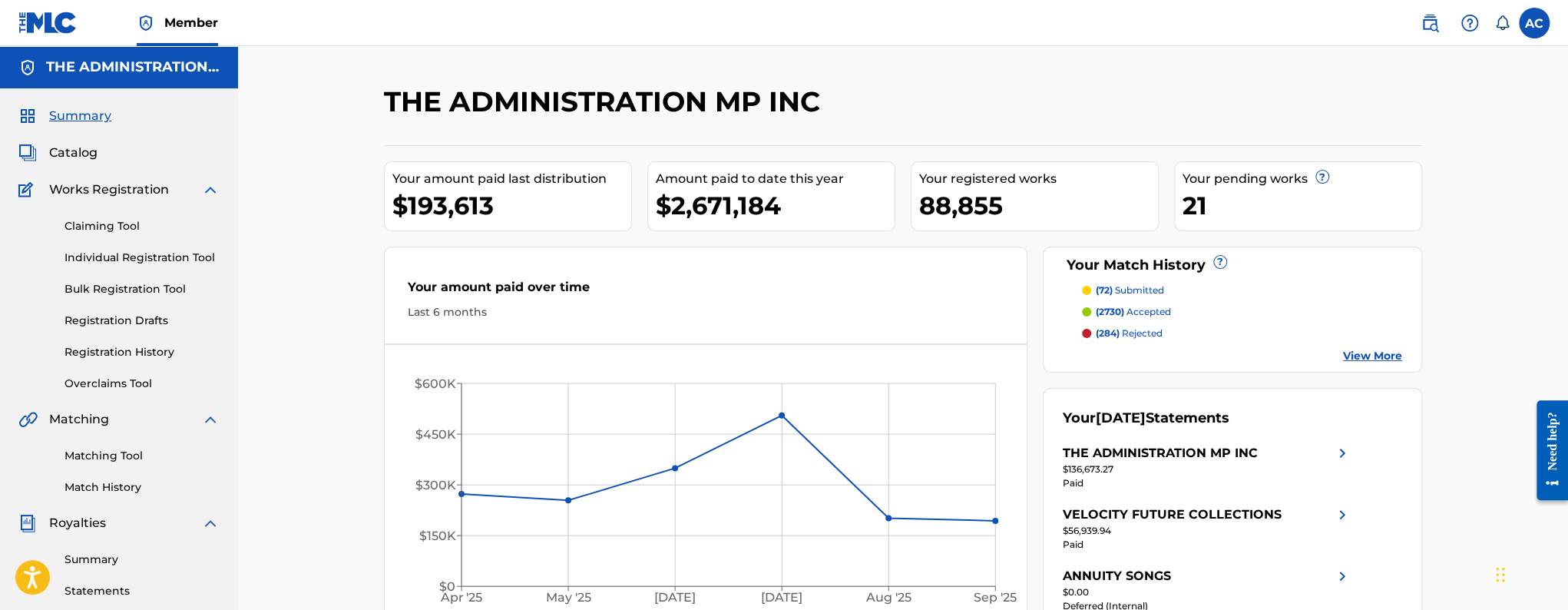
click at [128, 457] on link "Matching Tool" at bounding box center [141, 455] width 155 height 16
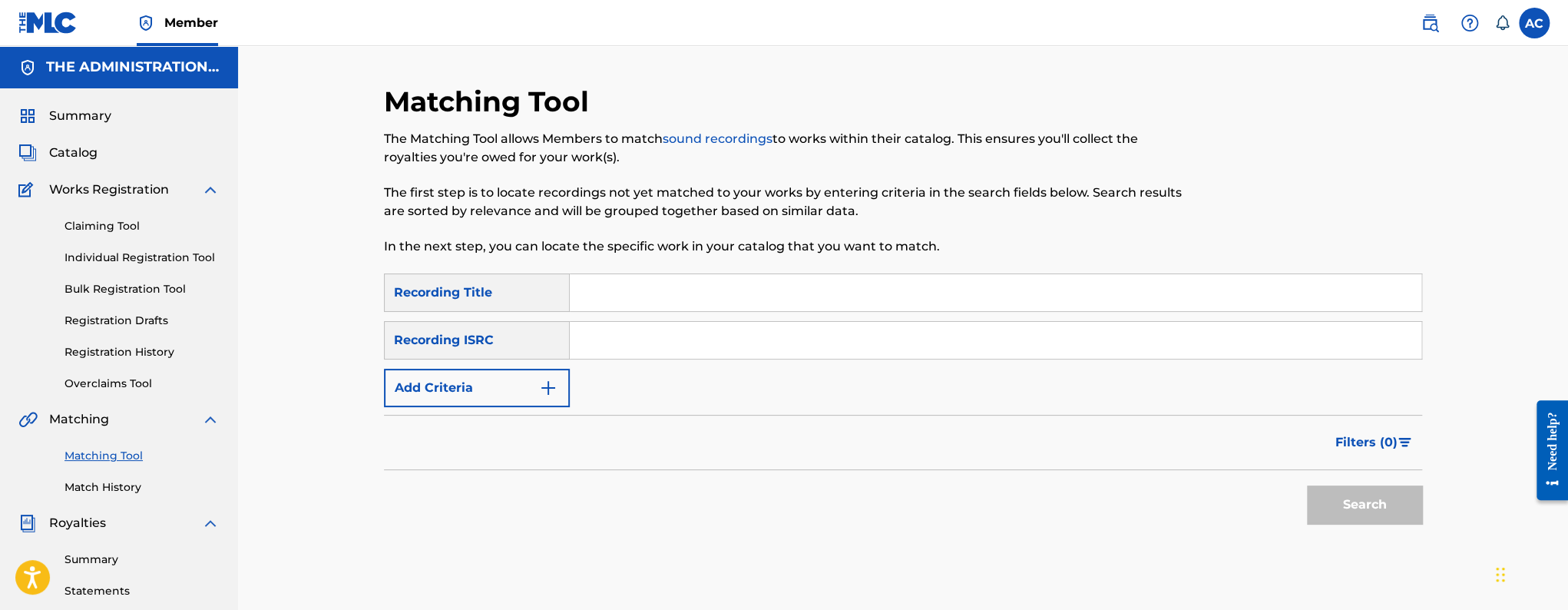
click at [736, 346] on input "Search Form" at bounding box center [996, 340] width 852 height 37
paste input "QZMEV2097028"
type input "QZMEV2097028"
click at [1308, 485] on button "Search" at bounding box center [1365, 504] width 115 height 38
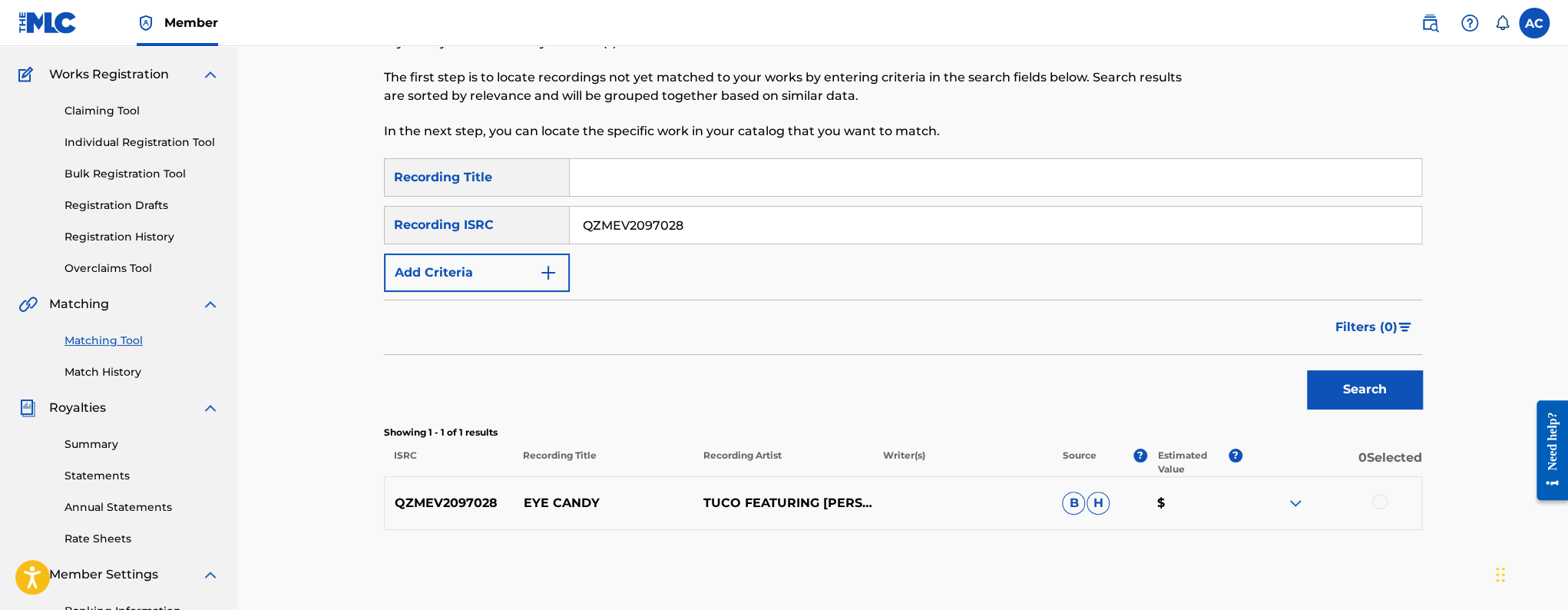
scroll to position [342, 0]
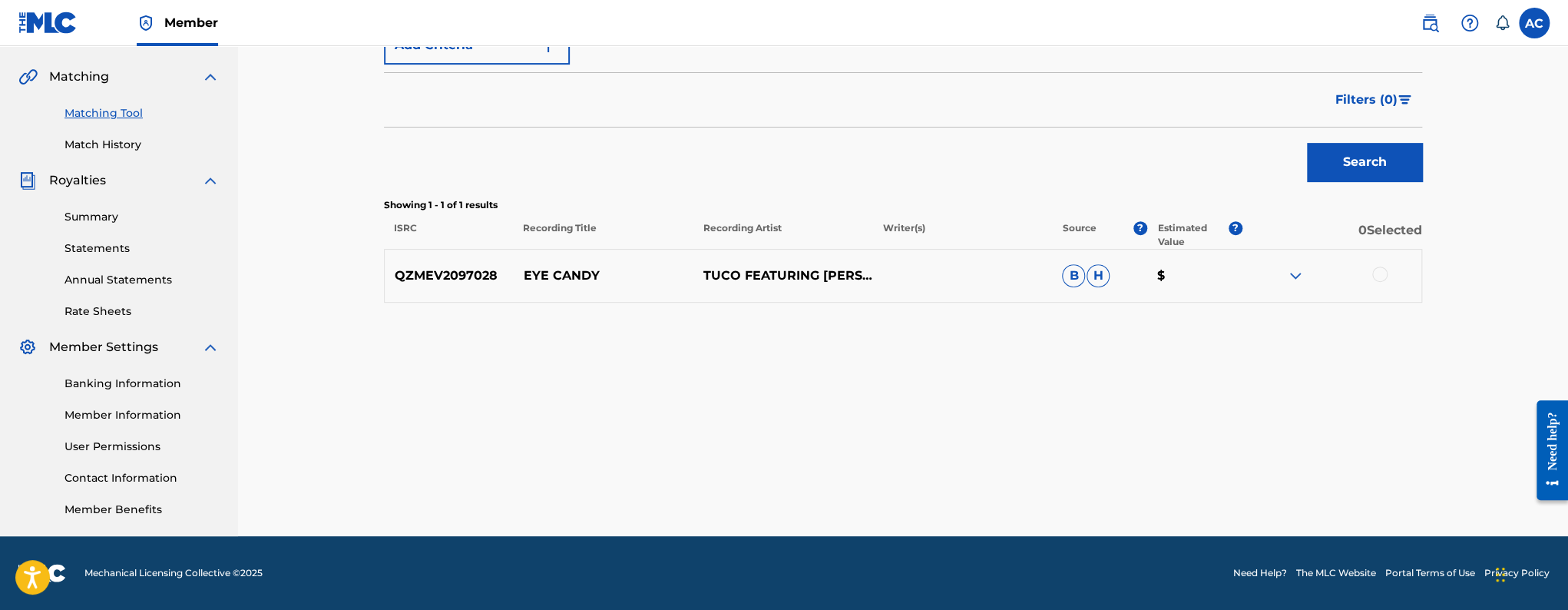
click at [1383, 272] on div at bounding box center [1380, 274] width 16 height 16
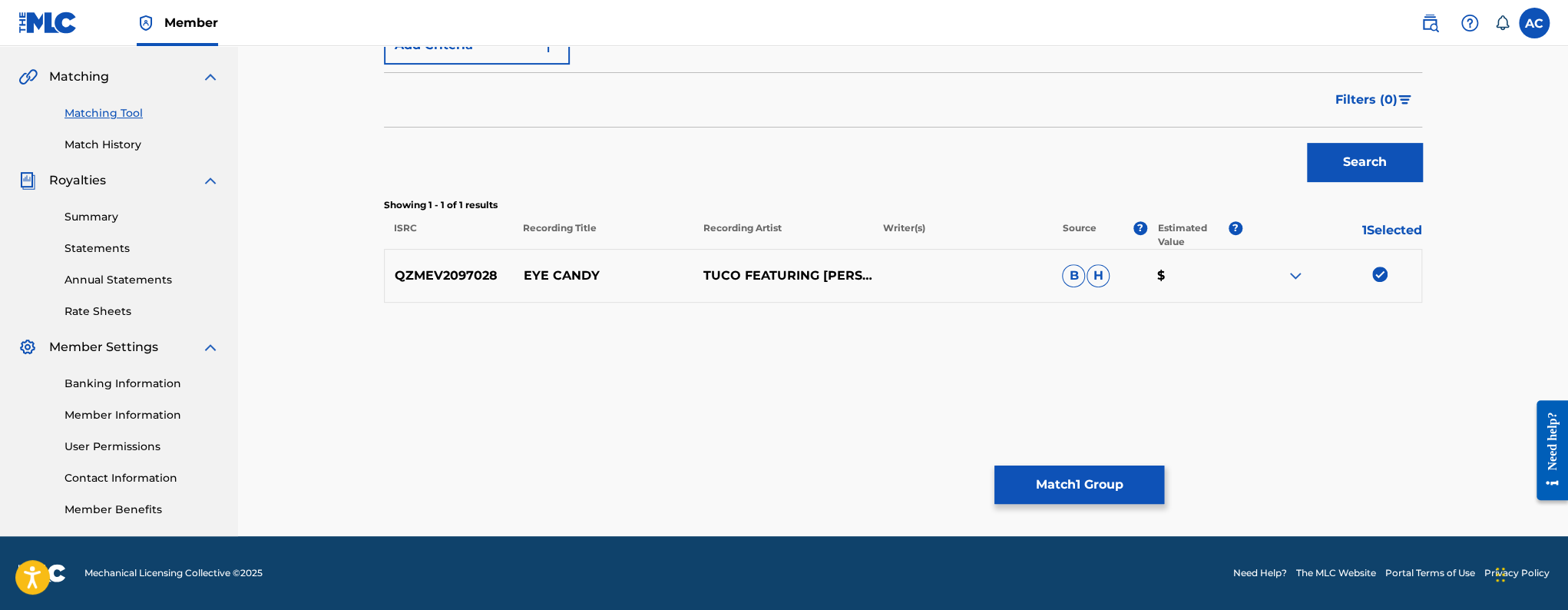
click at [1099, 484] on button "Match 1 Group" at bounding box center [1079, 484] width 170 height 38
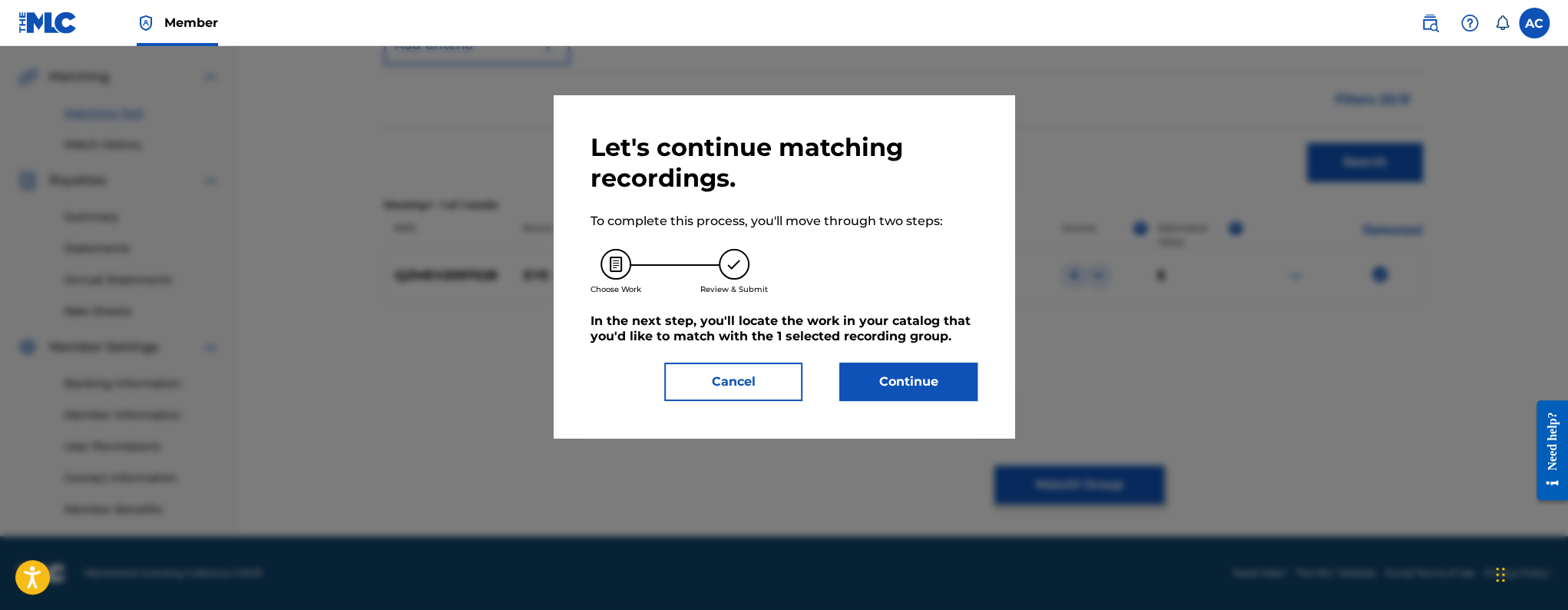
click at [972, 391] on button "Continue" at bounding box center [909, 381] width 139 height 38
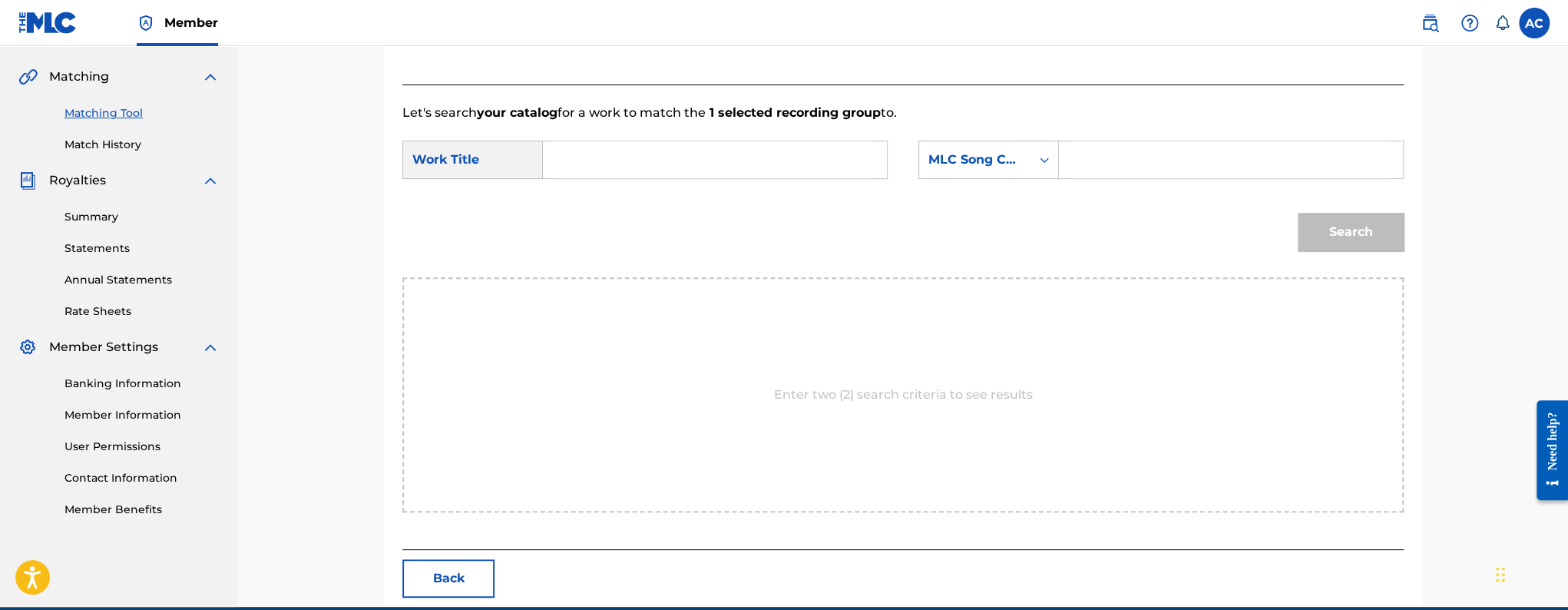
click at [621, 148] on input "Search Form" at bounding box center [715, 160] width 318 height 37
paste input "EYE CANDY"
type input "EYE CANDY"
click at [1109, 161] on input "Search Form" at bounding box center [1231, 160] width 318 height 37
paste input "EQ3GGV"
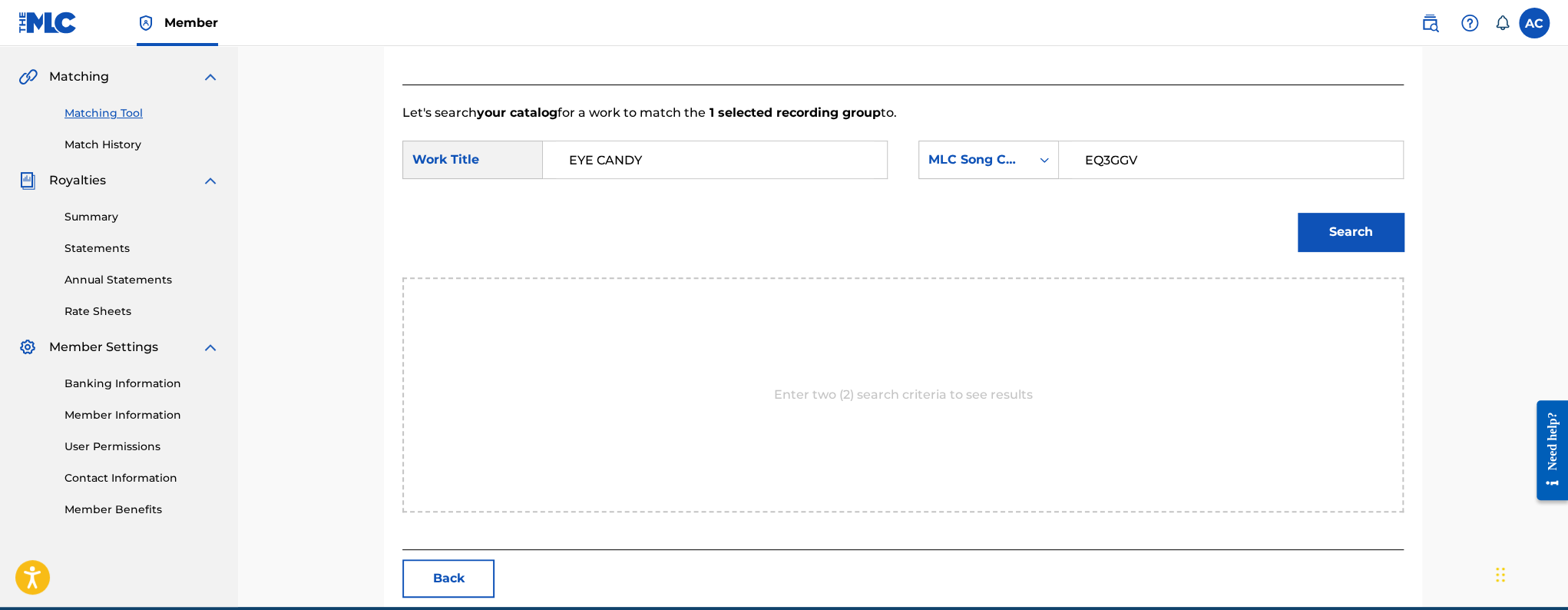
type input "EQ3GGV"
click at [1362, 238] on button "Search" at bounding box center [1351, 232] width 106 height 38
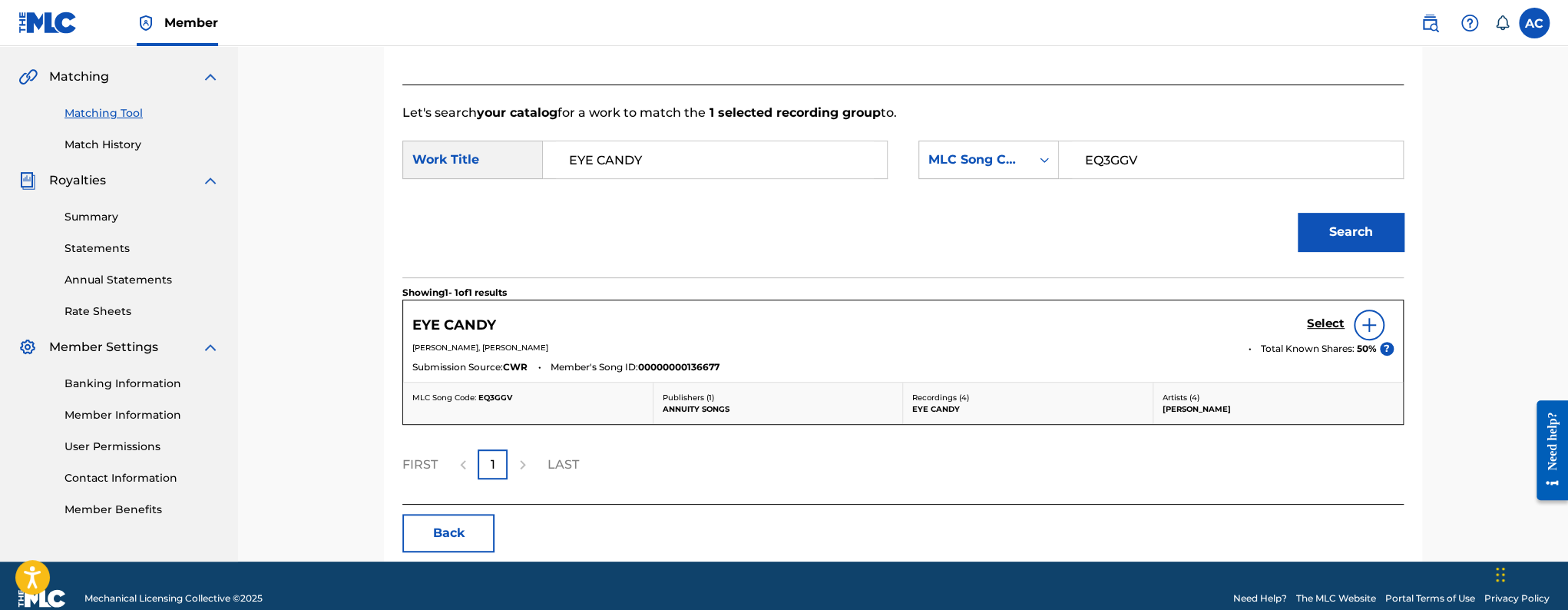
click at [1322, 325] on h5 "Select" at bounding box center [1326, 324] width 37 height 15
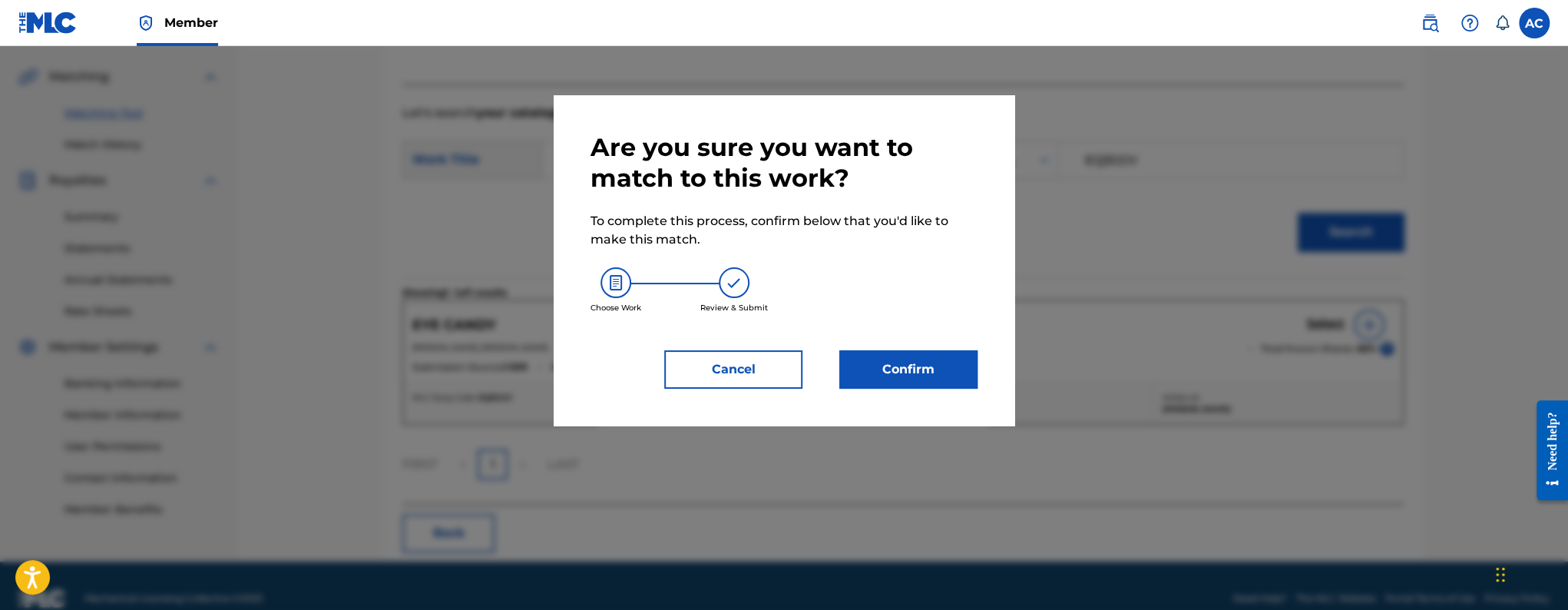
click at [891, 381] on button "Confirm" at bounding box center [909, 369] width 139 height 38
